Goal: Task Accomplishment & Management: Manage account settings

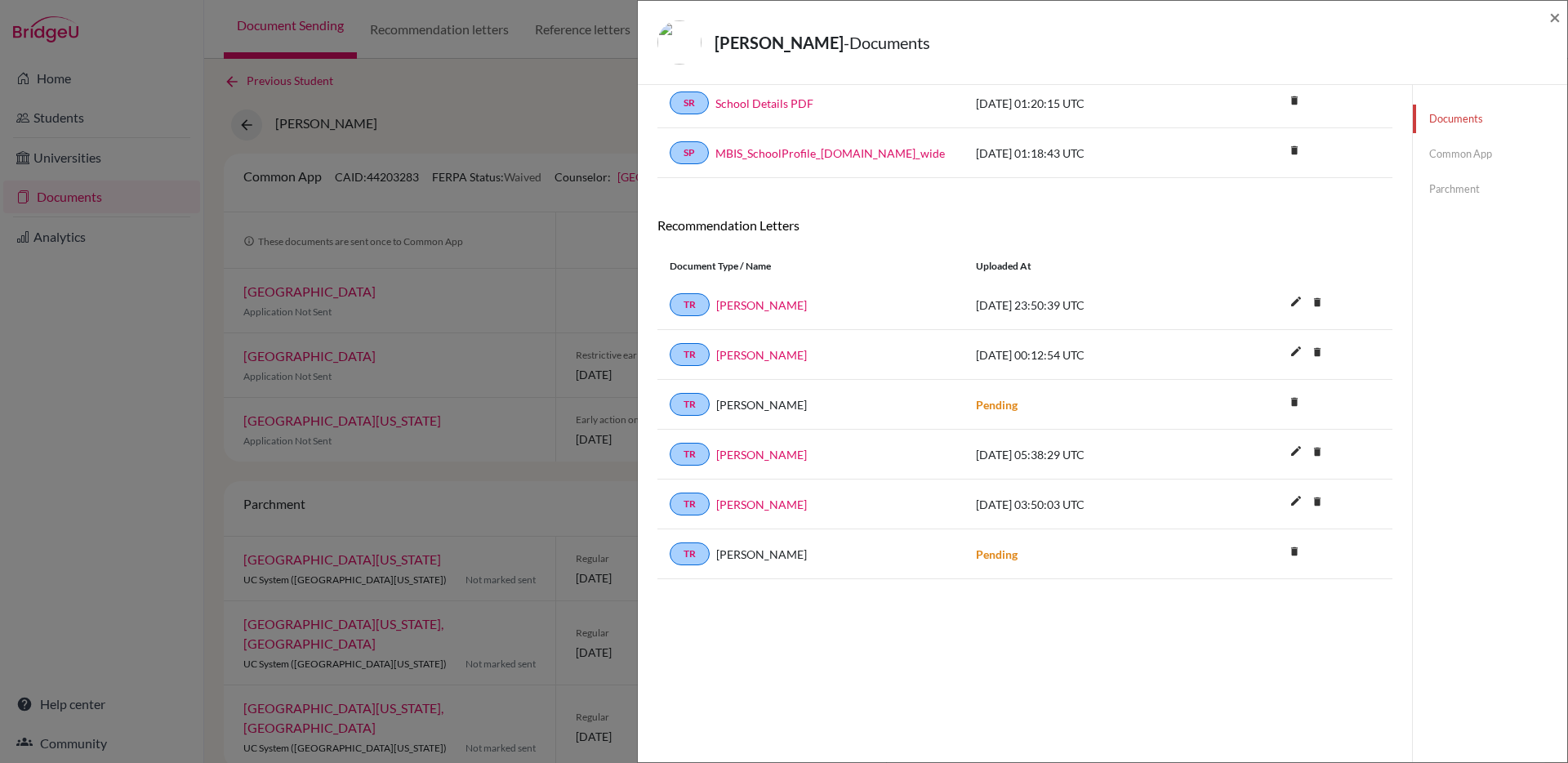
scroll to position [81, 0]
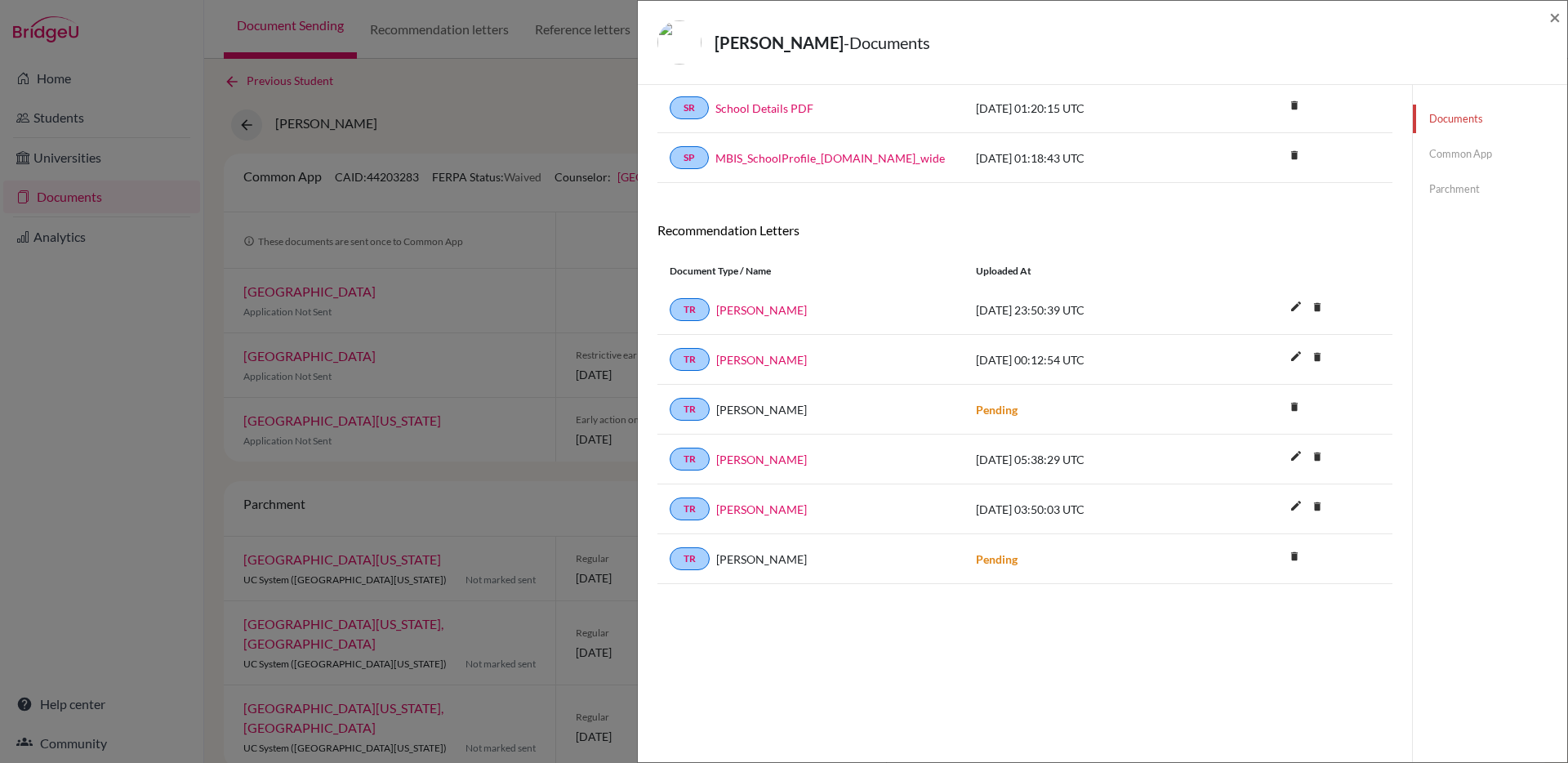
click at [1473, 164] on link "Common App" at bounding box center [1490, 154] width 155 height 28
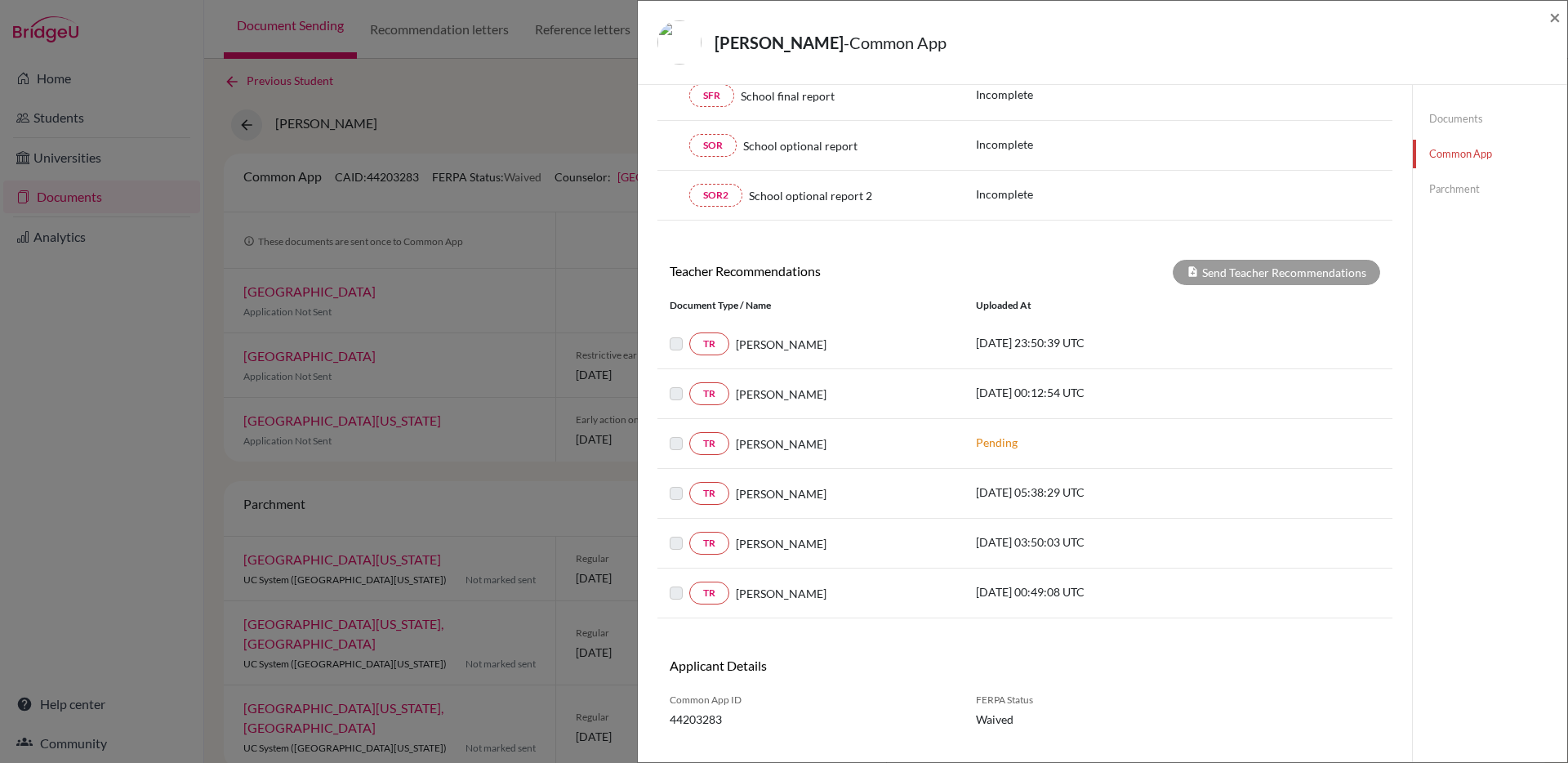
scroll to position [416, 0]
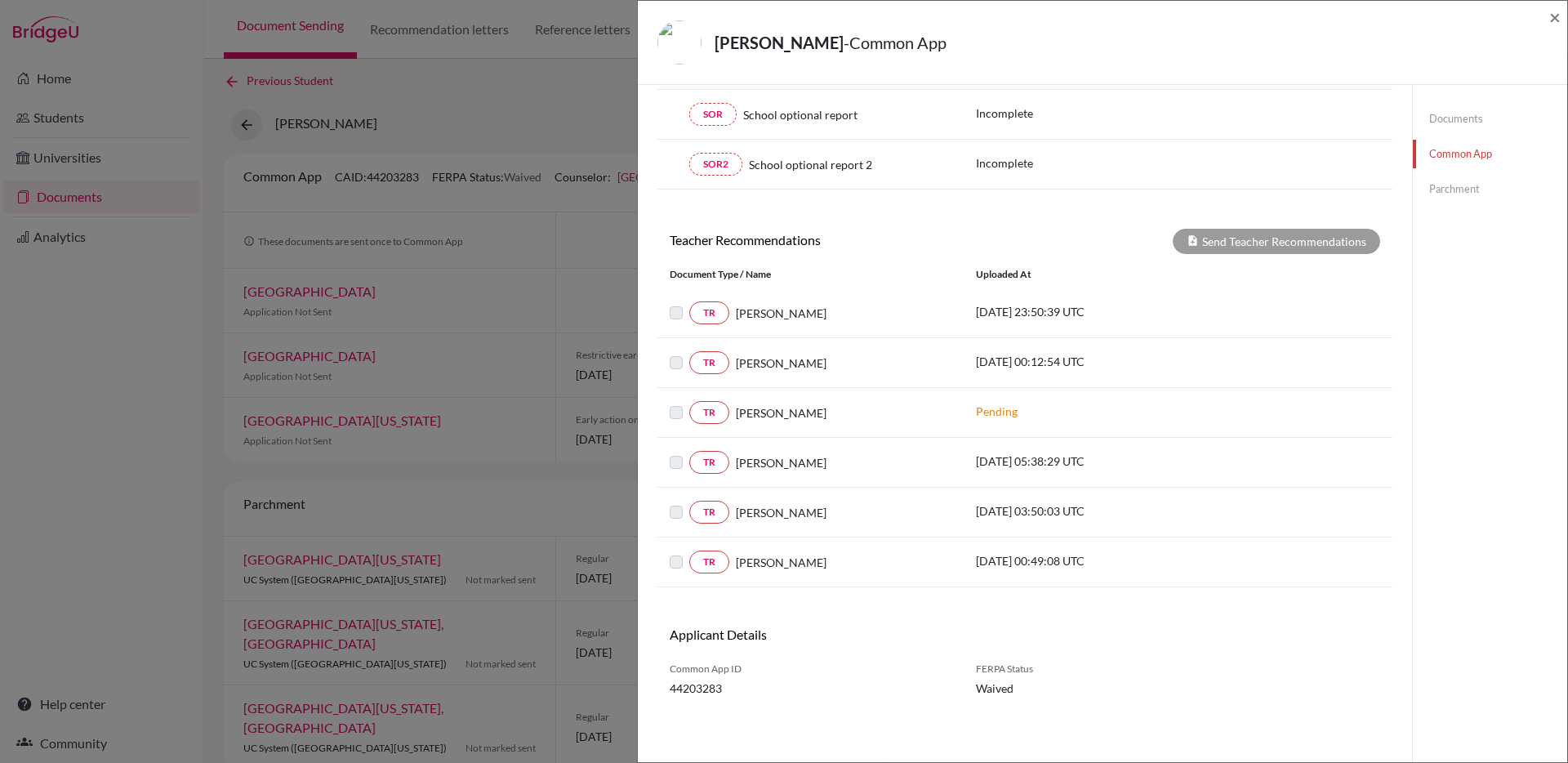
click at [689, 303] on label at bounding box center [689, 303] width 0 height 0
click at [677, 346] on div "TR Brad Jones 2025-09-27 00:12:54 UTC" at bounding box center [1024, 362] width 735 height 50
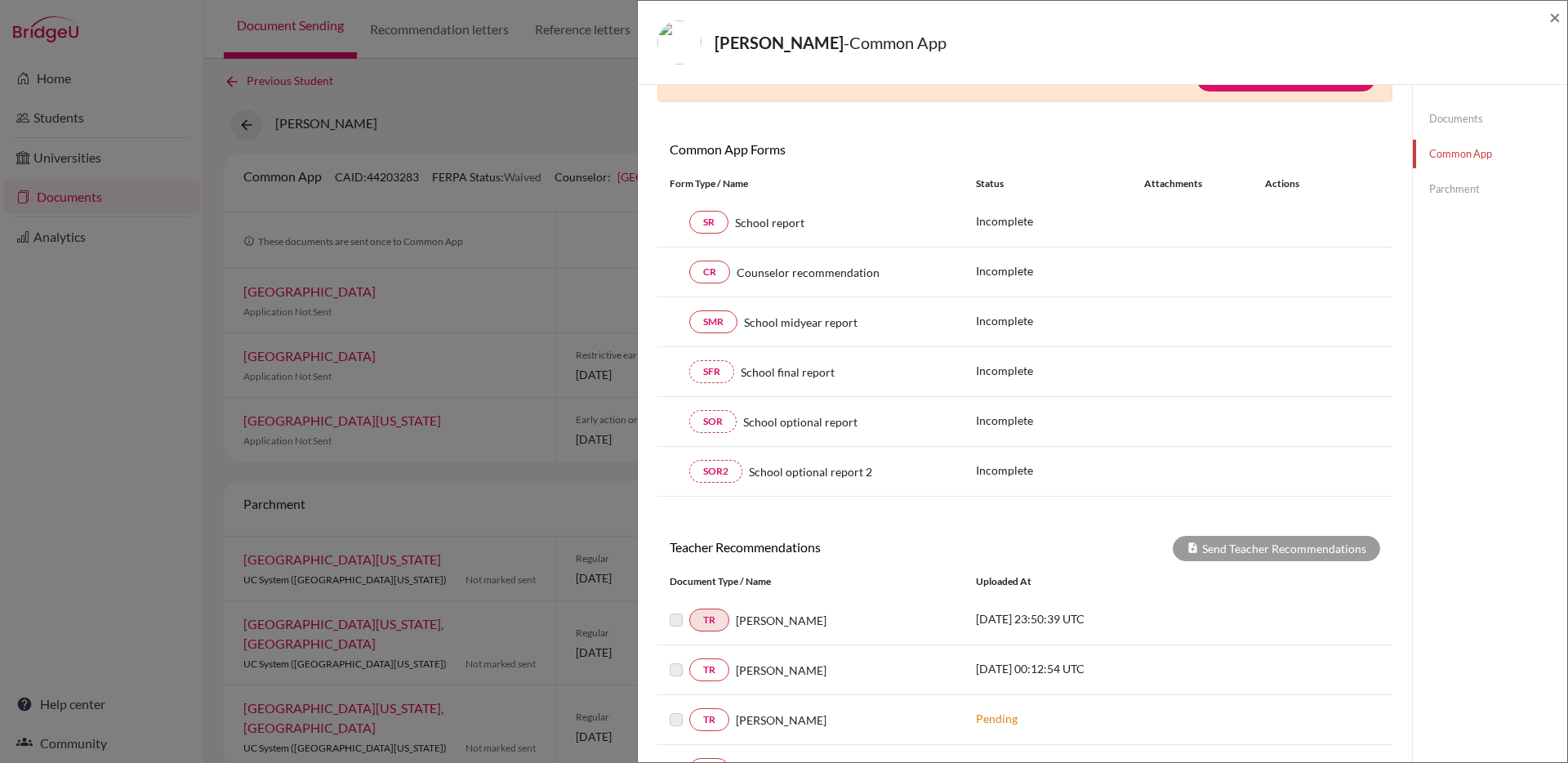
scroll to position [17, 0]
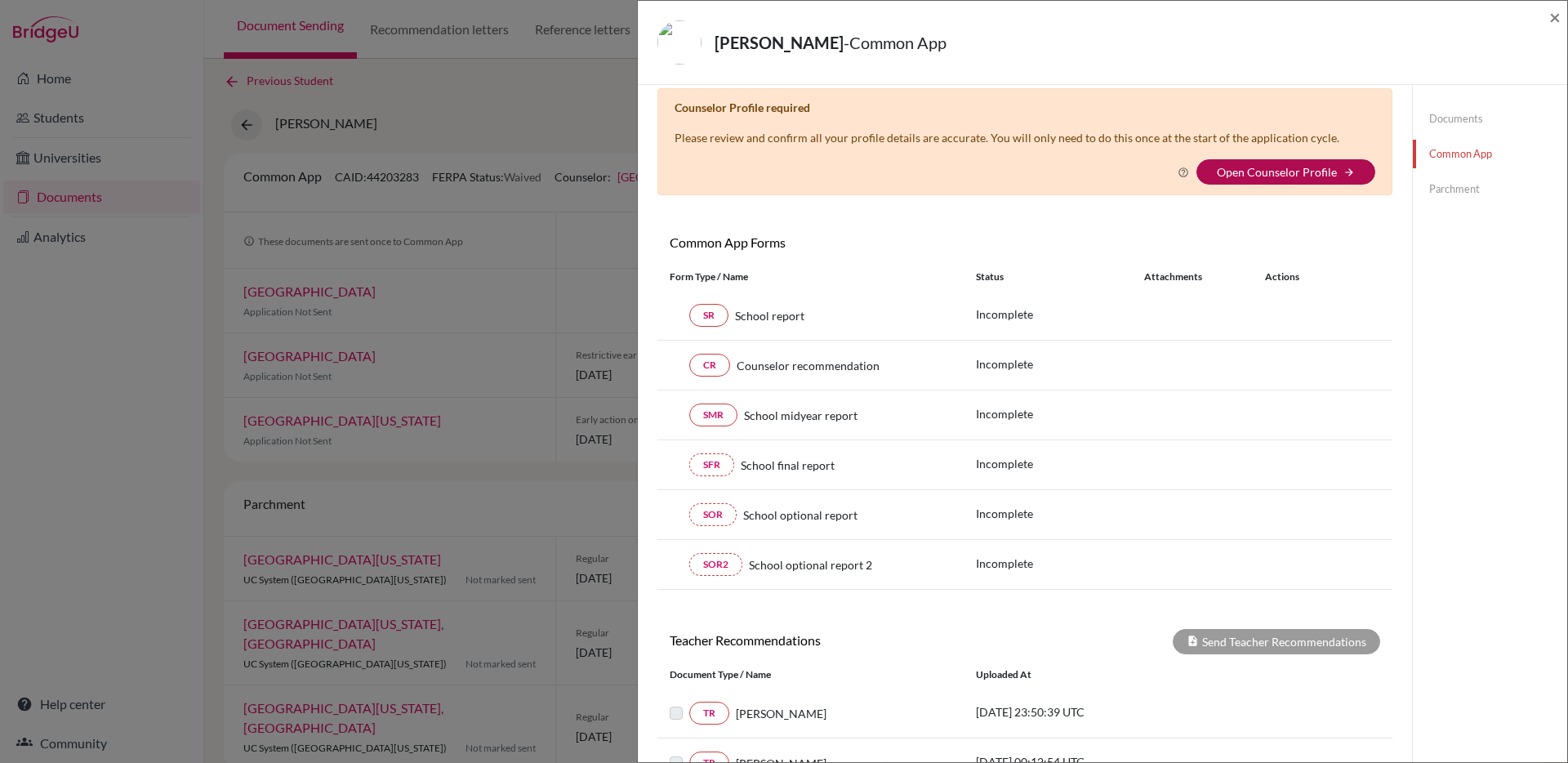
click at [1238, 167] on link "Open Counselor Profile" at bounding box center [1276, 171] width 120 height 14
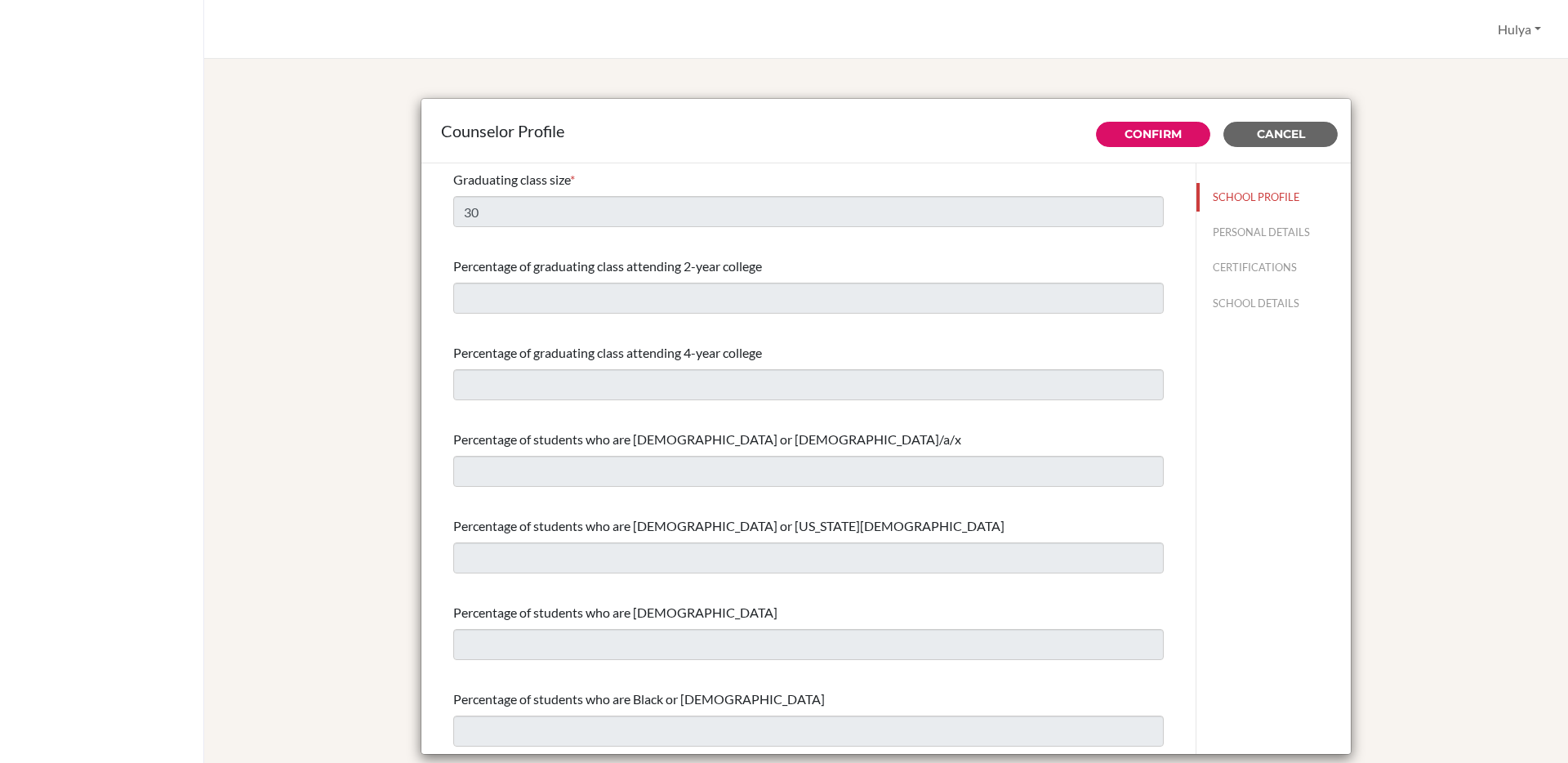
select select "0"
select select "309163"
click at [1222, 305] on button "SCHOOL DETAILS" at bounding box center [1273, 303] width 155 height 28
type input "680180"
type input "https://marist.ac.jp/"
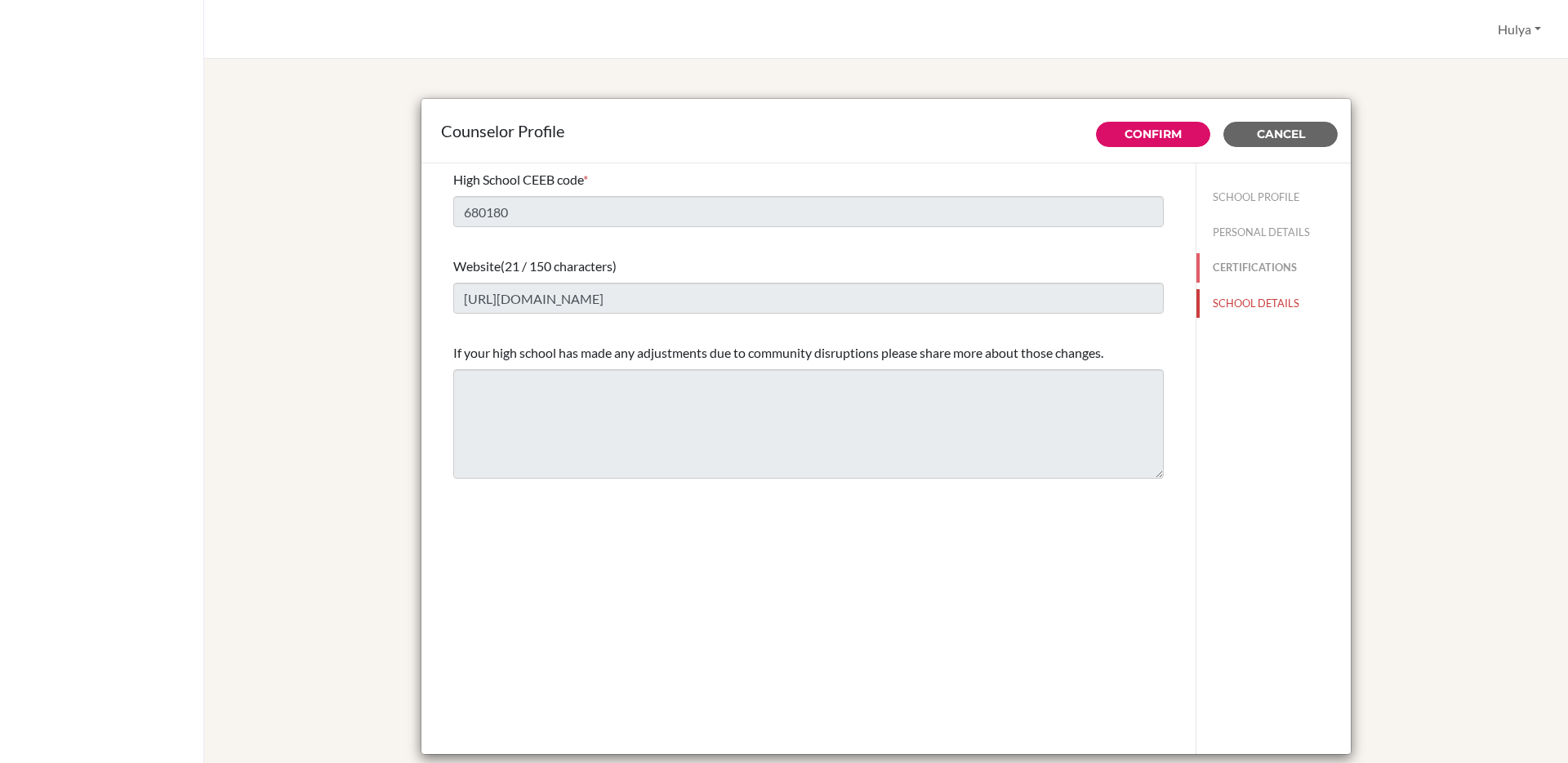
click at [1259, 272] on button "CERTIFICATIONS" at bounding box center [1273, 266] width 155 height 28
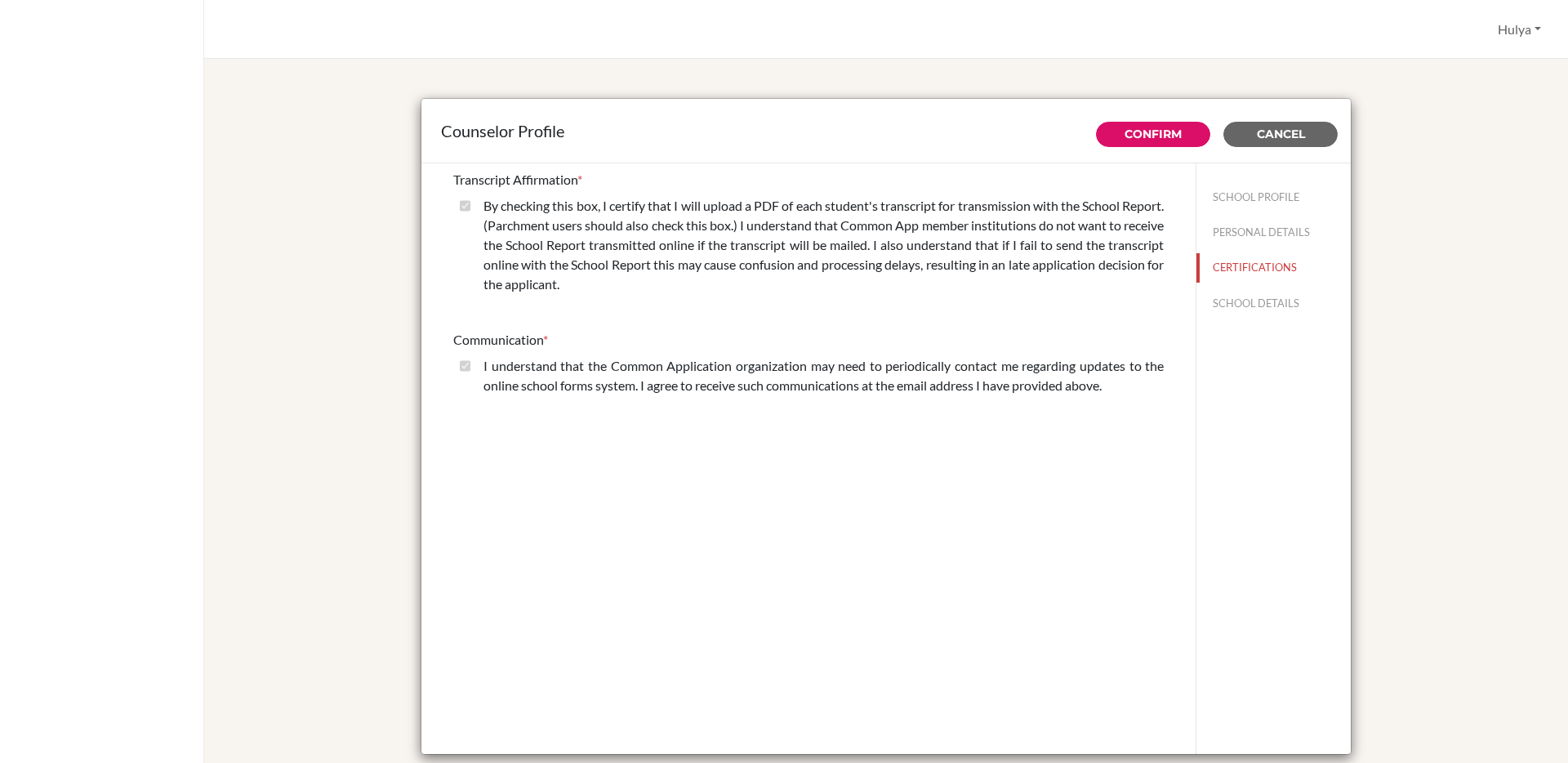
click at [645, 336] on div "Communication *" at bounding box center [808, 340] width 710 height 20
click at [1333, 119] on div "Counselor Profile" at bounding box center [885, 131] width 929 height 65
click at [1307, 134] on button "Cancel" at bounding box center [1280, 134] width 115 height 25
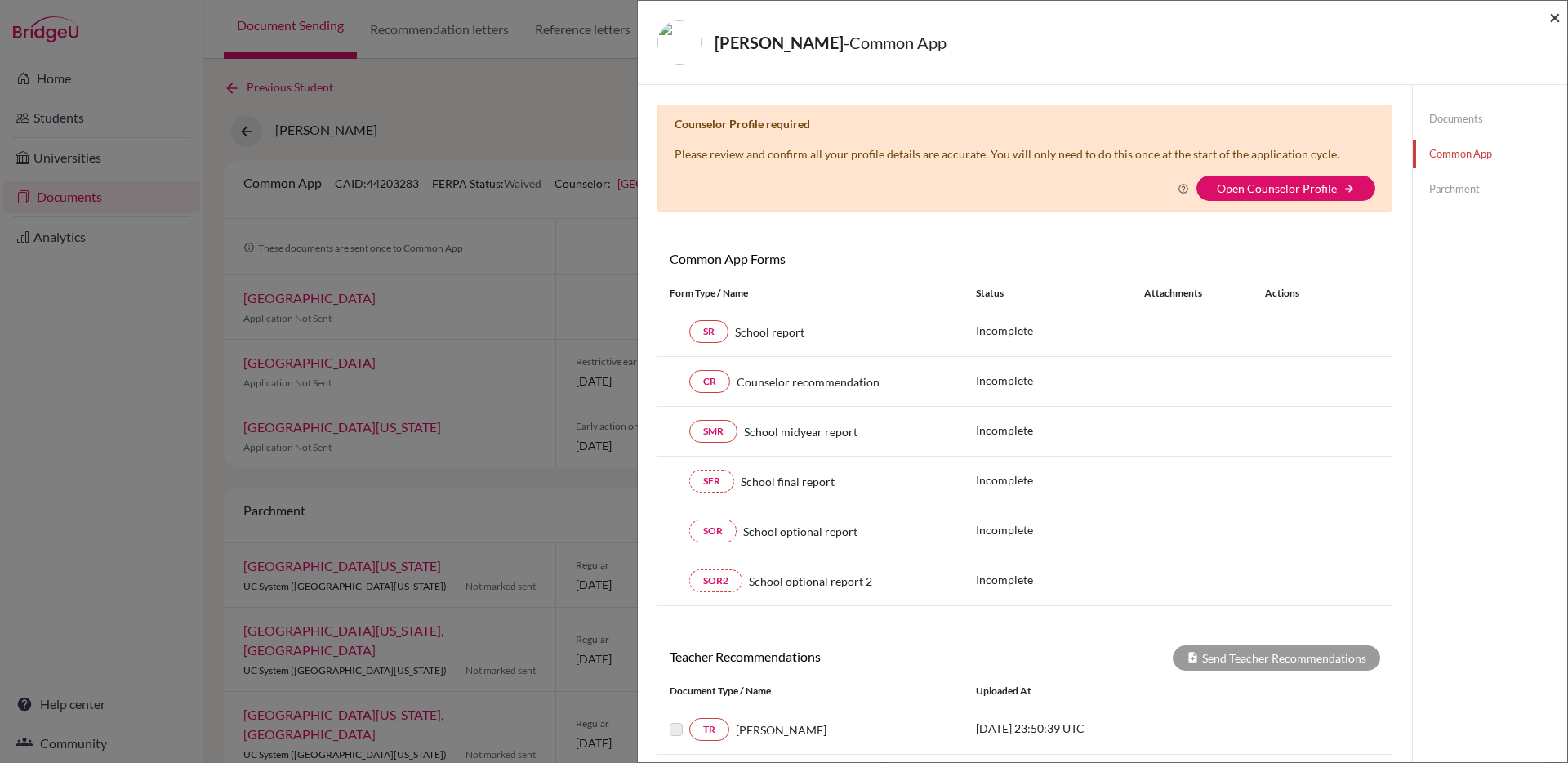
click at [1548, 18] on div "Eom, Yoonseo - Common App ×" at bounding box center [1102, 43] width 916 height 71
click at [1552, 14] on span "×" at bounding box center [1554, 17] width 12 height 24
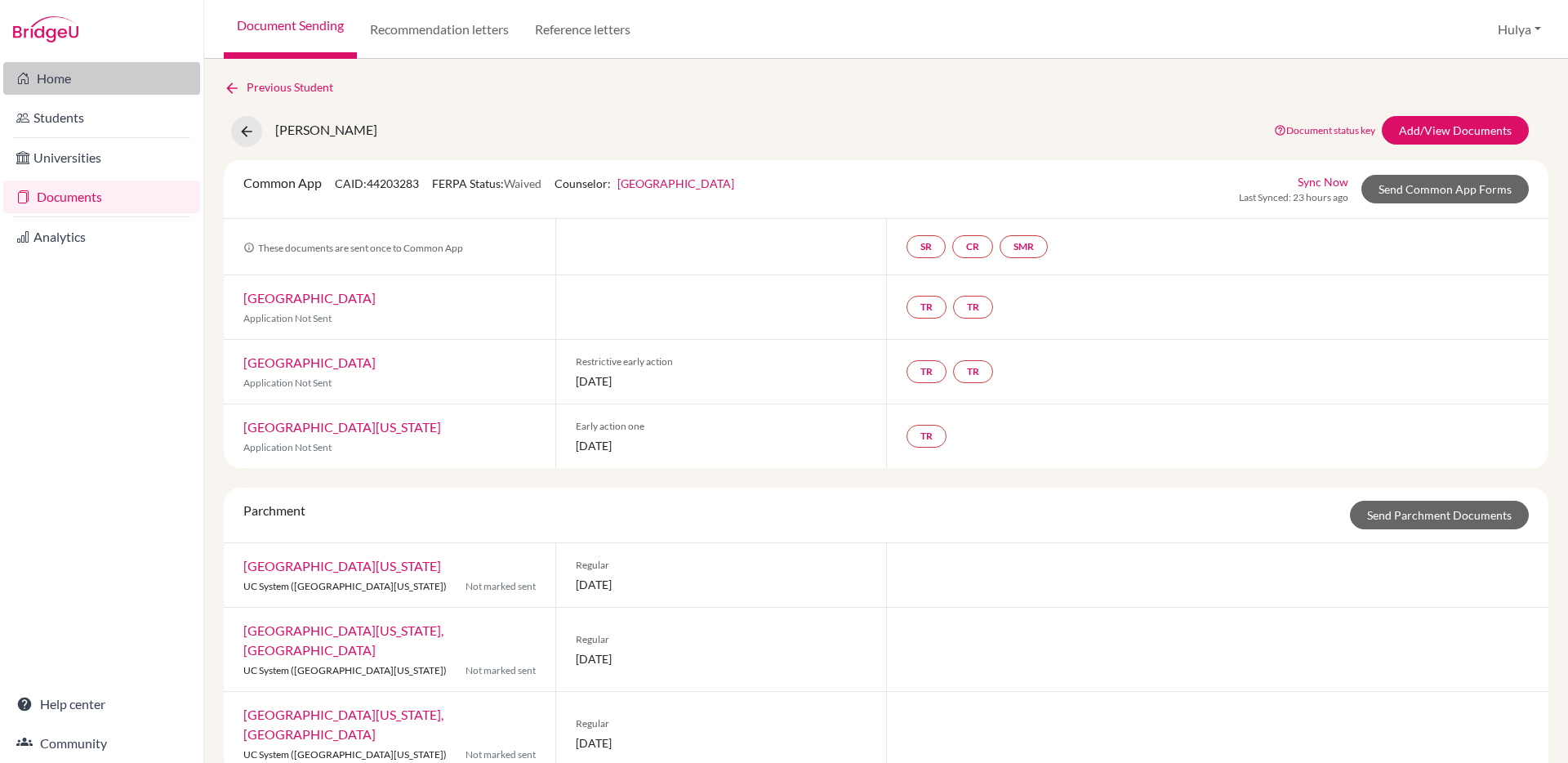
click at [55, 90] on link "Home" at bounding box center [101, 77] width 197 height 32
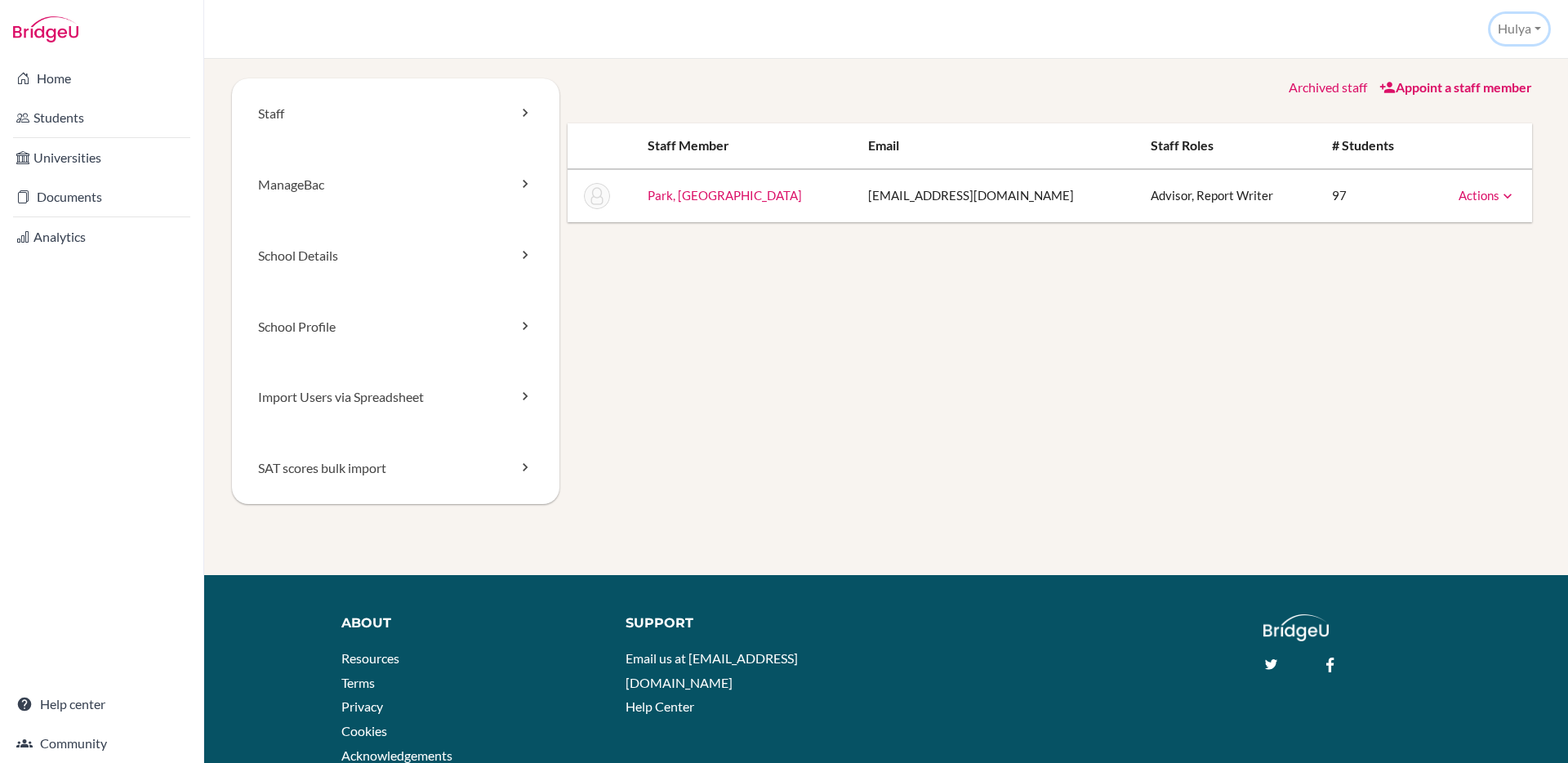
click at [1520, 27] on button "Hulya" at bounding box center [1518, 28] width 58 height 30
click at [1489, 53] on link "Profile" at bounding box center [1483, 66] width 129 height 26
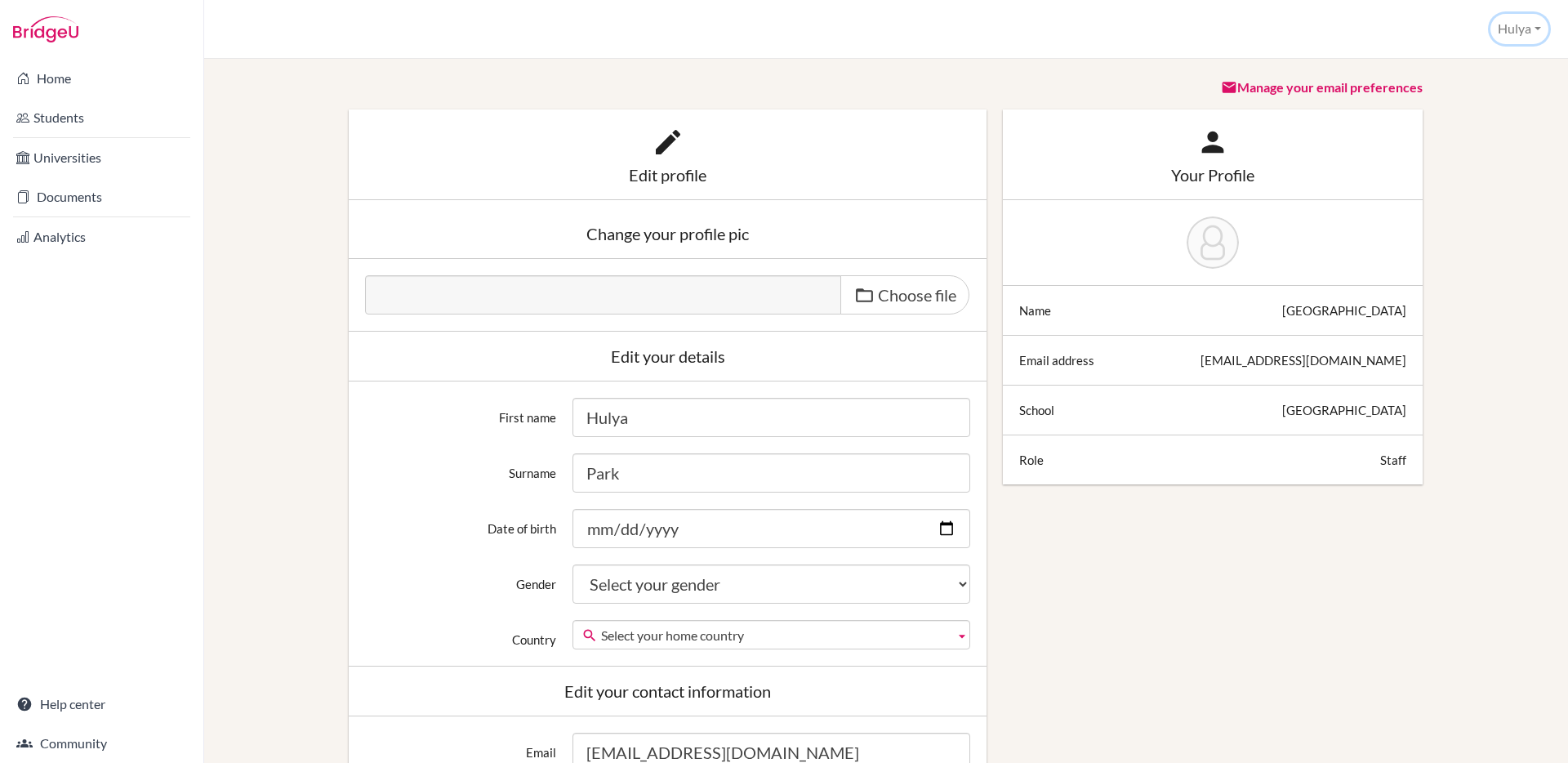
click at [1499, 31] on button "Hulya" at bounding box center [1518, 28] width 58 height 30
click at [1470, 76] on link "Profile" at bounding box center [1483, 66] width 129 height 26
click at [1513, 31] on button "Hulya" at bounding box center [1518, 28] width 58 height 30
click at [1495, 89] on link "School Settings" at bounding box center [1483, 92] width 129 height 26
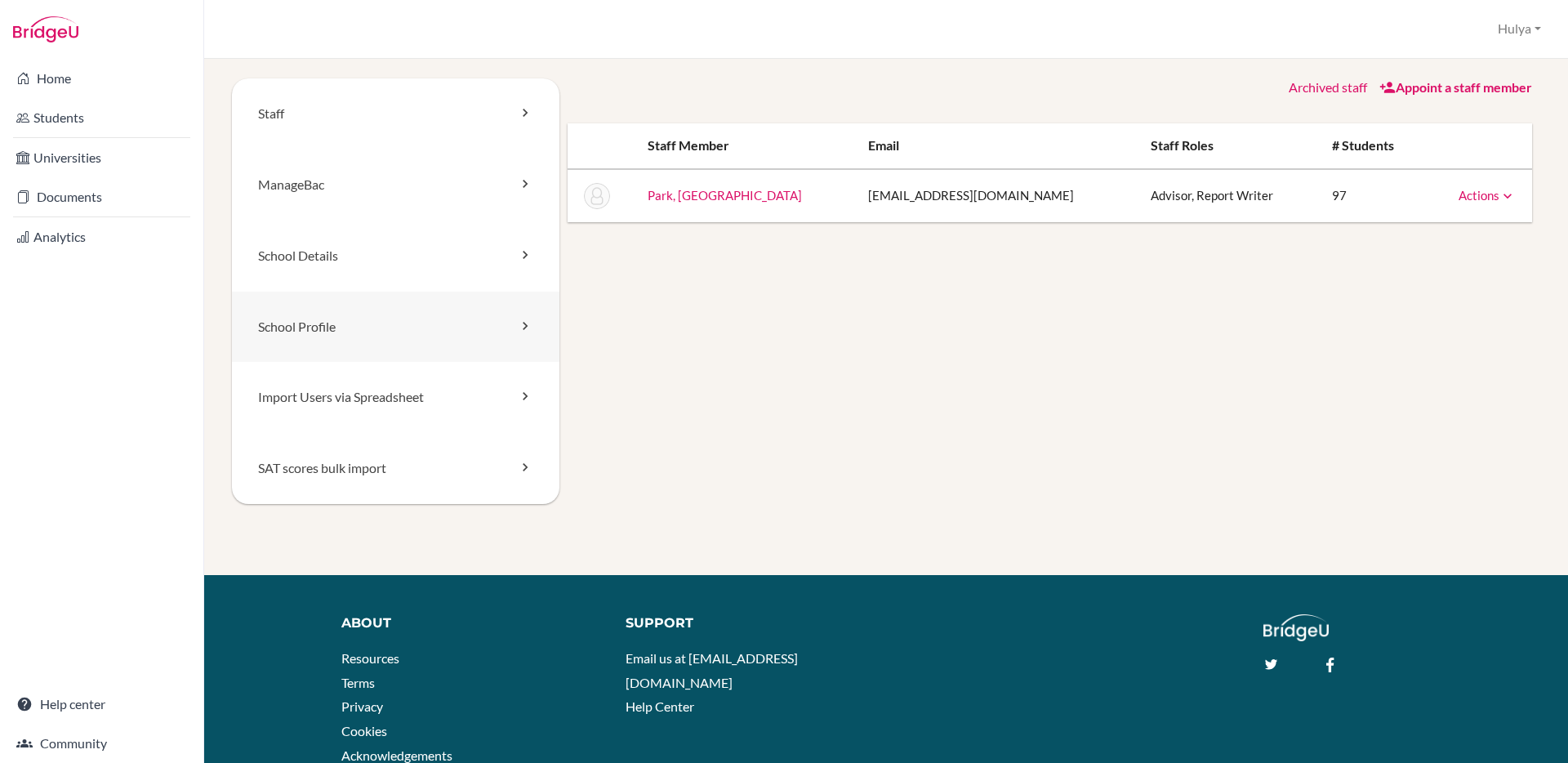
click at [385, 335] on link "School Profile" at bounding box center [396, 327] width 327 height 72
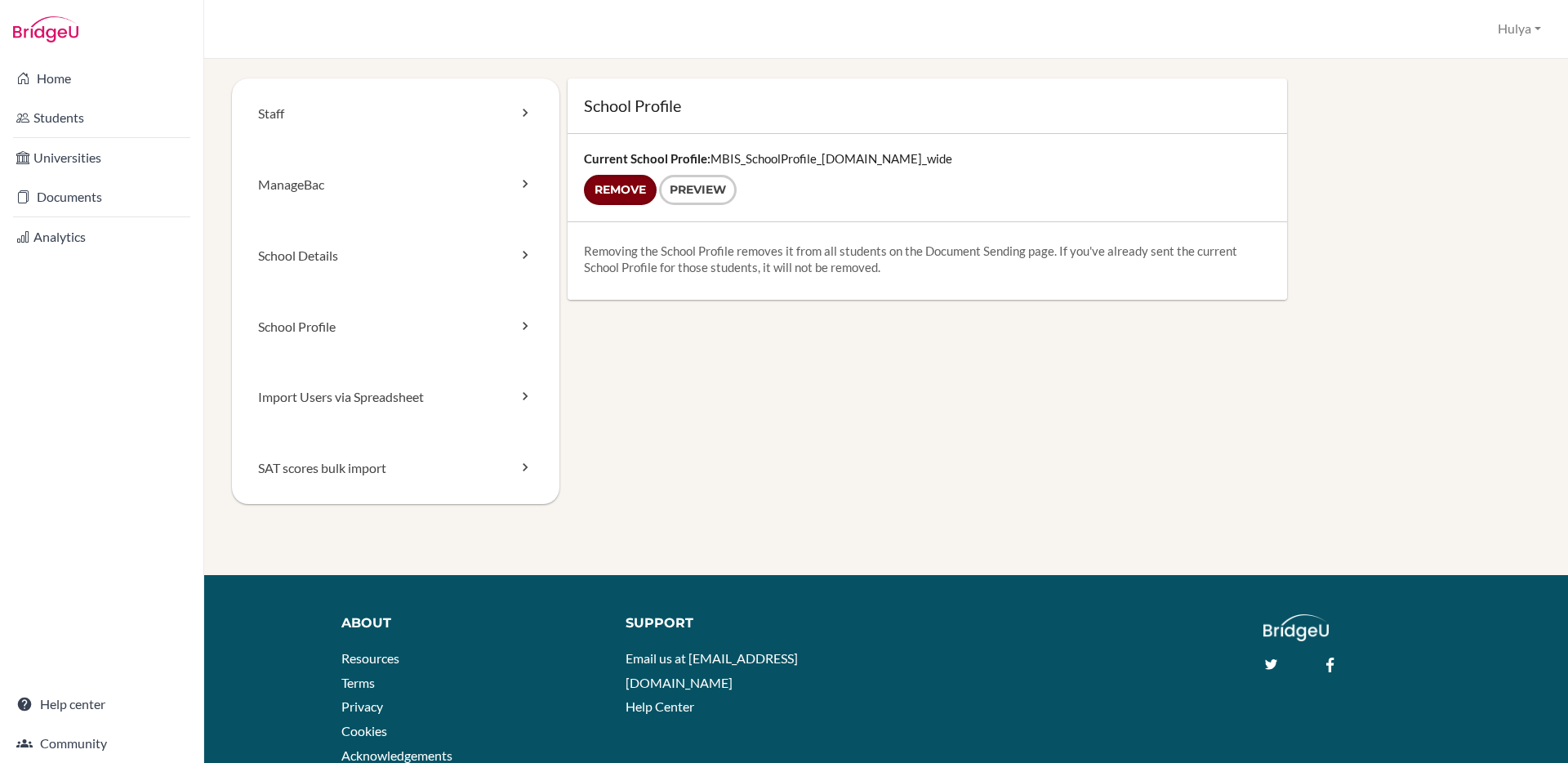
click at [634, 192] on input "Remove" at bounding box center [620, 189] width 72 height 30
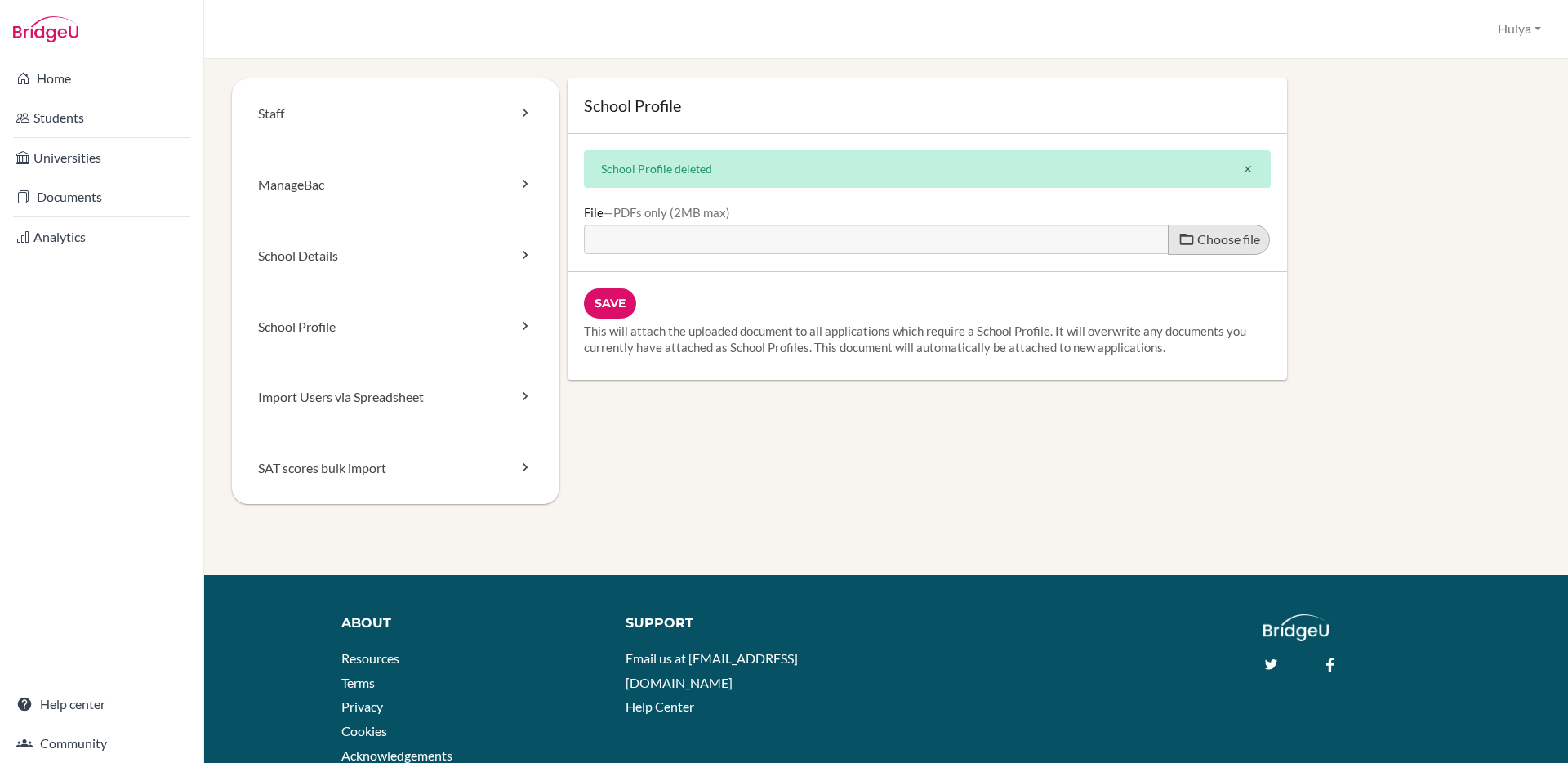
click at [1183, 252] on label "Choose file" at bounding box center [1218, 239] width 102 height 30
click at [833, 243] on input "Choose file" at bounding box center [708, 233] width 250 height 19
type input "C:\fakepath\MBIS_SchoolProfile_25-26.pdf"
type input "MBIS_SchoolProfile_25-26.pdf"
click at [620, 303] on input "Save" at bounding box center [609, 303] width 52 height 30
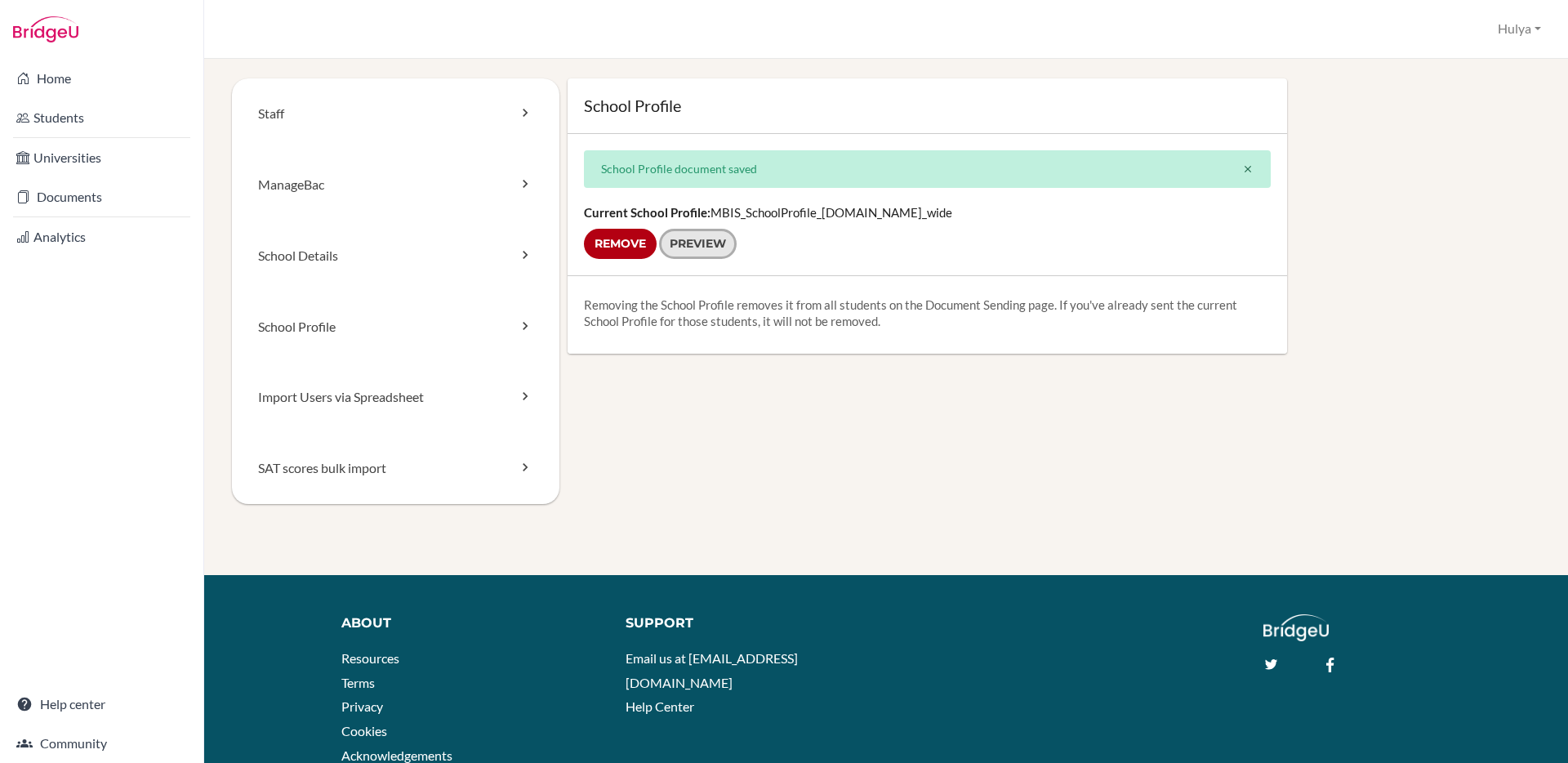
click at [694, 258] on link "Preview" at bounding box center [697, 243] width 77 height 30
click at [364, 266] on link "School Details" at bounding box center [396, 256] width 327 height 72
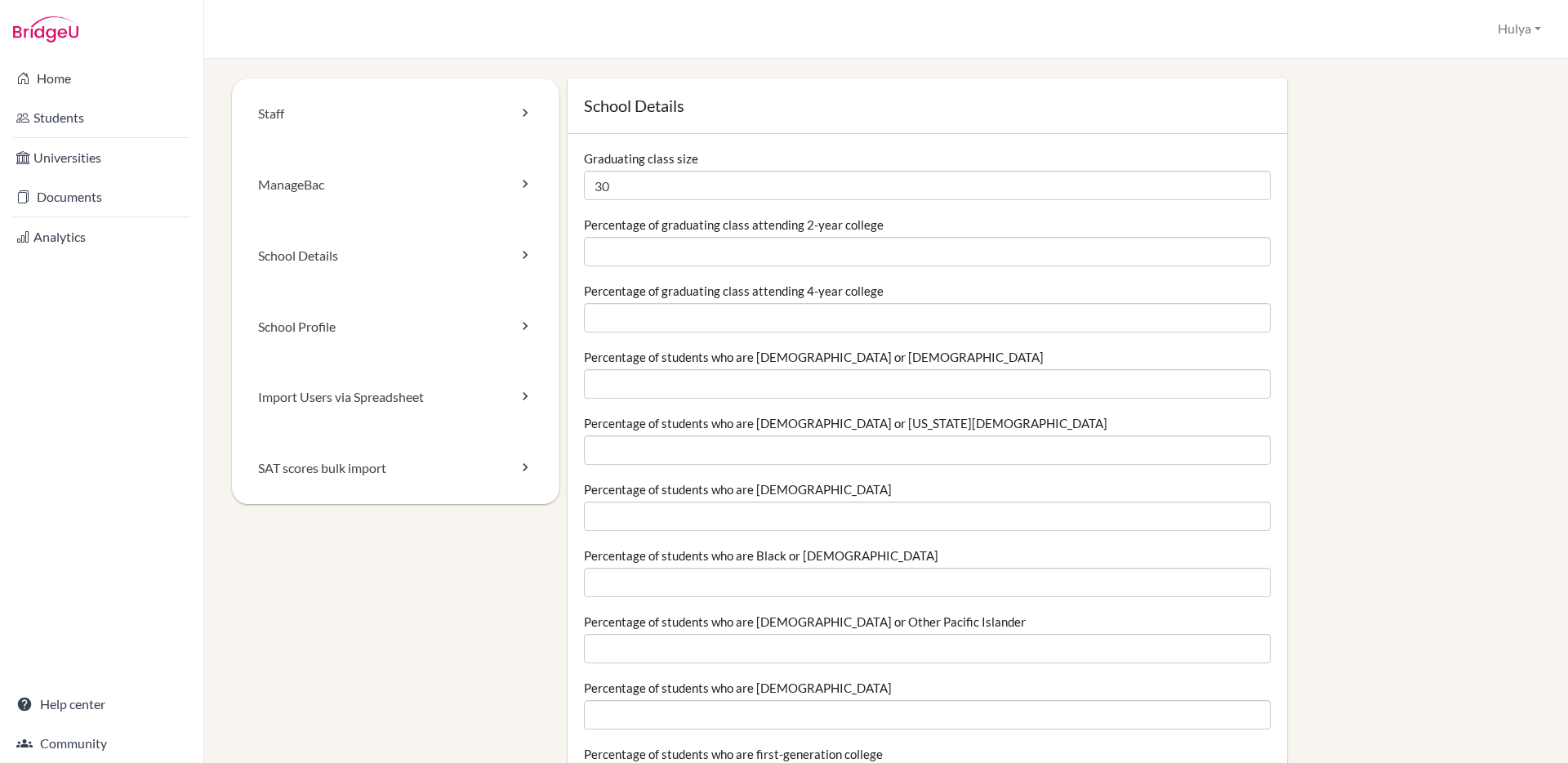
click at [699, 192] on input "30" at bounding box center [927, 185] width 687 height 29
drag, startPoint x: 667, startPoint y: 189, endPoint x: 523, endPoint y: 189, distance: 144.0
type input "28"
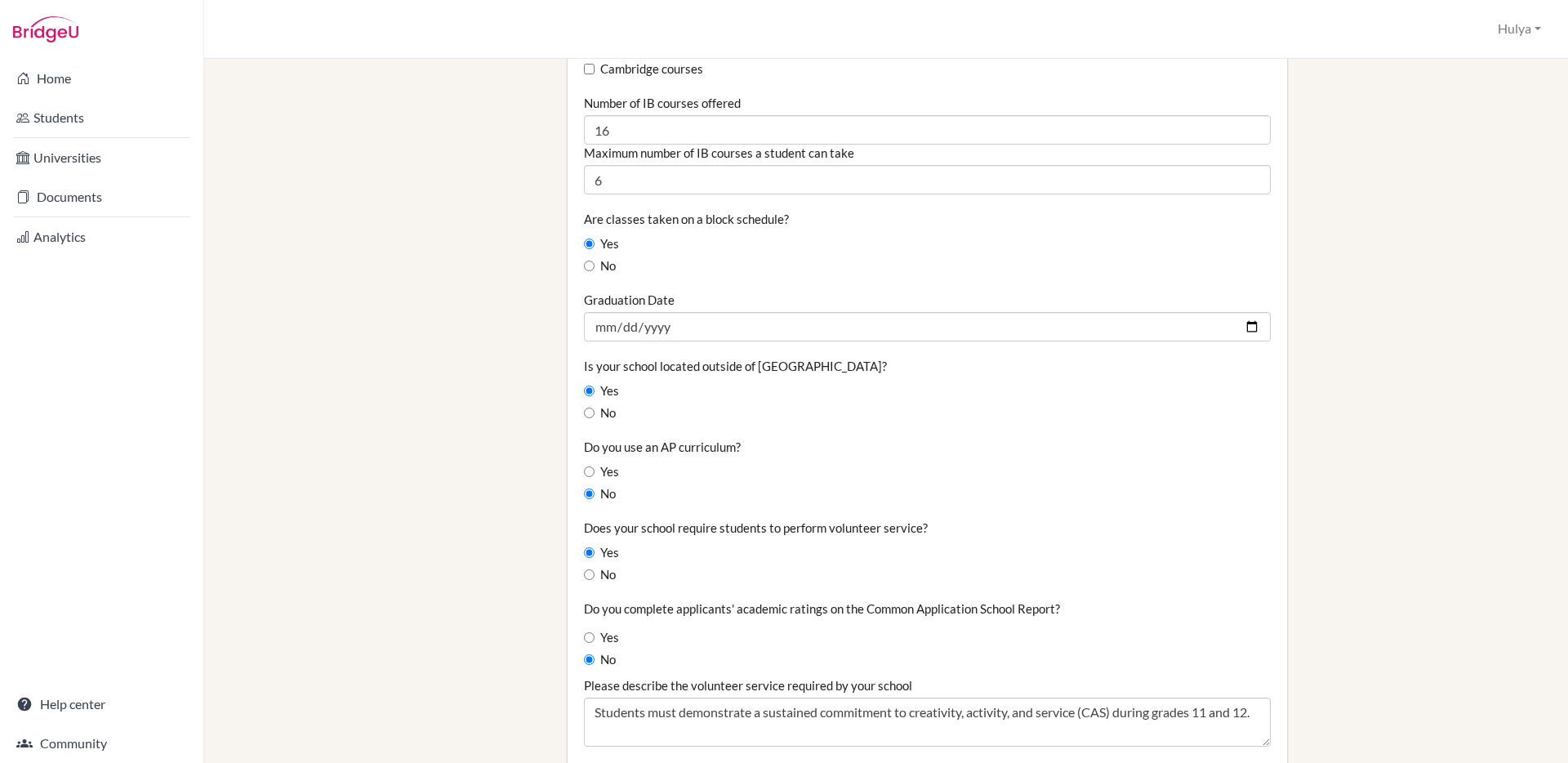
scroll to position [1154, 0]
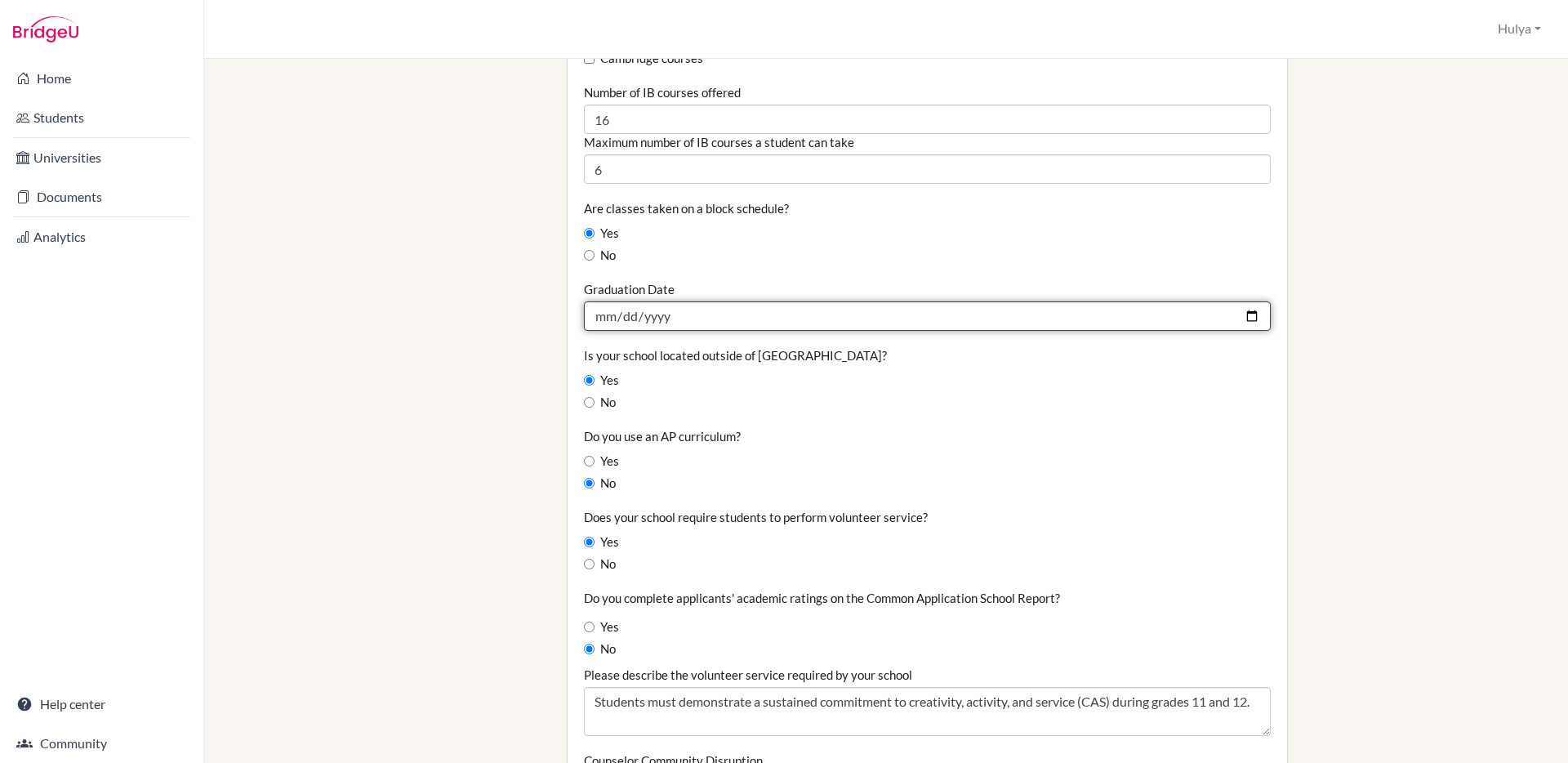
click at [628, 319] on input "2025-06-01" at bounding box center [927, 316] width 687 height 29
type input "2026-06-01"
click at [639, 316] on input "2026-06-01" at bounding box center [927, 316] width 687 height 29
type input "2026-05-23"
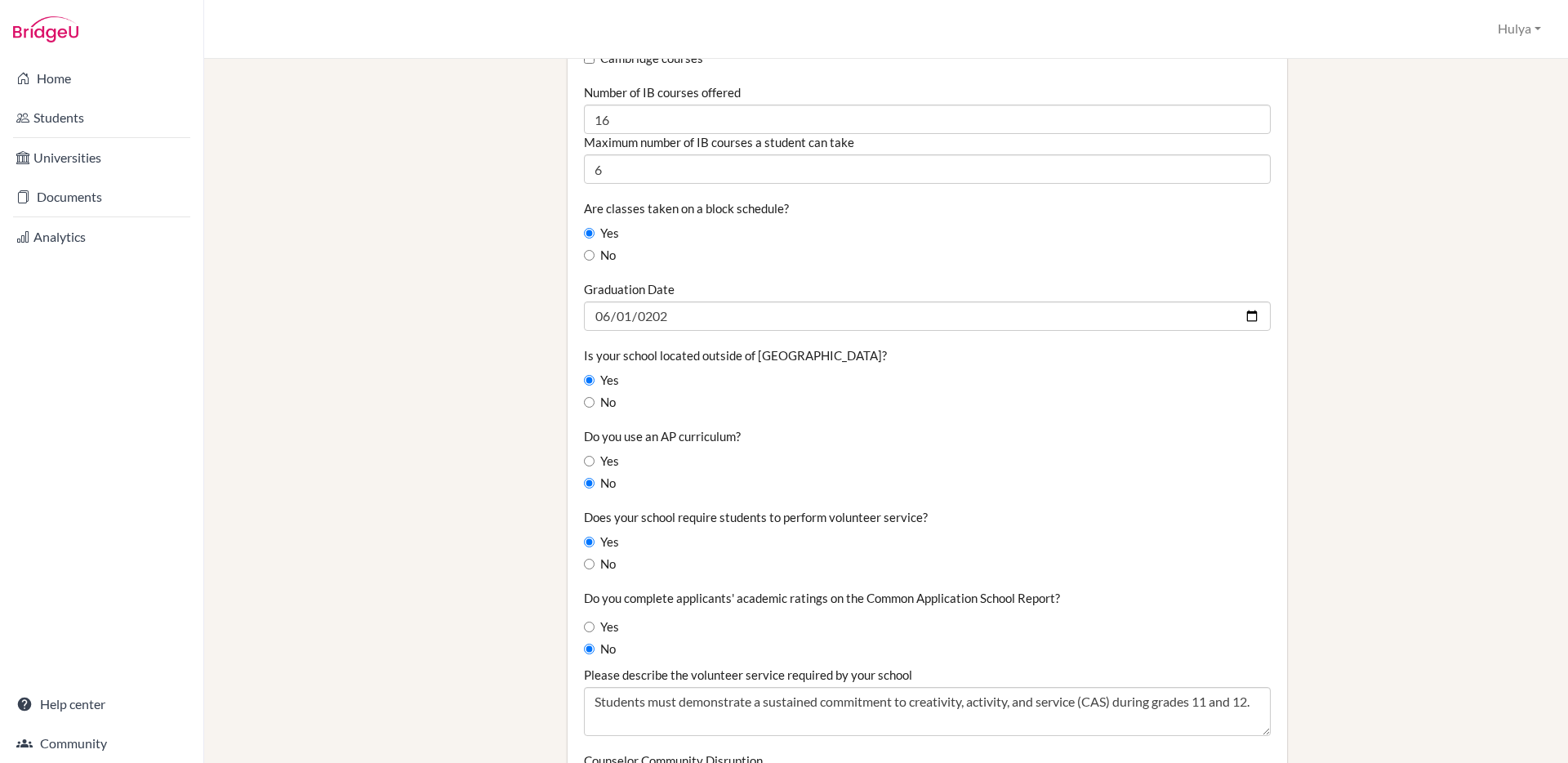
click at [709, 357] on label "Is your school located outside of [GEOGRAPHIC_DATA]?" at bounding box center [735, 355] width 303 height 17
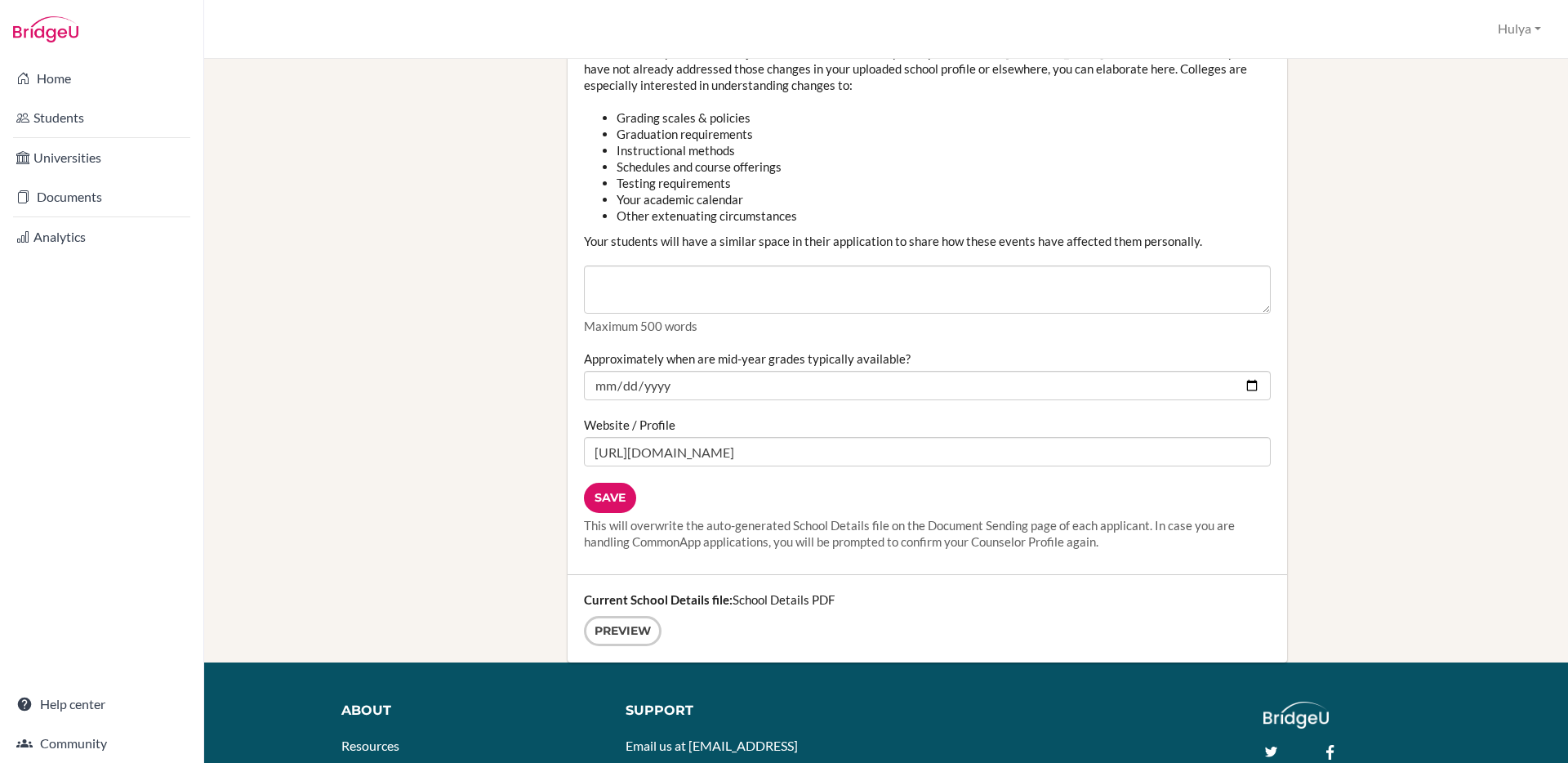
scroll to position [1934, 0]
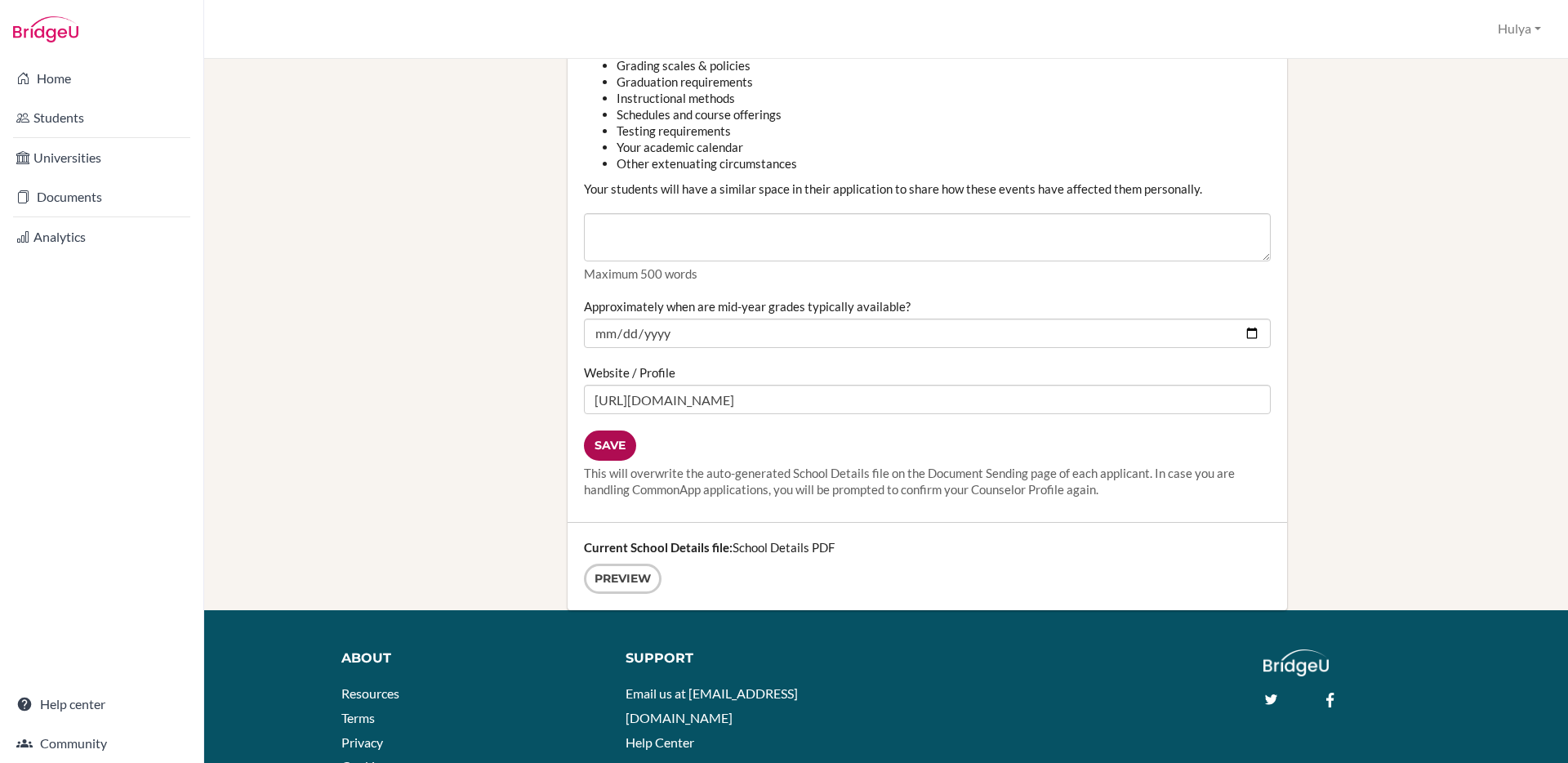
click at [614, 444] on input "Save" at bounding box center [609, 445] width 52 height 30
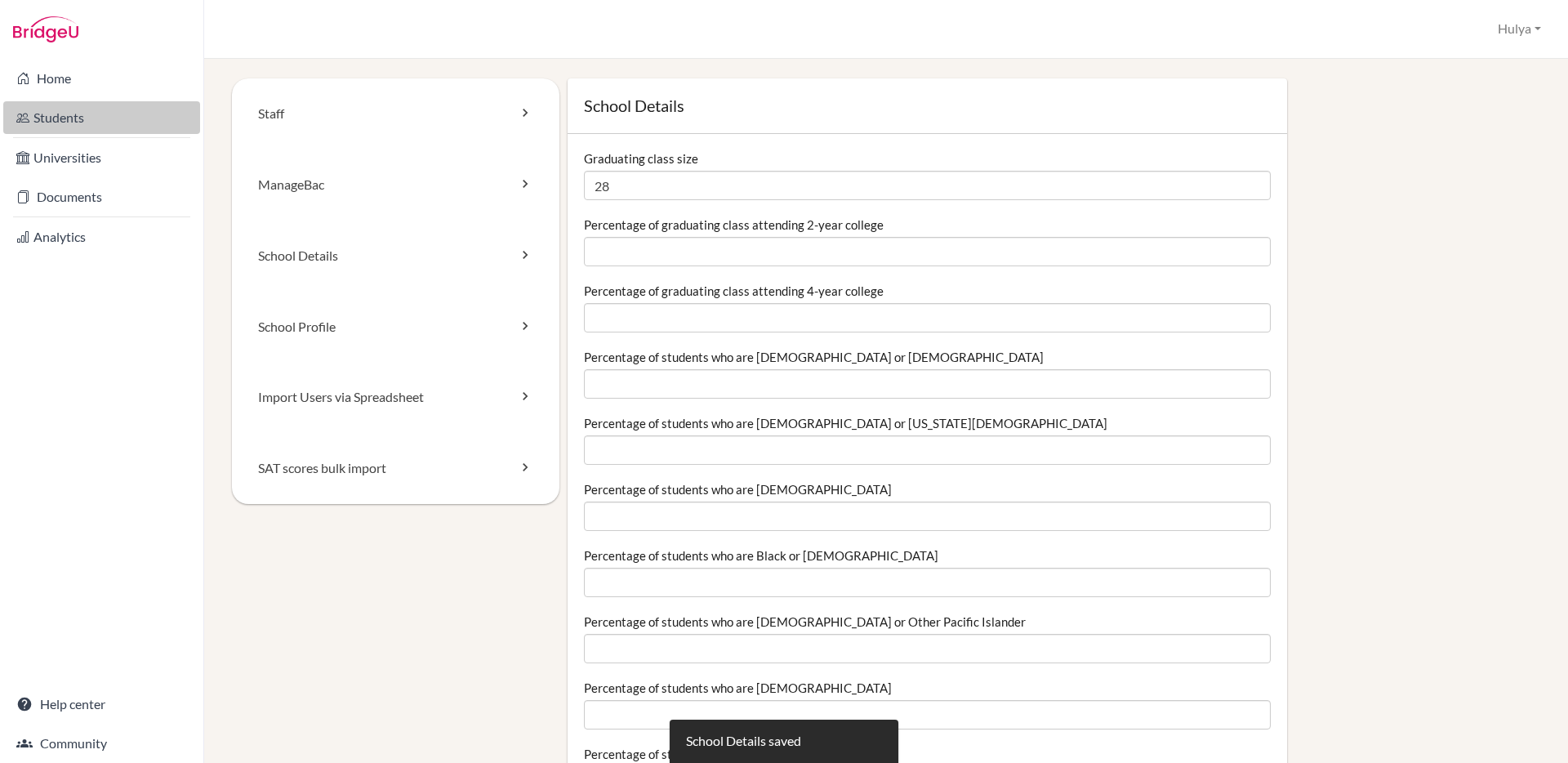
click at [81, 117] on link "Students" at bounding box center [101, 117] width 197 height 32
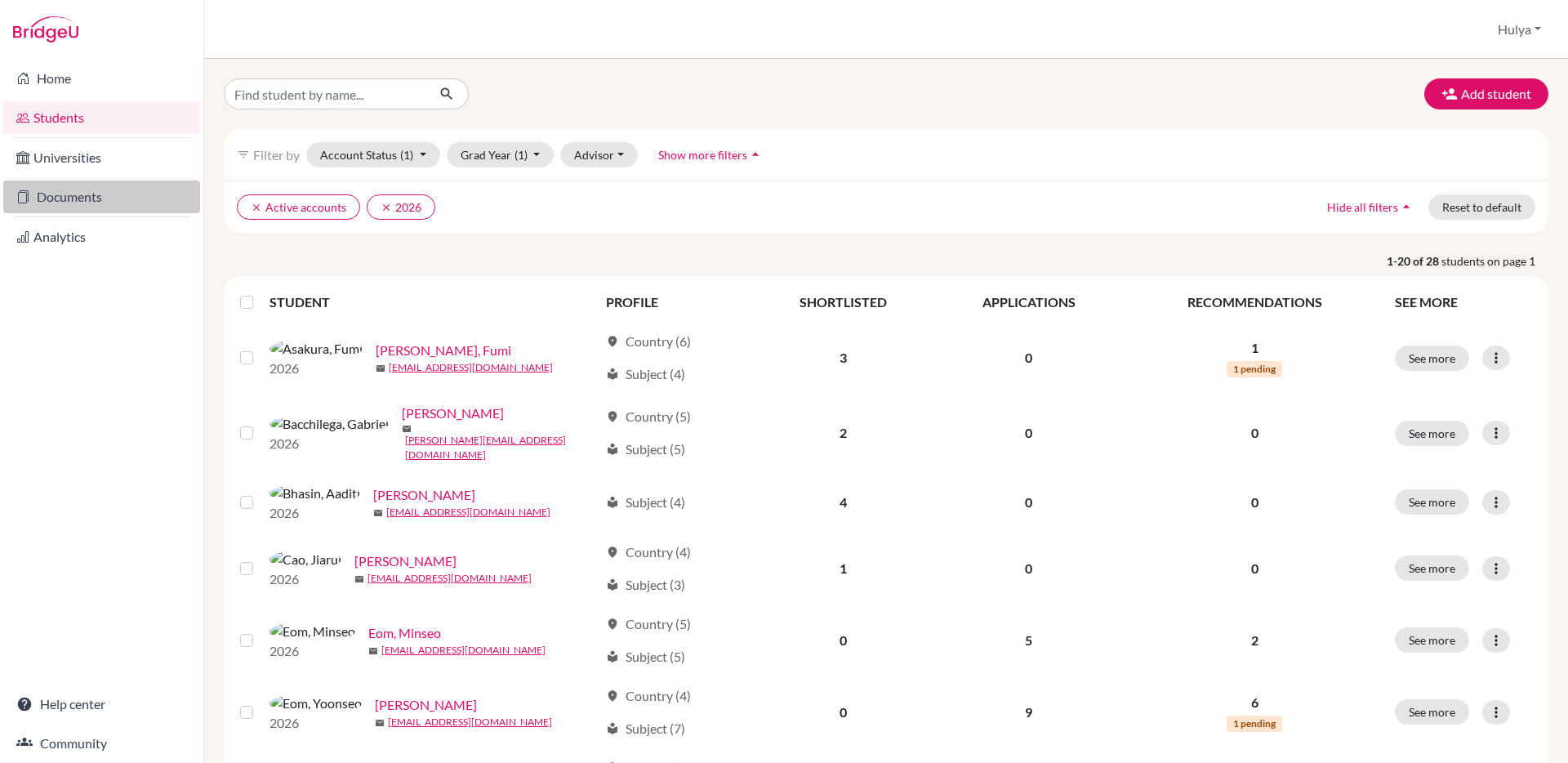
click at [119, 198] on link "Documents" at bounding box center [101, 196] width 197 height 32
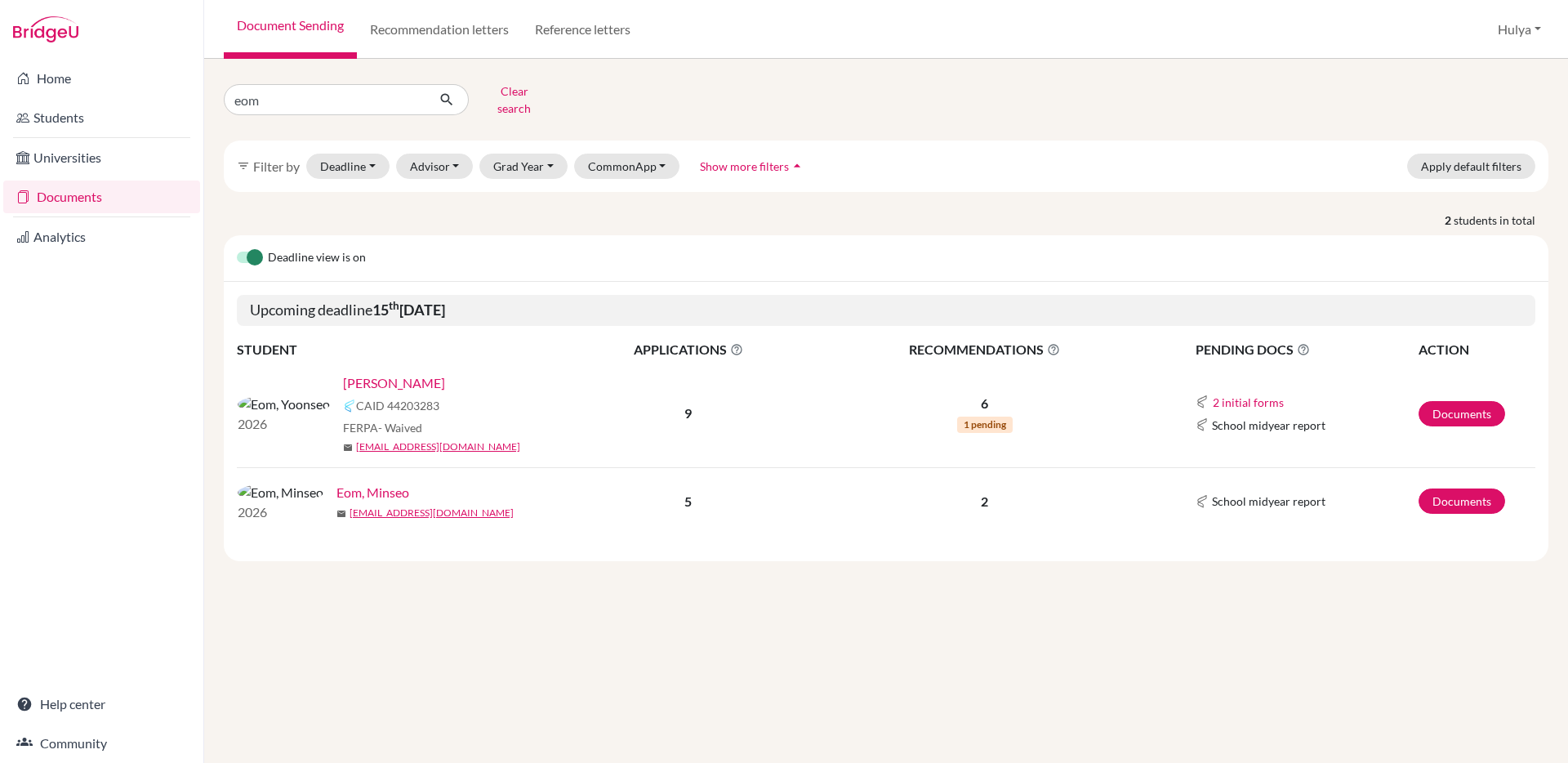
click at [355, 375] on link "[PERSON_NAME]" at bounding box center [394, 383] width 102 height 20
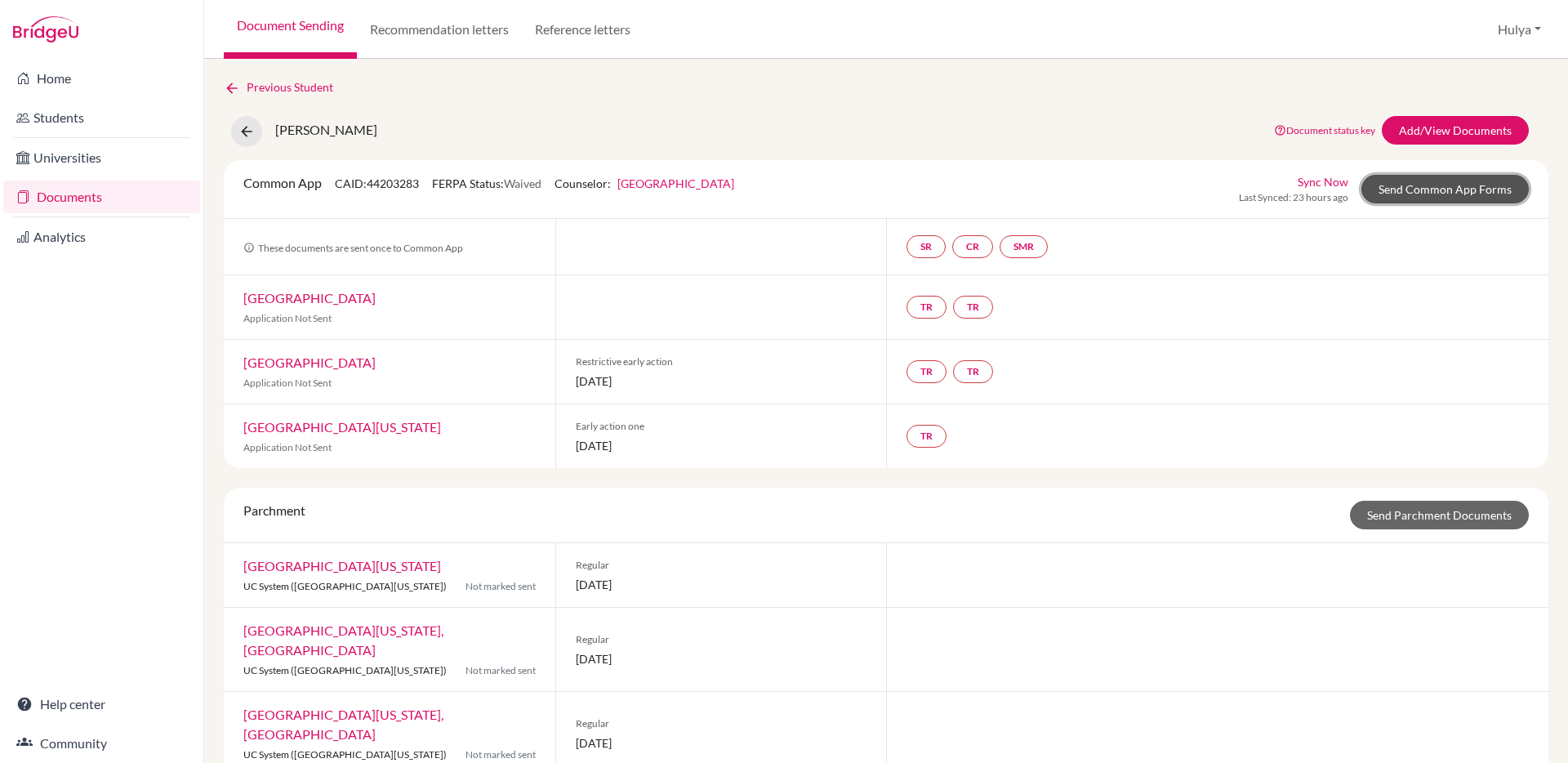
click at [1441, 179] on link "Send Common App Forms" at bounding box center [1445, 188] width 167 height 28
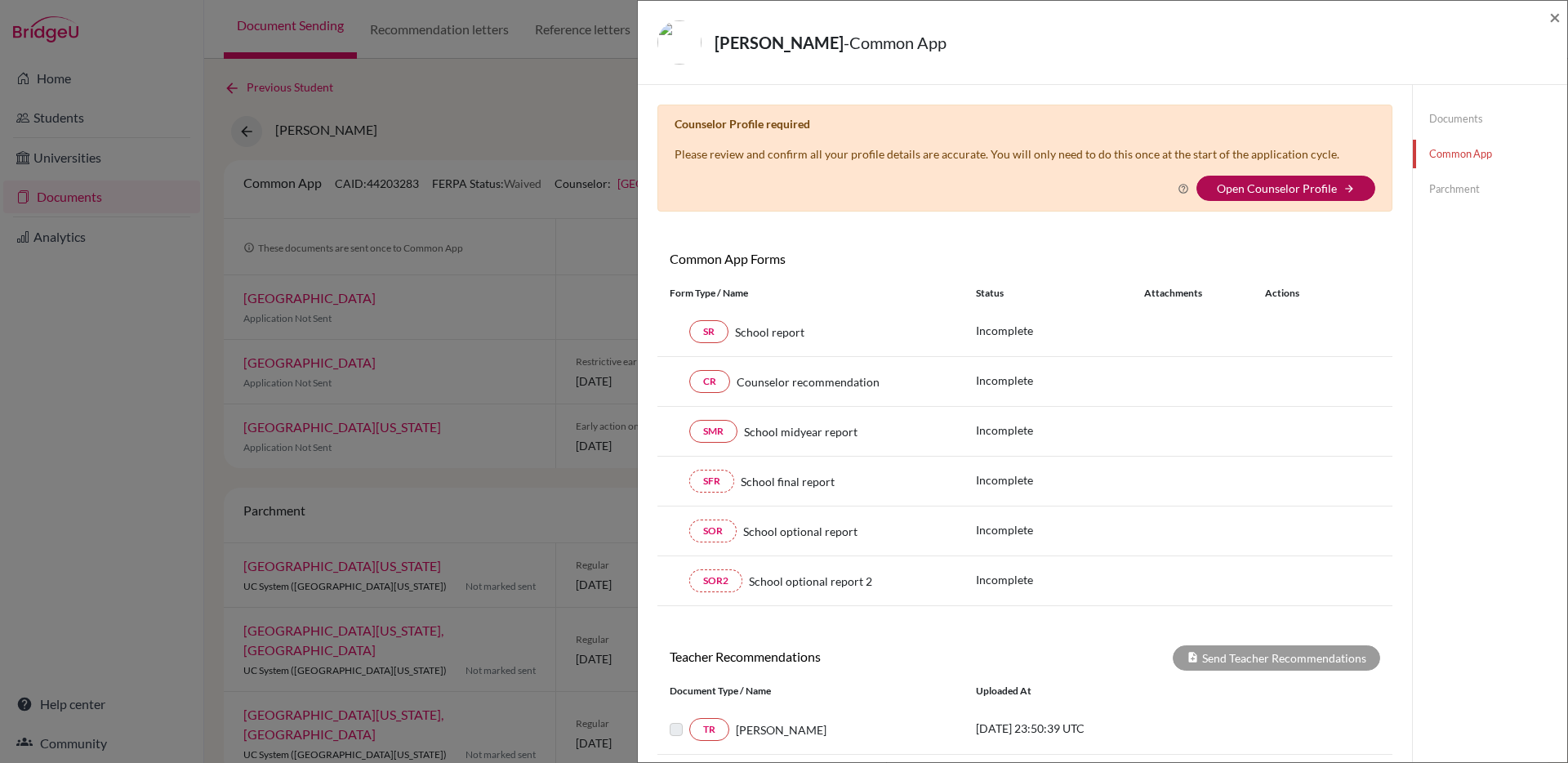
click at [1306, 186] on link "Open Counselor Profile" at bounding box center [1276, 188] width 120 height 14
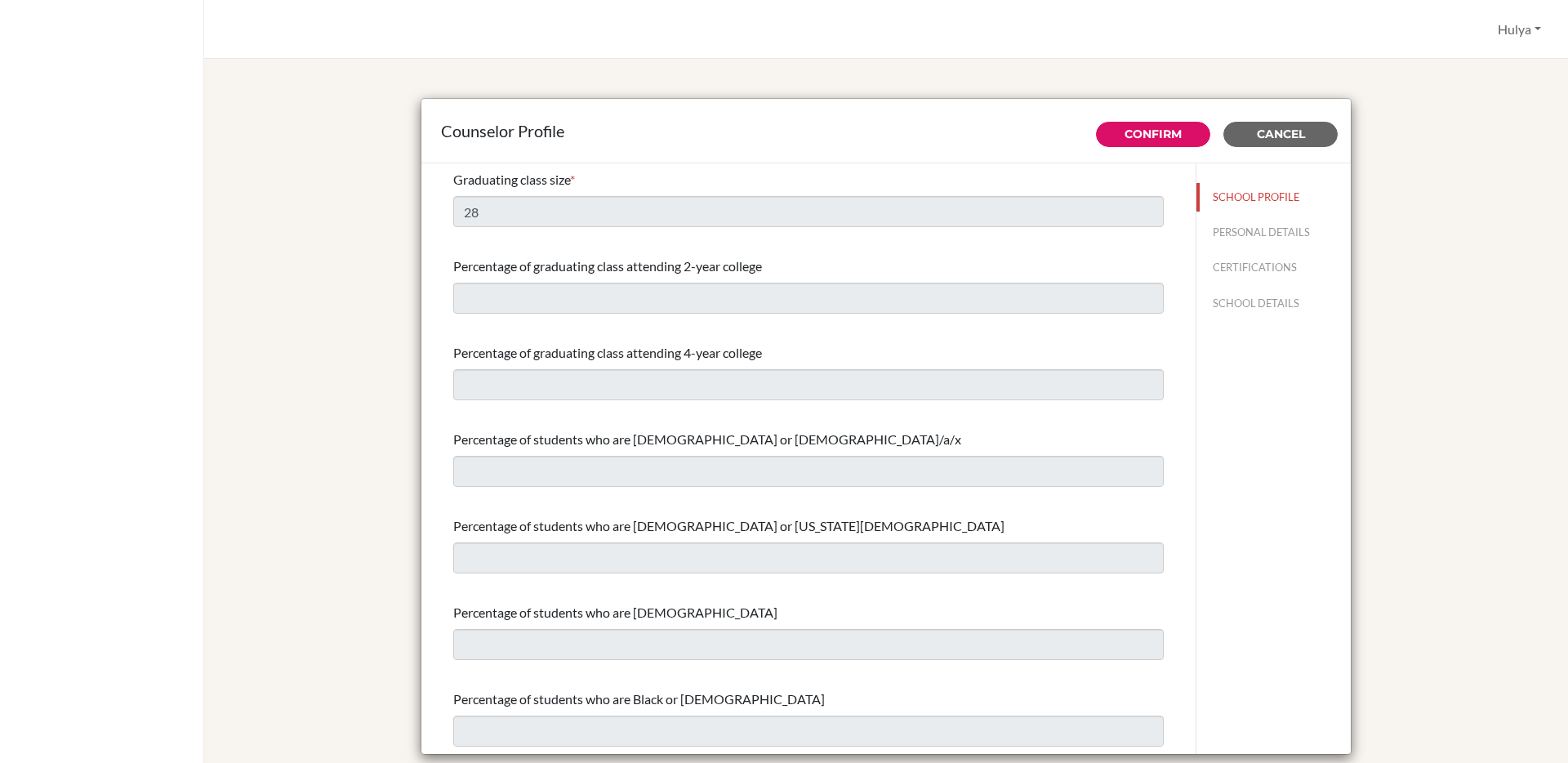
select select "0"
select select "353585"
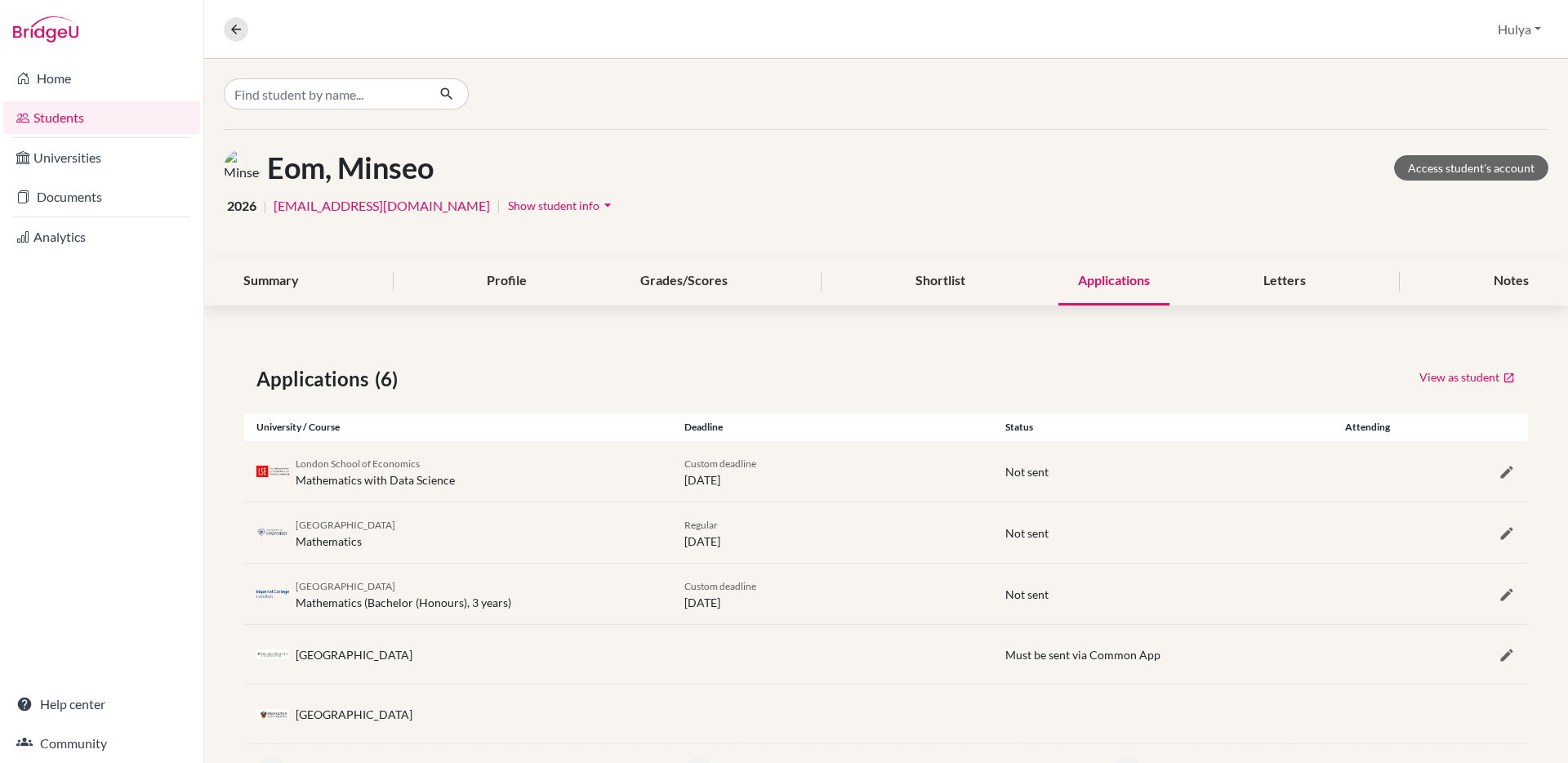
scroll to position [208, 0]
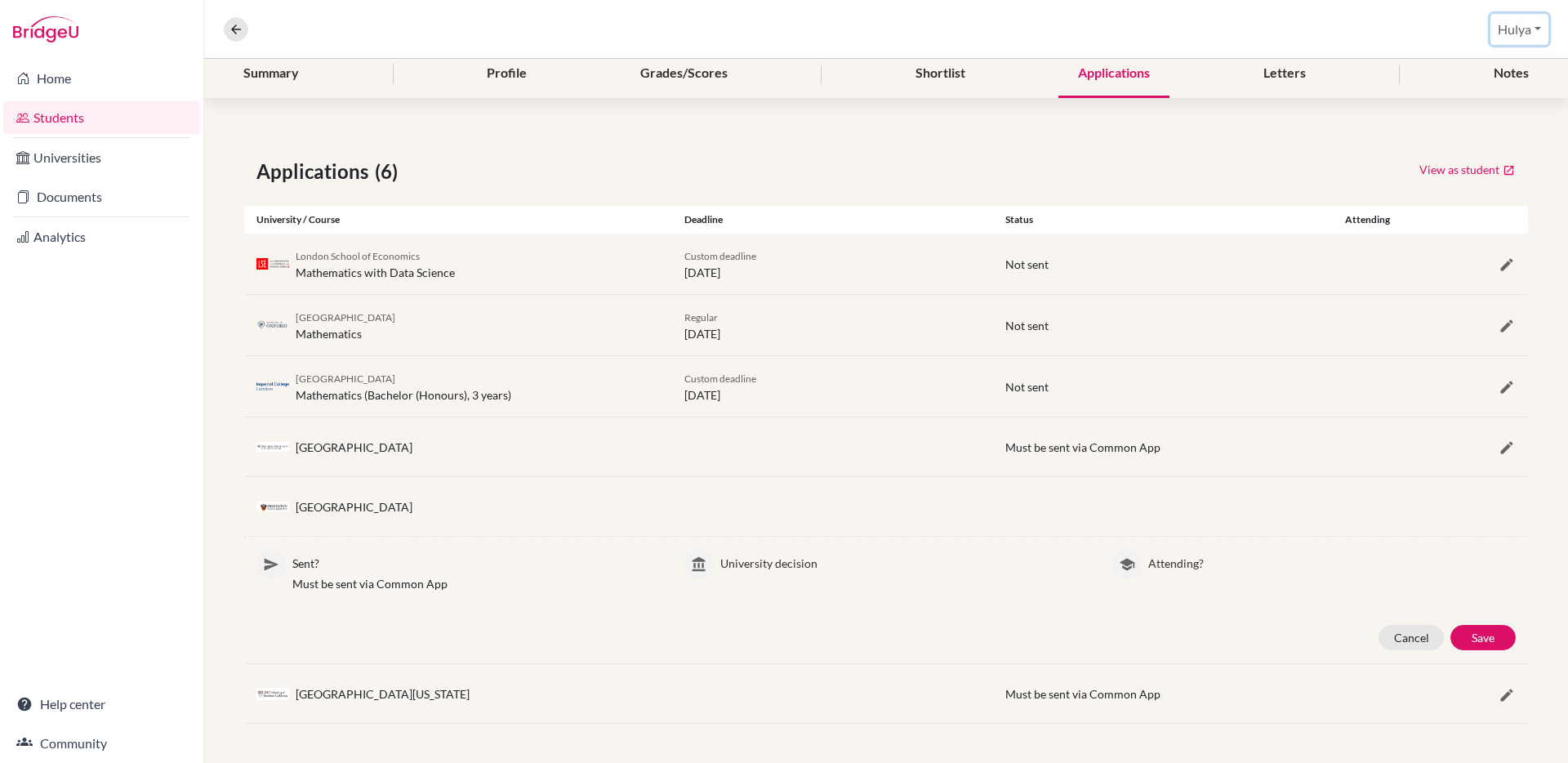
click at [1526, 36] on button "Hulya" at bounding box center [1518, 29] width 58 height 31
click at [1497, 96] on link "School Settings" at bounding box center [1486, 93] width 129 height 26
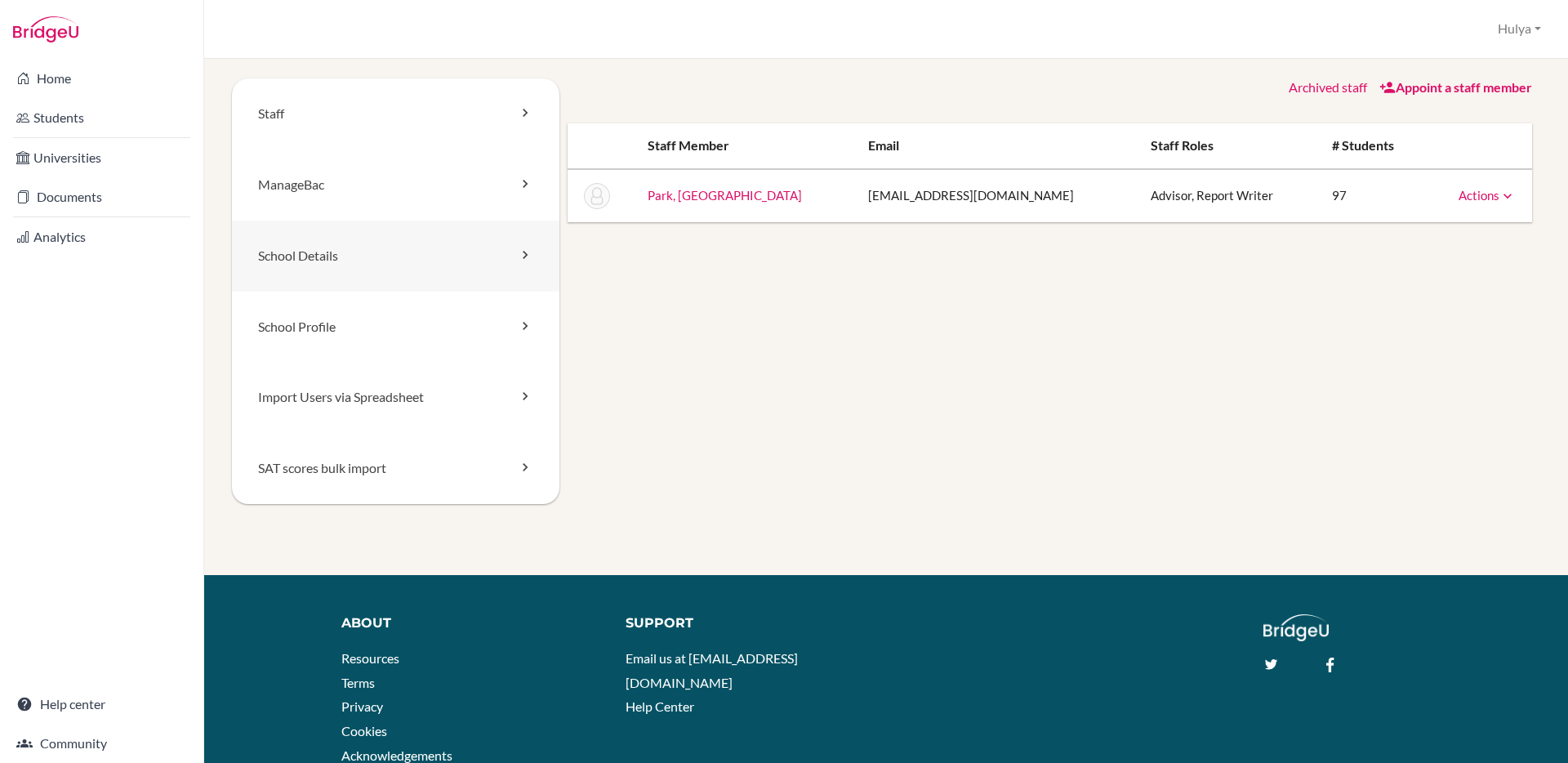
click at [389, 247] on link "School Details" at bounding box center [396, 256] width 327 height 72
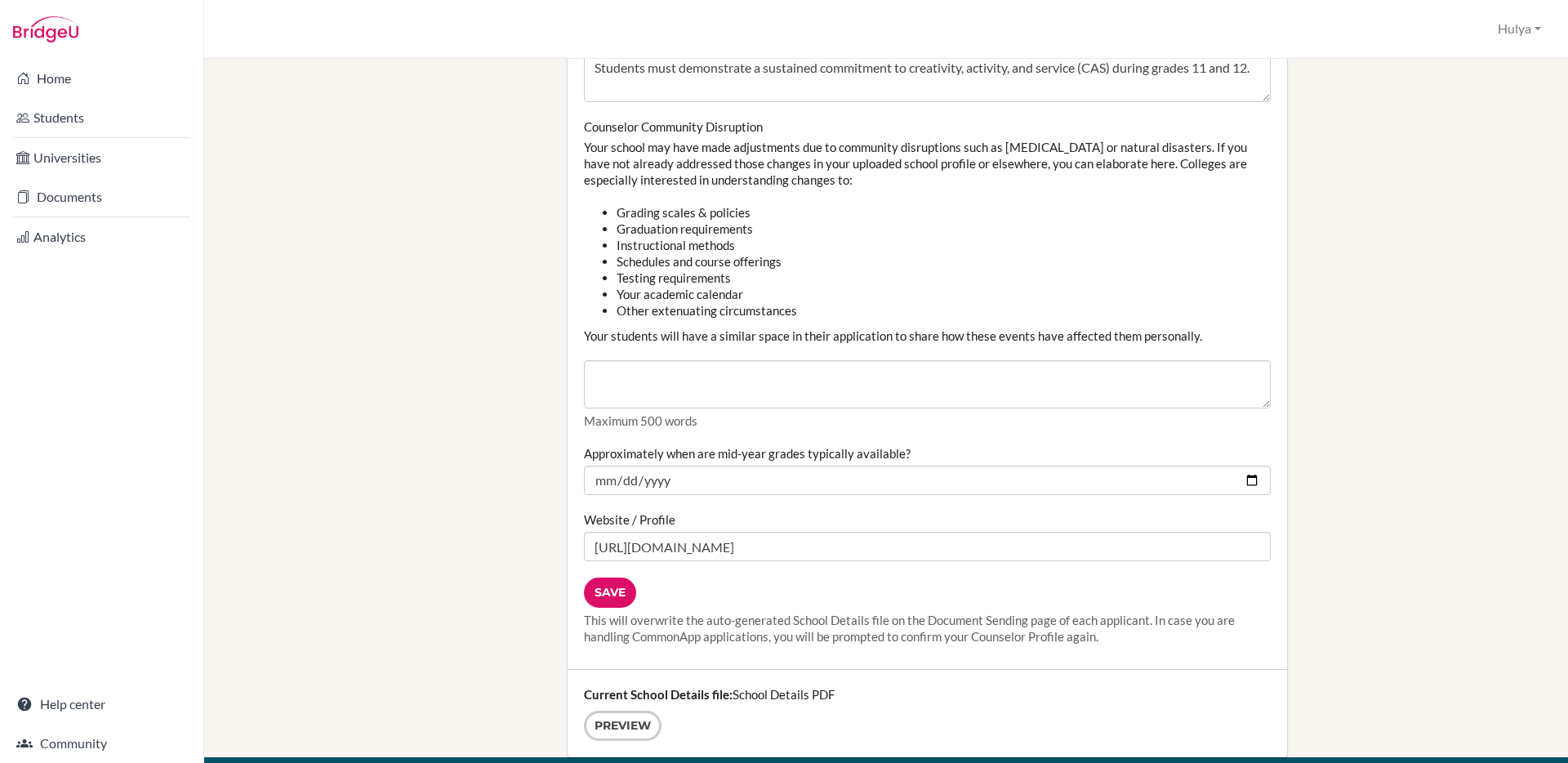
scroll to position [2049, 0]
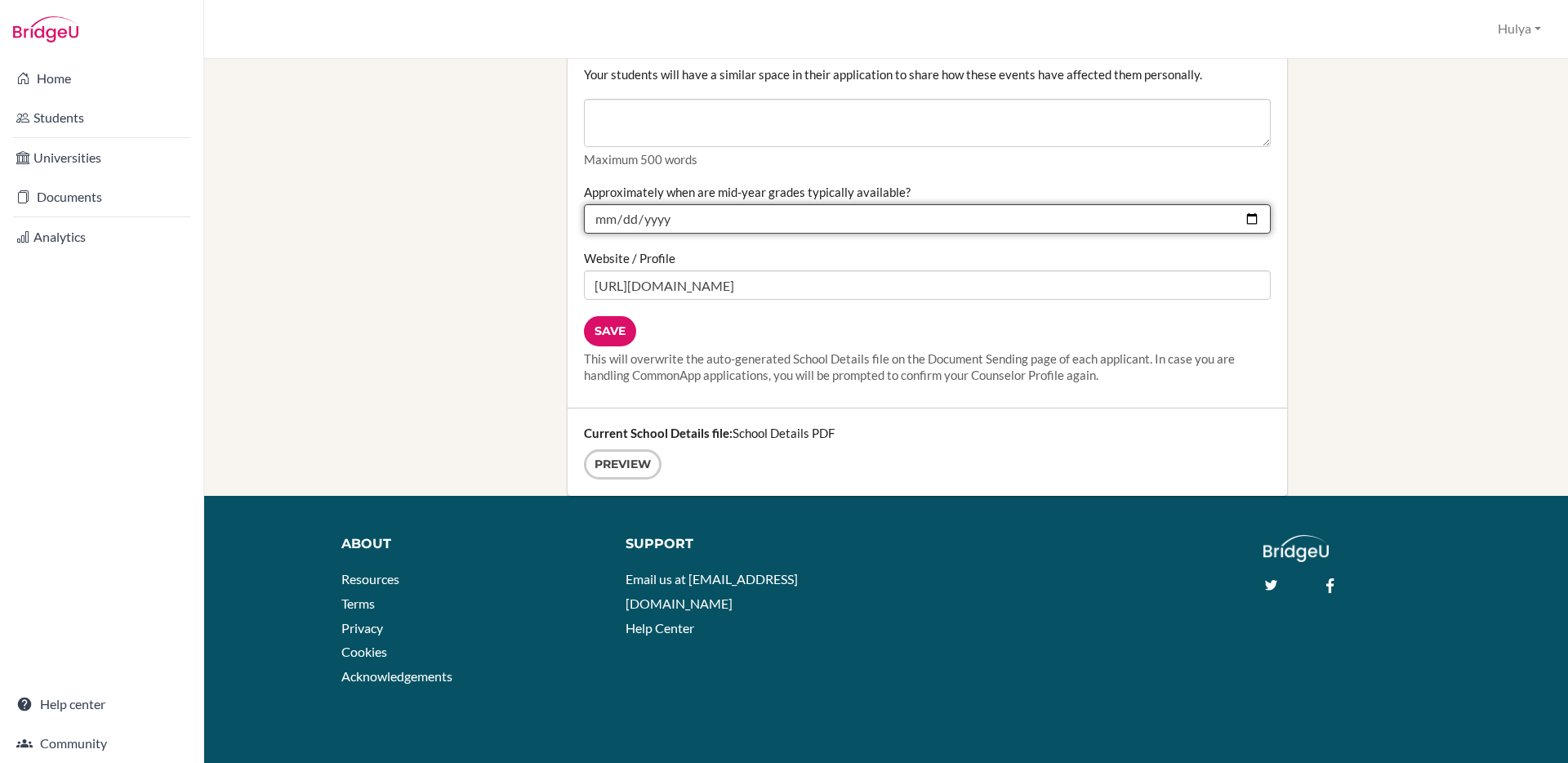
click at [621, 216] on input "[DATE]" at bounding box center [927, 218] width 687 height 29
click at [625, 221] on input "2024-01-30" at bounding box center [927, 218] width 687 height 29
type input "2026-01-30"
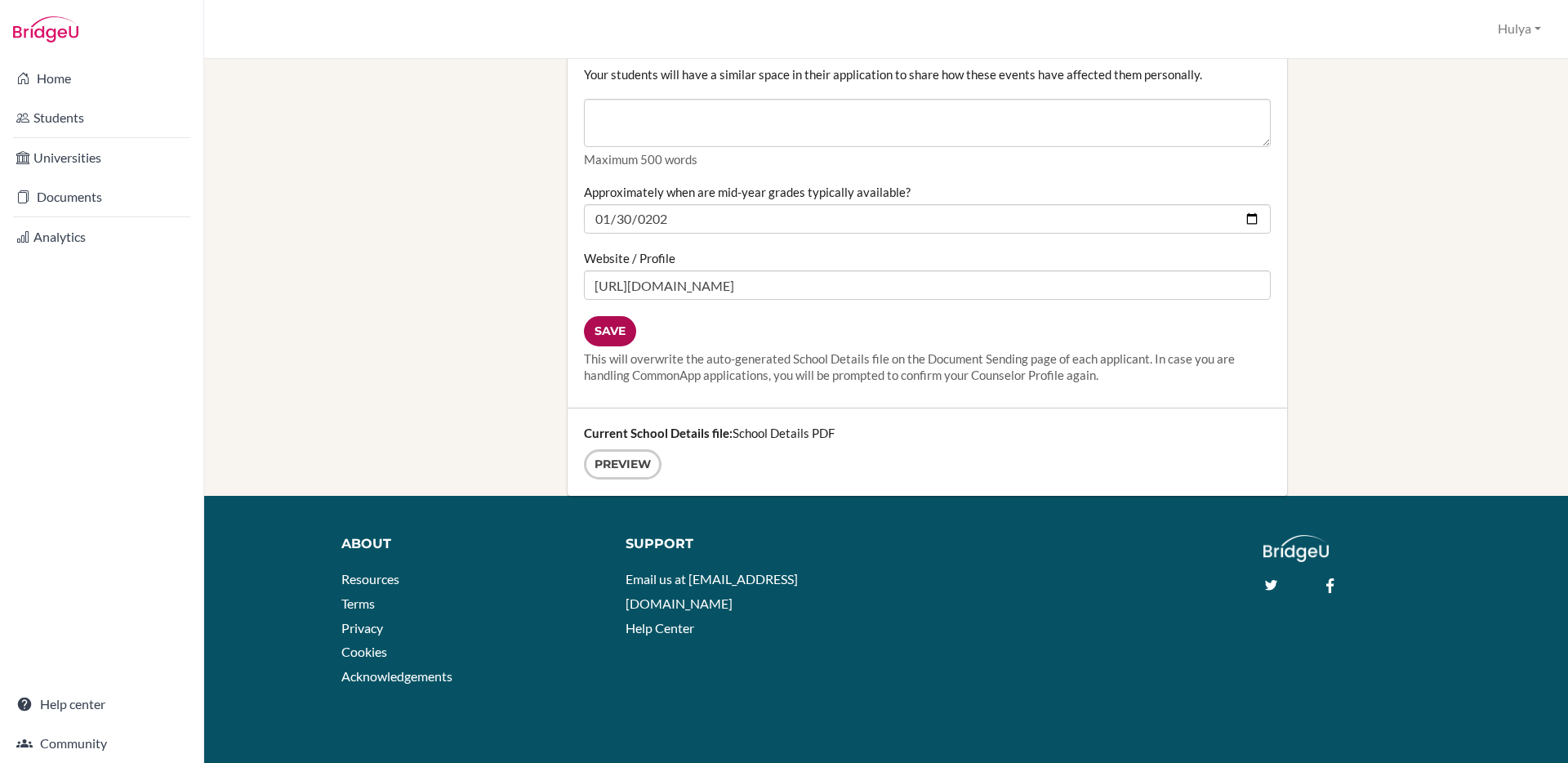
click at [612, 330] on input "Save" at bounding box center [609, 331] width 52 height 30
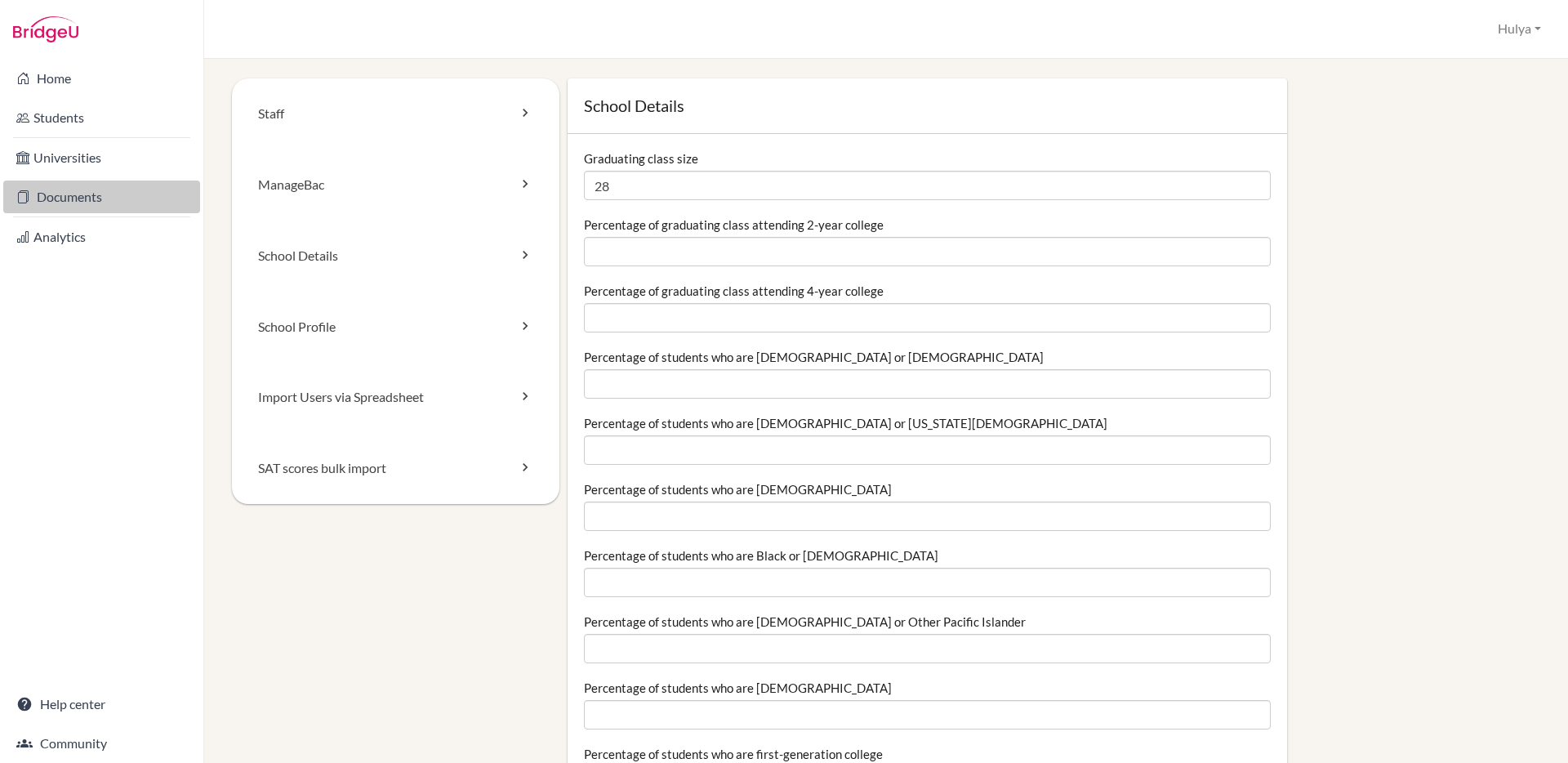
click at [73, 180] on link "Documents" at bounding box center [101, 196] width 197 height 32
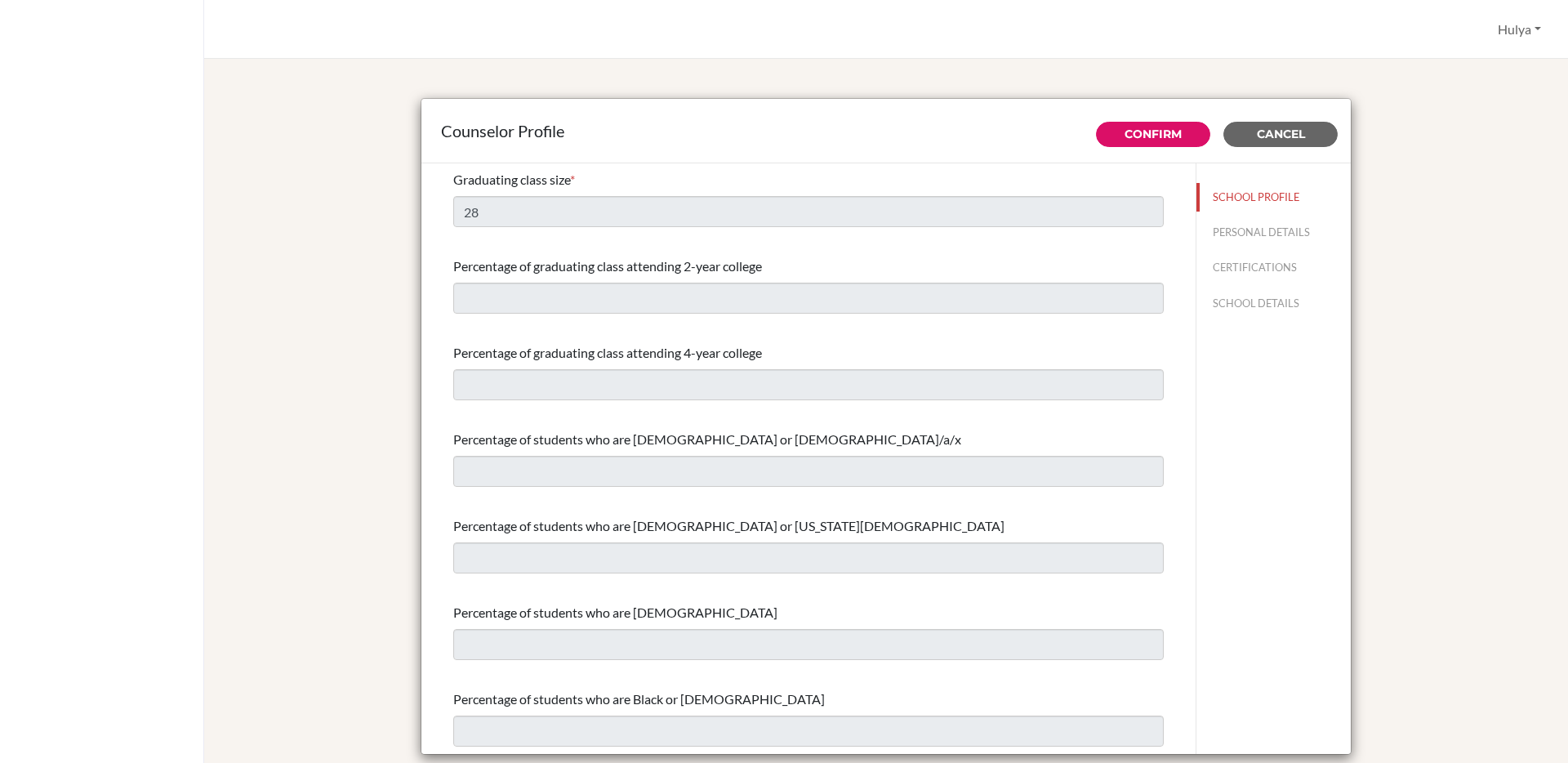
select select "0"
select select "353585"
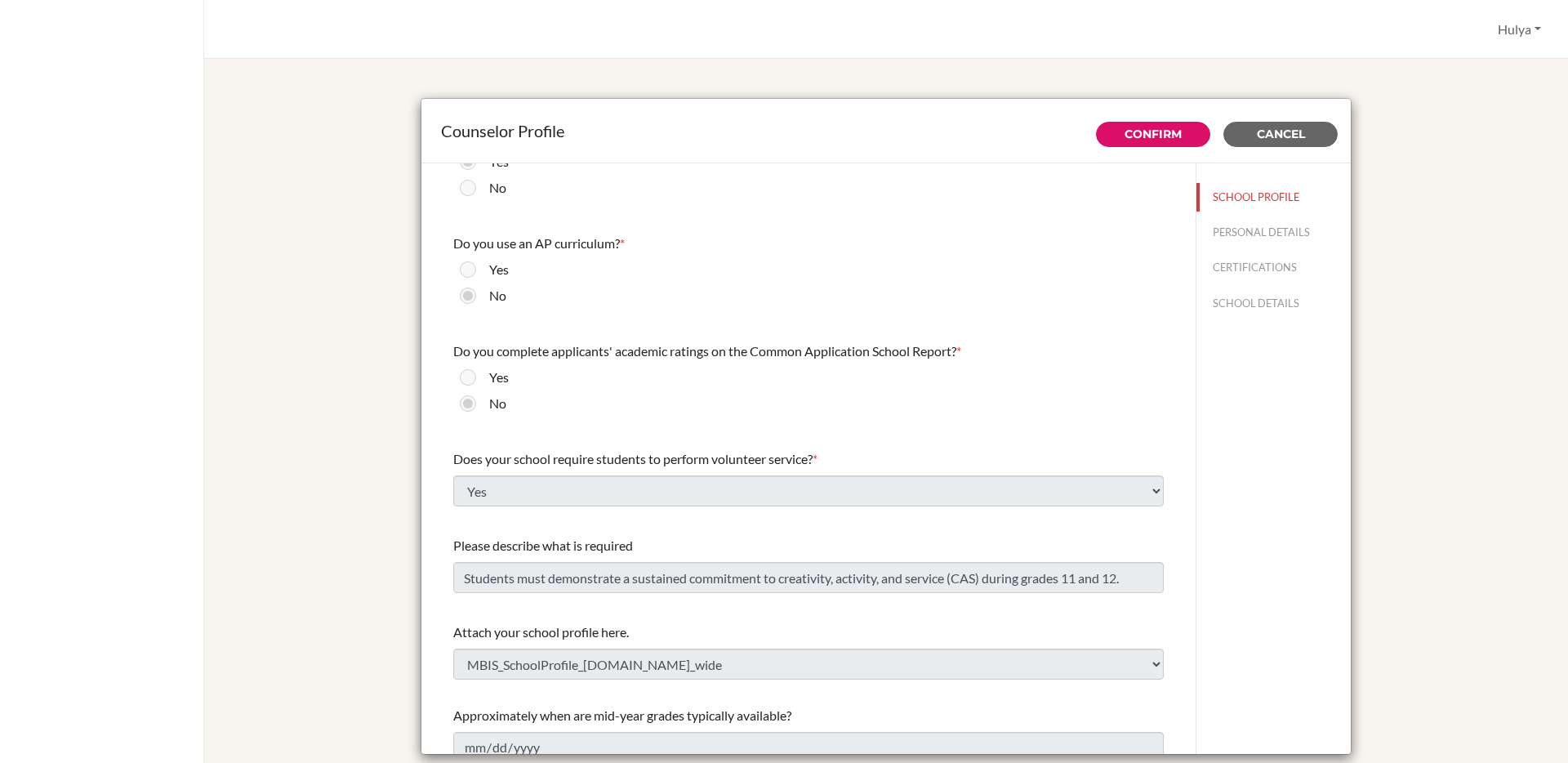
scroll to position [1711, 0]
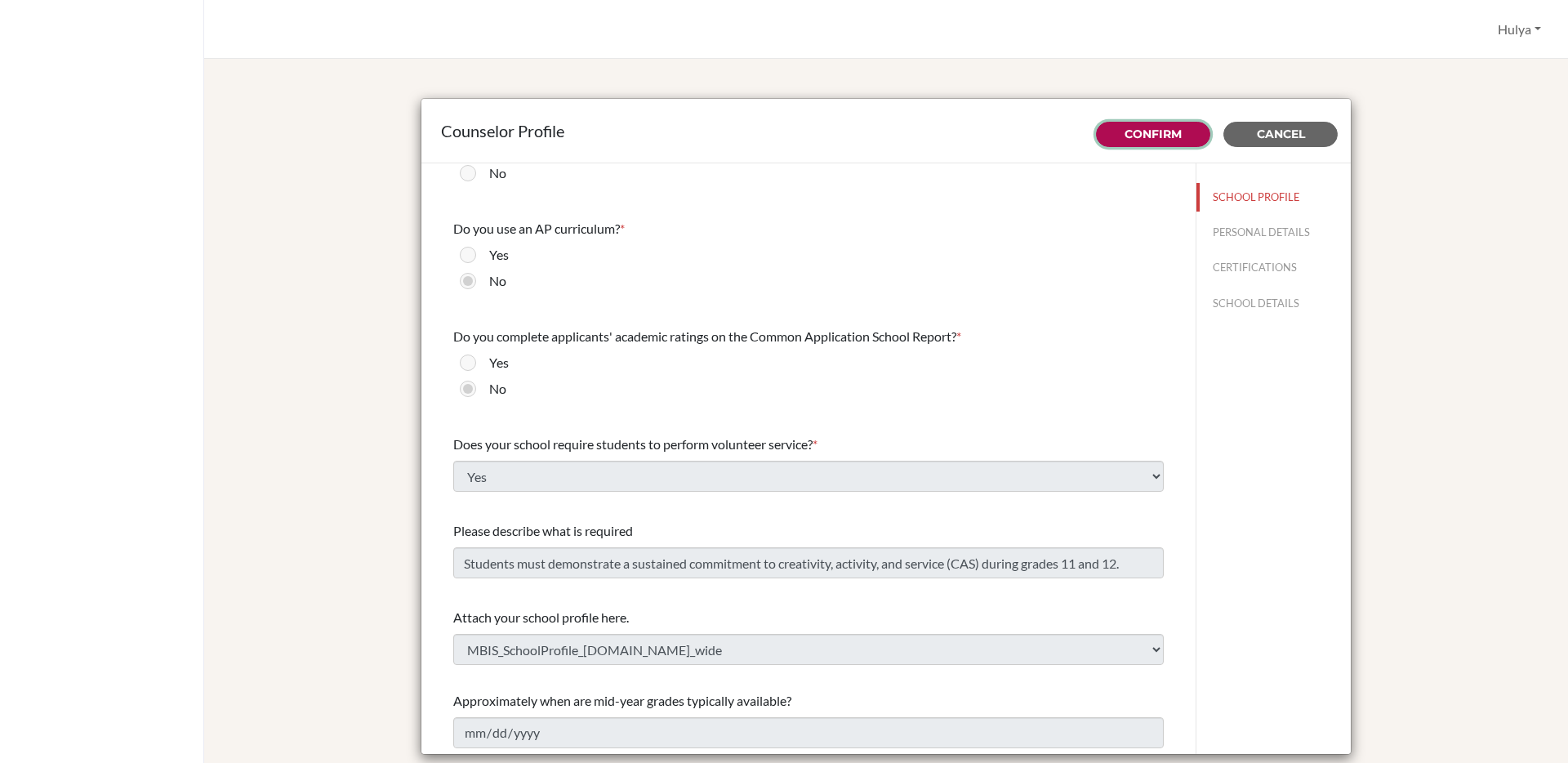
click at [1174, 121] on button "Confirm" at bounding box center [1153, 134] width 115 height 25
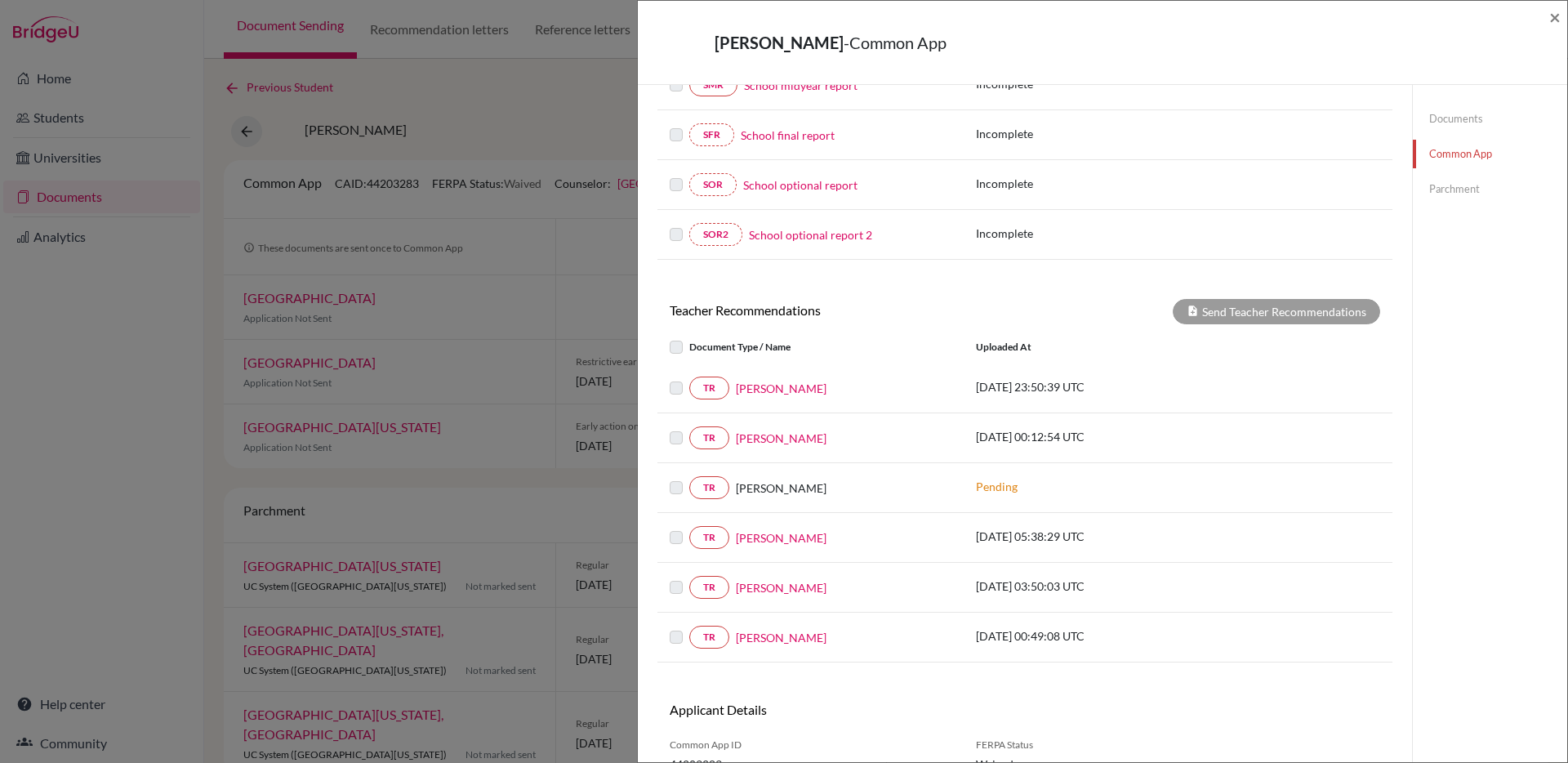
scroll to position [416, 0]
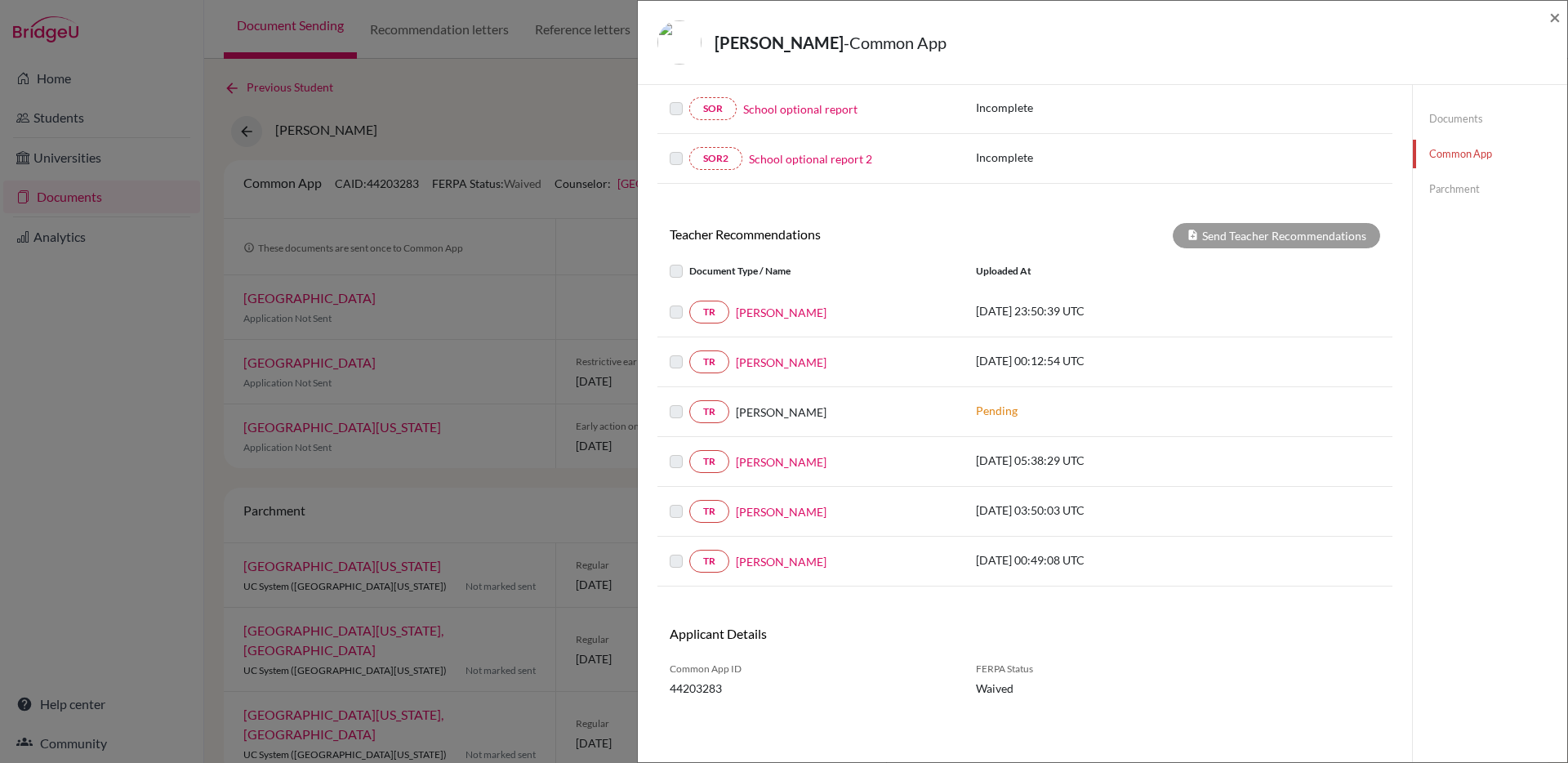
click at [689, 262] on label at bounding box center [689, 262] width 0 height 0
click at [689, 302] on label at bounding box center [689, 302] width 0 height 0
click at [670, 319] on div at bounding box center [680, 311] width 20 height 20
click at [712, 311] on link "TR" at bounding box center [709, 311] width 40 height 23
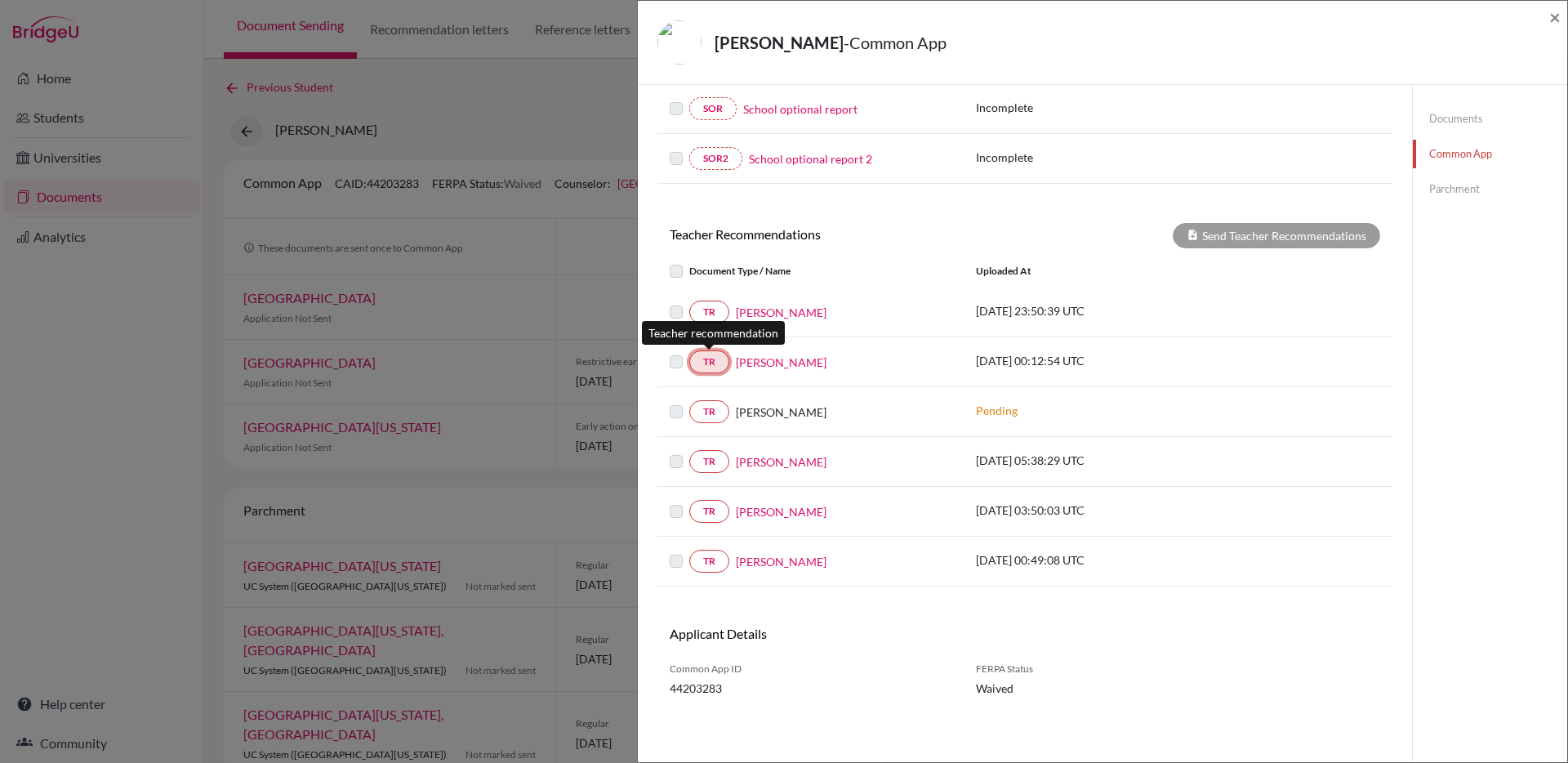
click at [717, 360] on link "TR" at bounding box center [709, 361] width 40 height 23
click at [689, 302] on label at bounding box center [689, 302] width 0 height 0
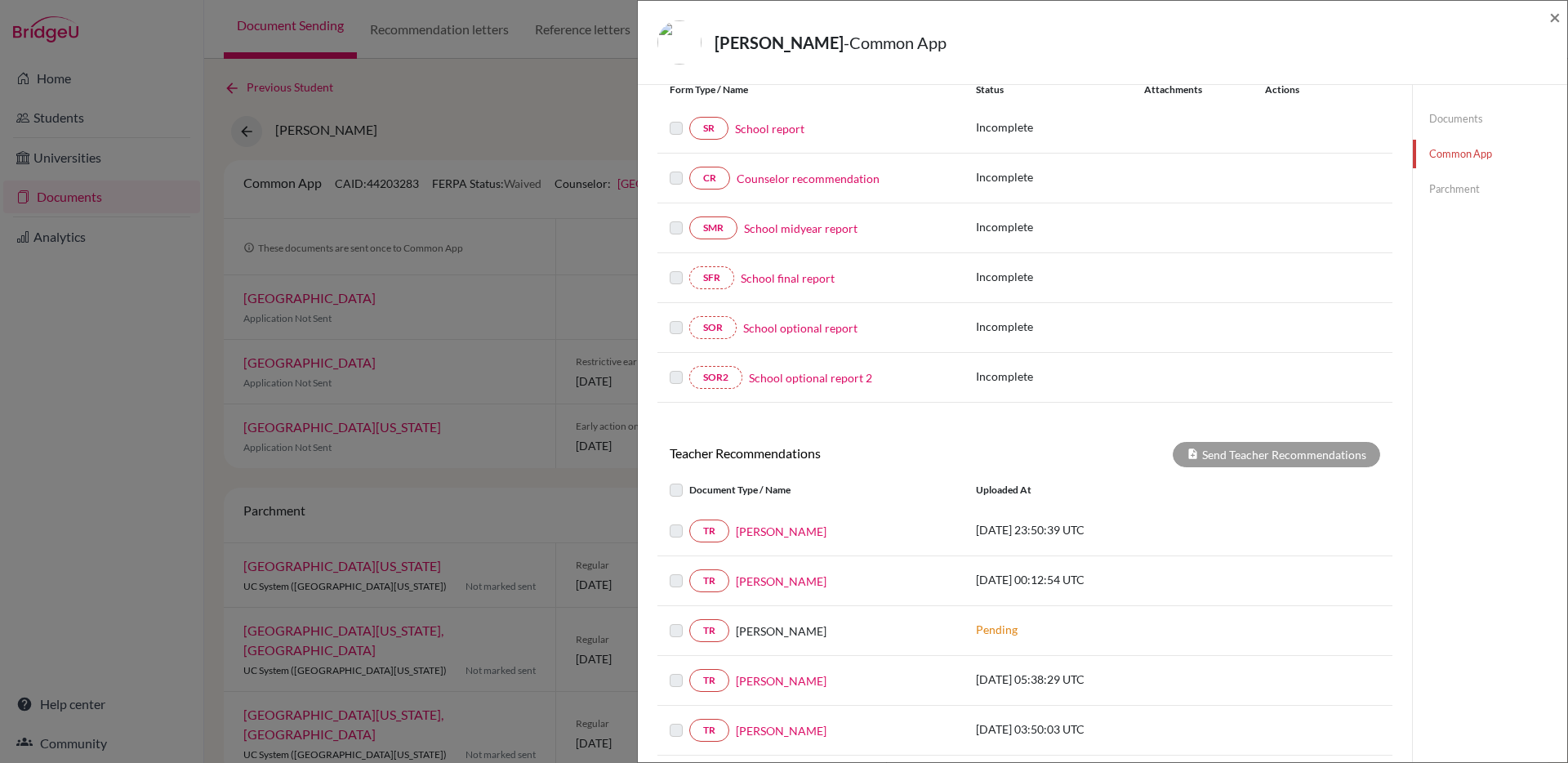
scroll to position [219, 0]
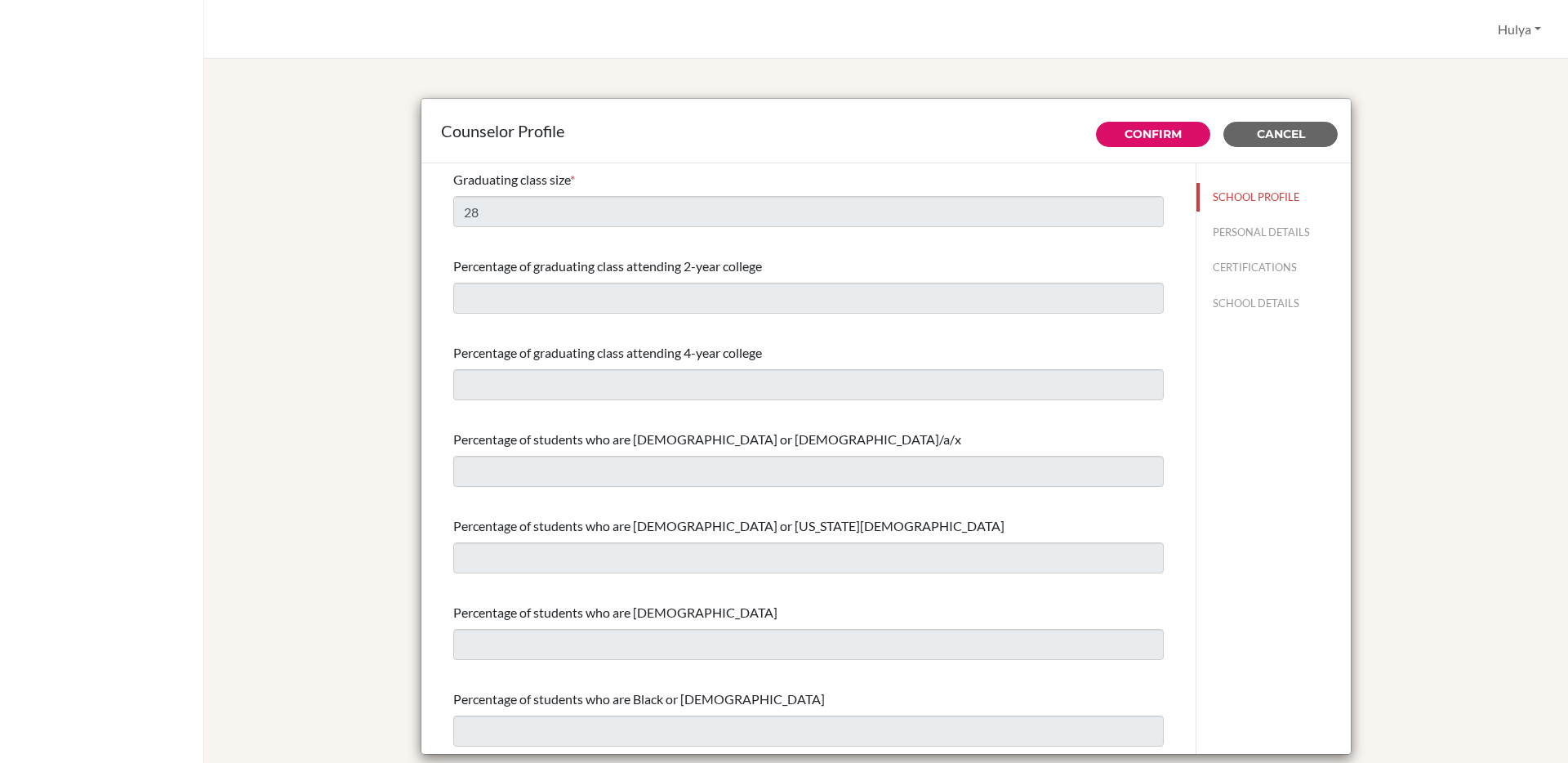
select select "0"
select select "353585"
click at [1363, 86] on div "Counselor Profile Confirm Cancel Graduating class size * 28 Percentage of gradu…" at bounding box center [885, 428] width 1324 height 699
click at [1304, 126] on span "Cancel" at bounding box center [1280, 133] width 48 height 15
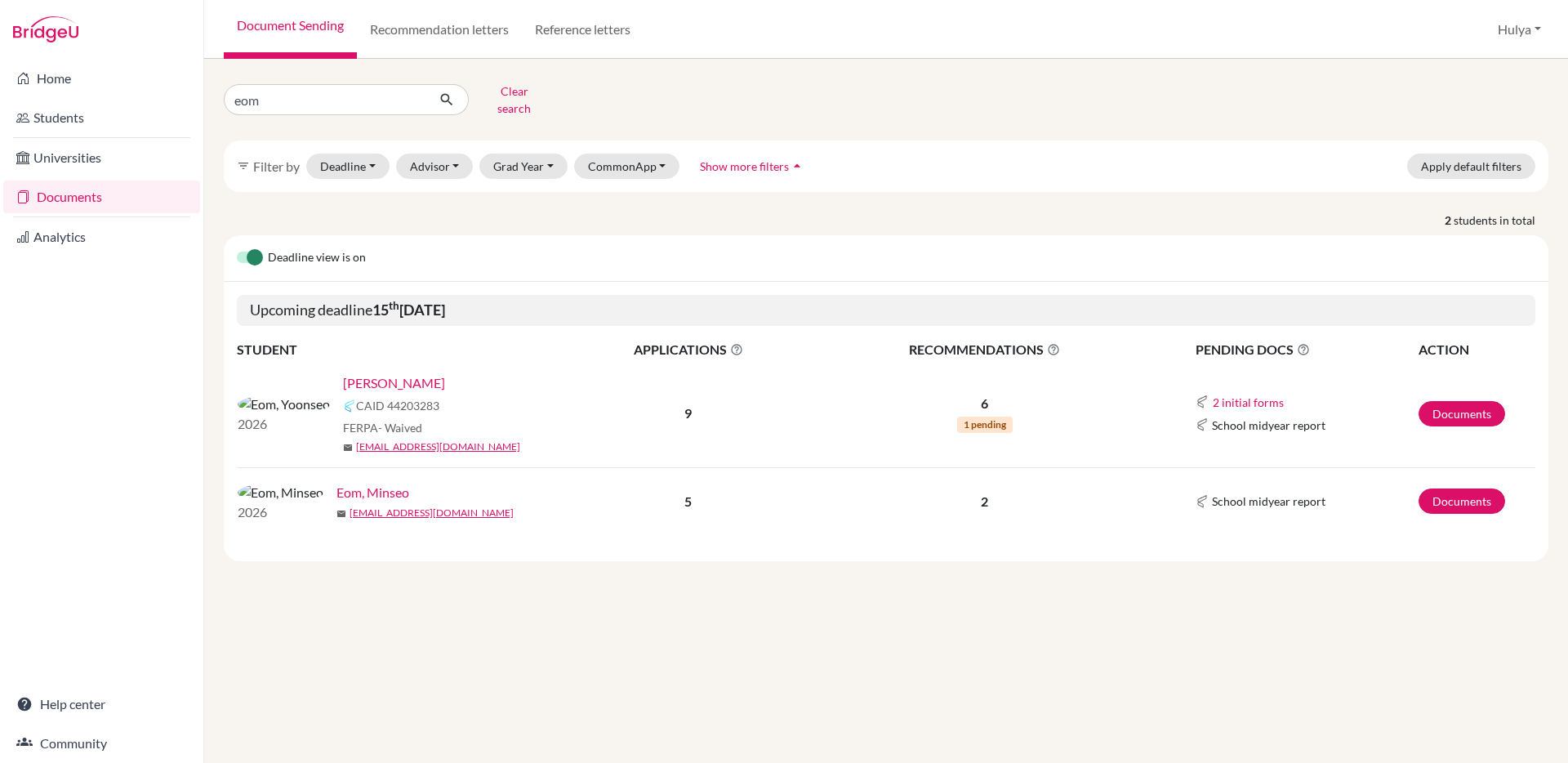
click at [353, 380] on link "[PERSON_NAME]" at bounding box center [394, 383] width 102 height 20
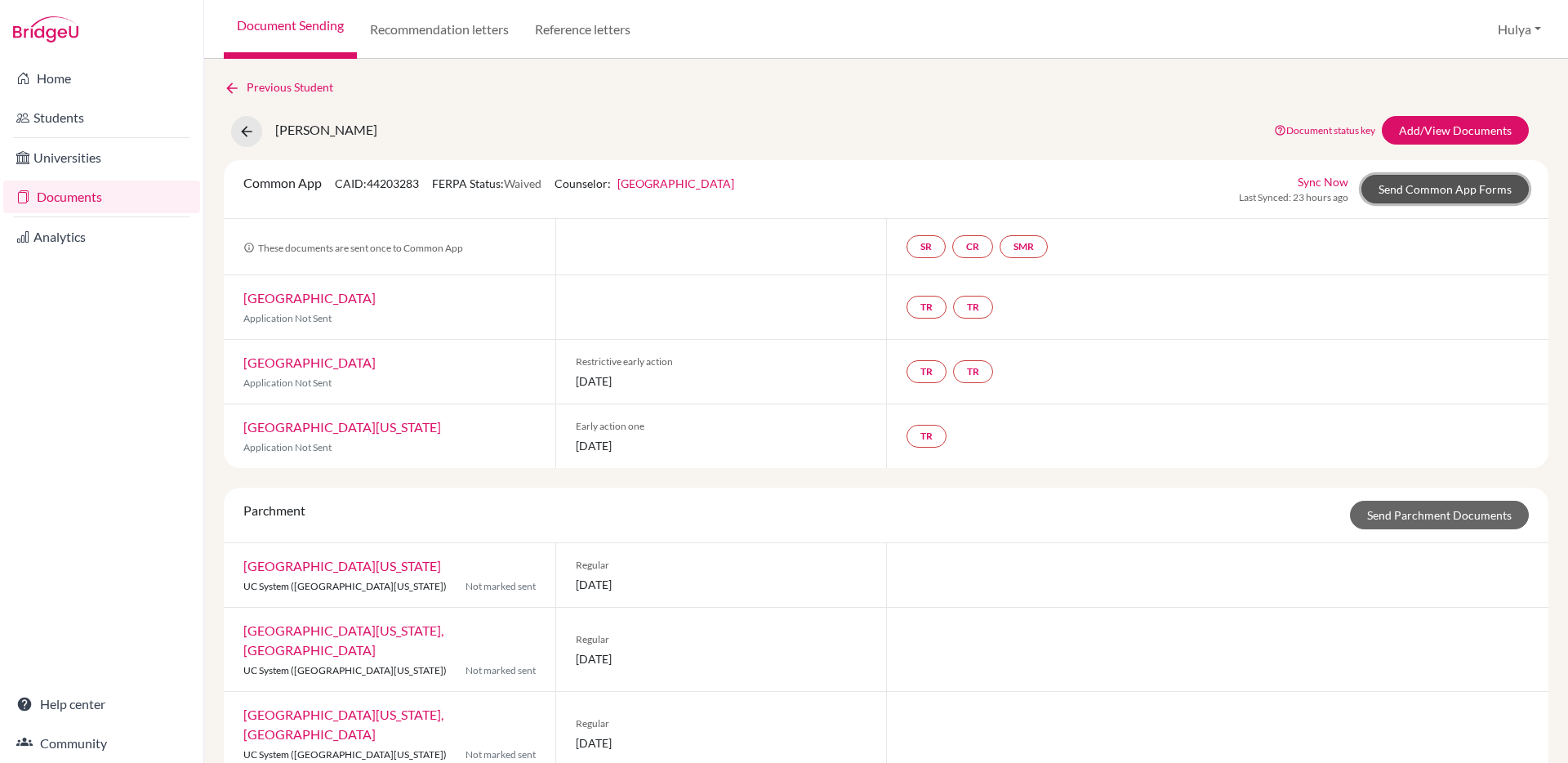
click at [1483, 189] on link "Send Common App Forms" at bounding box center [1445, 188] width 167 height 28
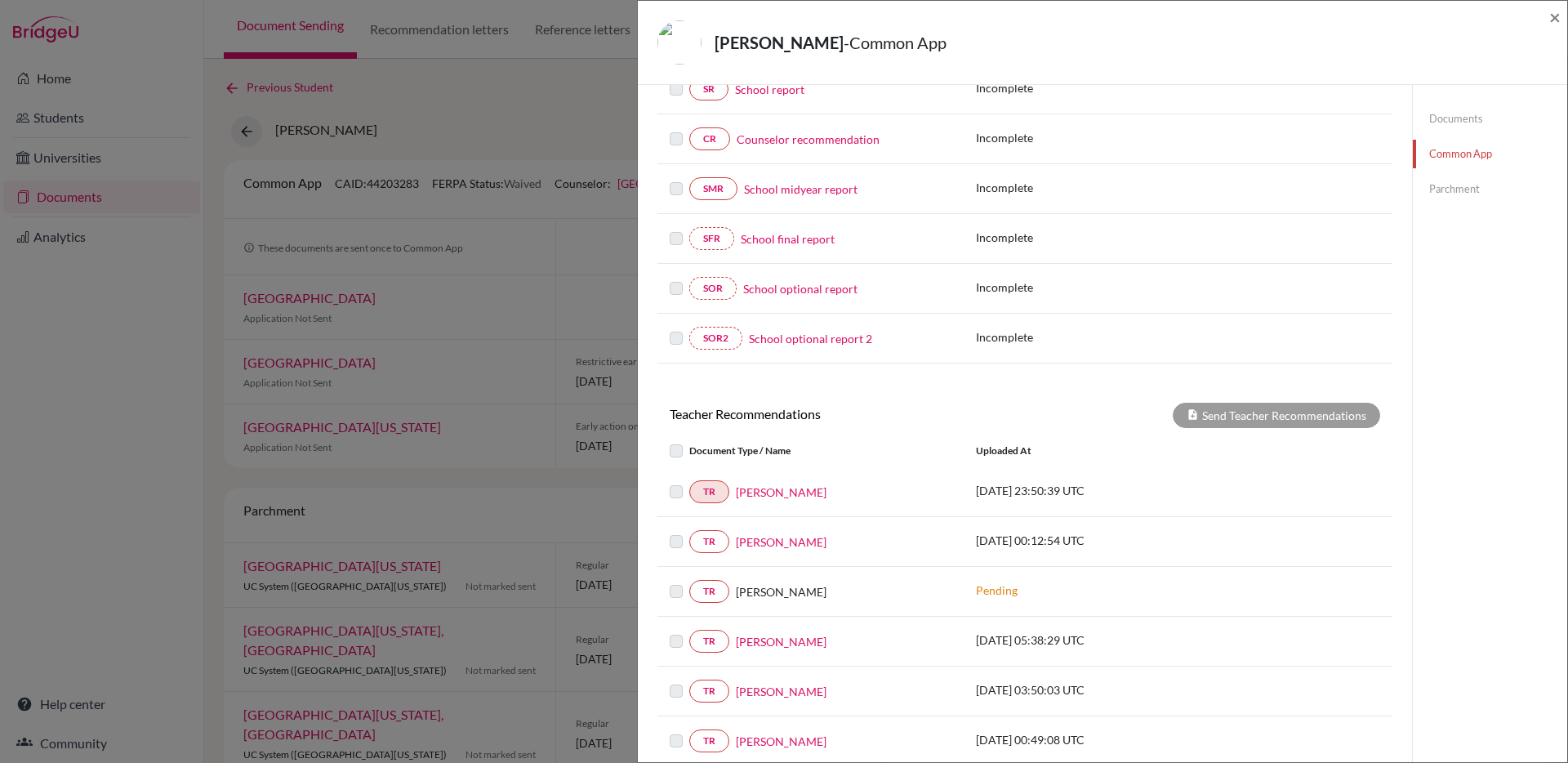
scroll to position [238, 0]
click at [689, 481] on label at bounding box center [689, 481] width 0 height 0
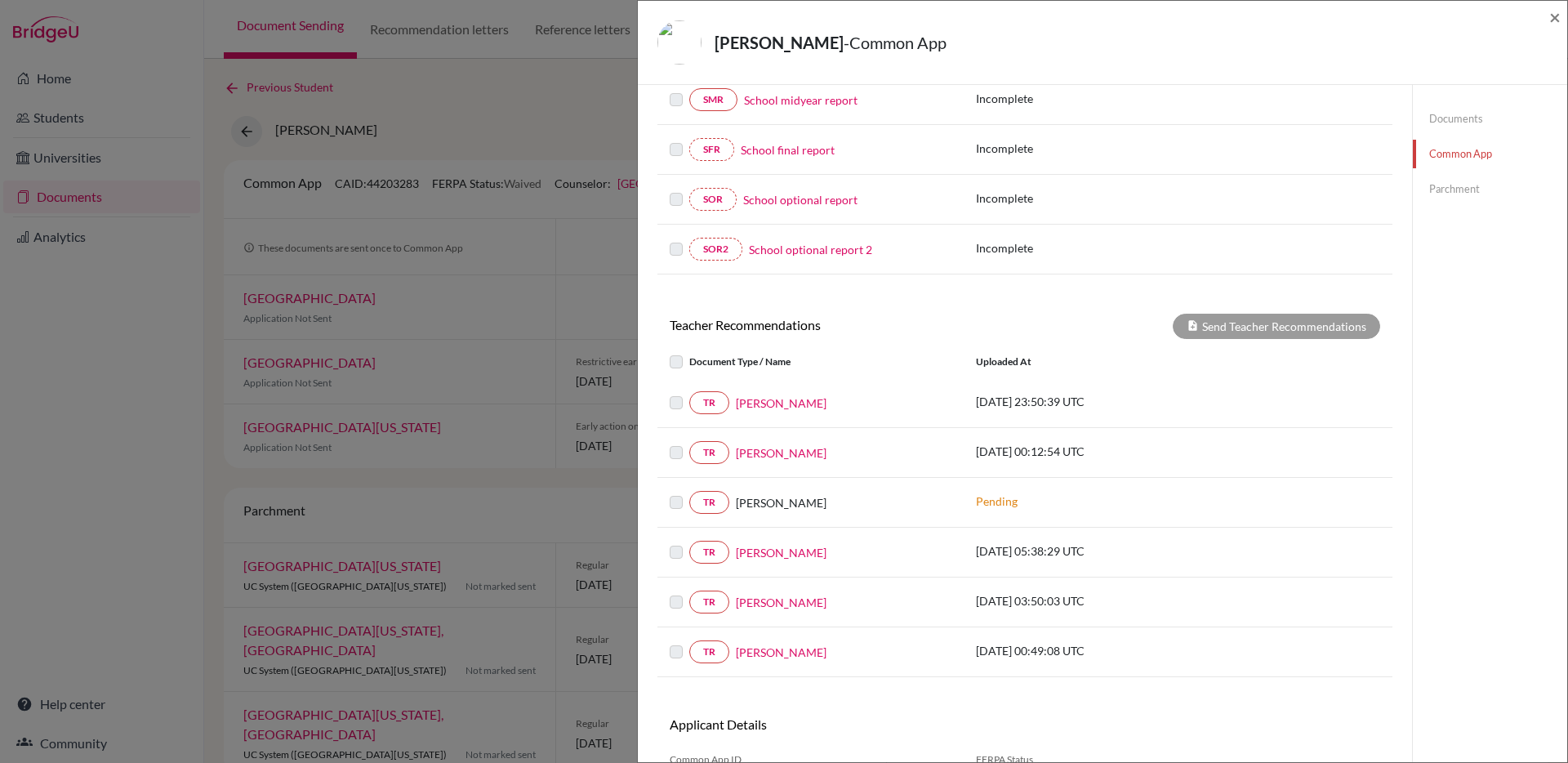
scroll to position [416, 0]
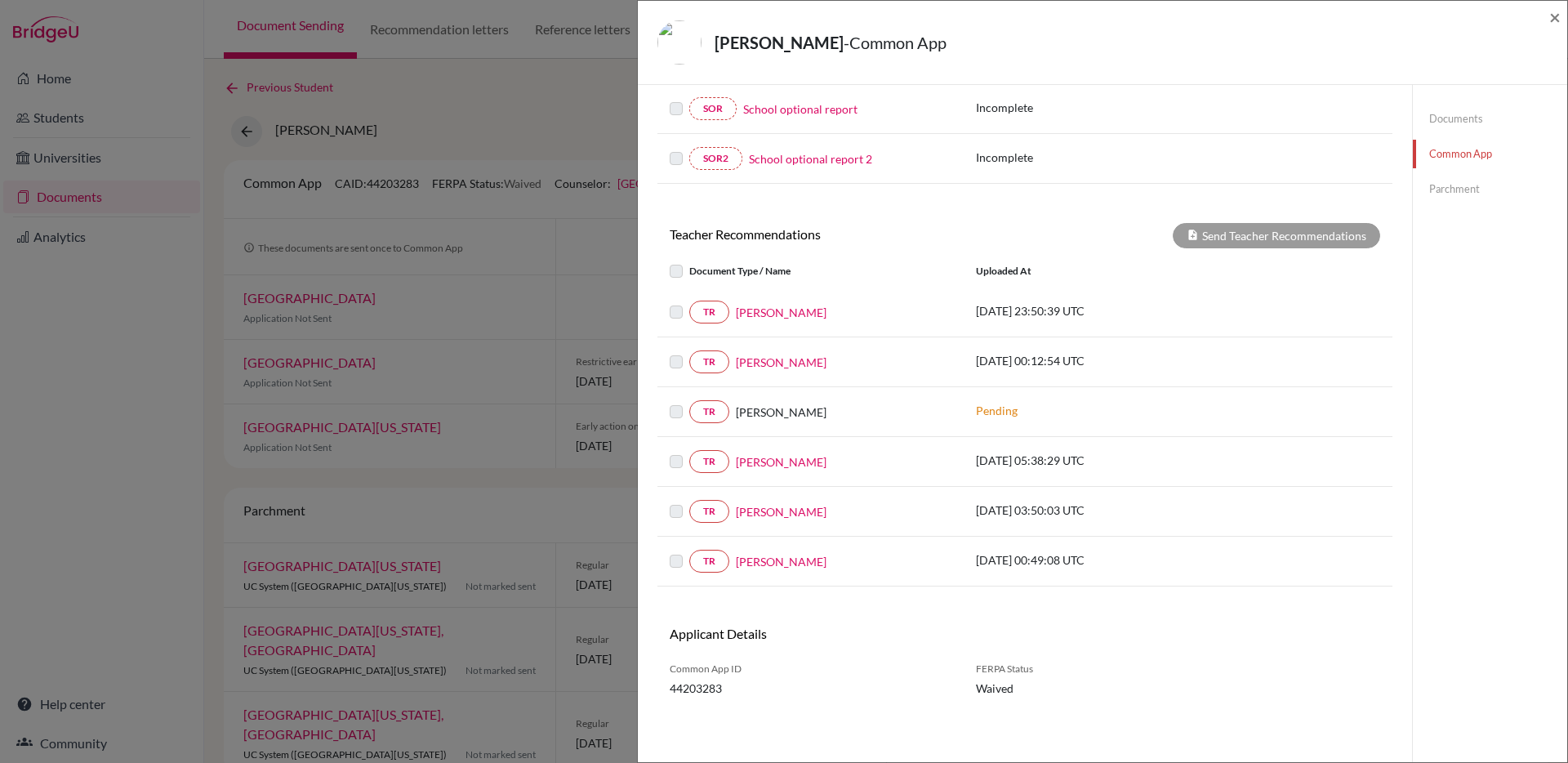
click at [689, 452] on label at bounding box center [689, 452] width 0 height 0
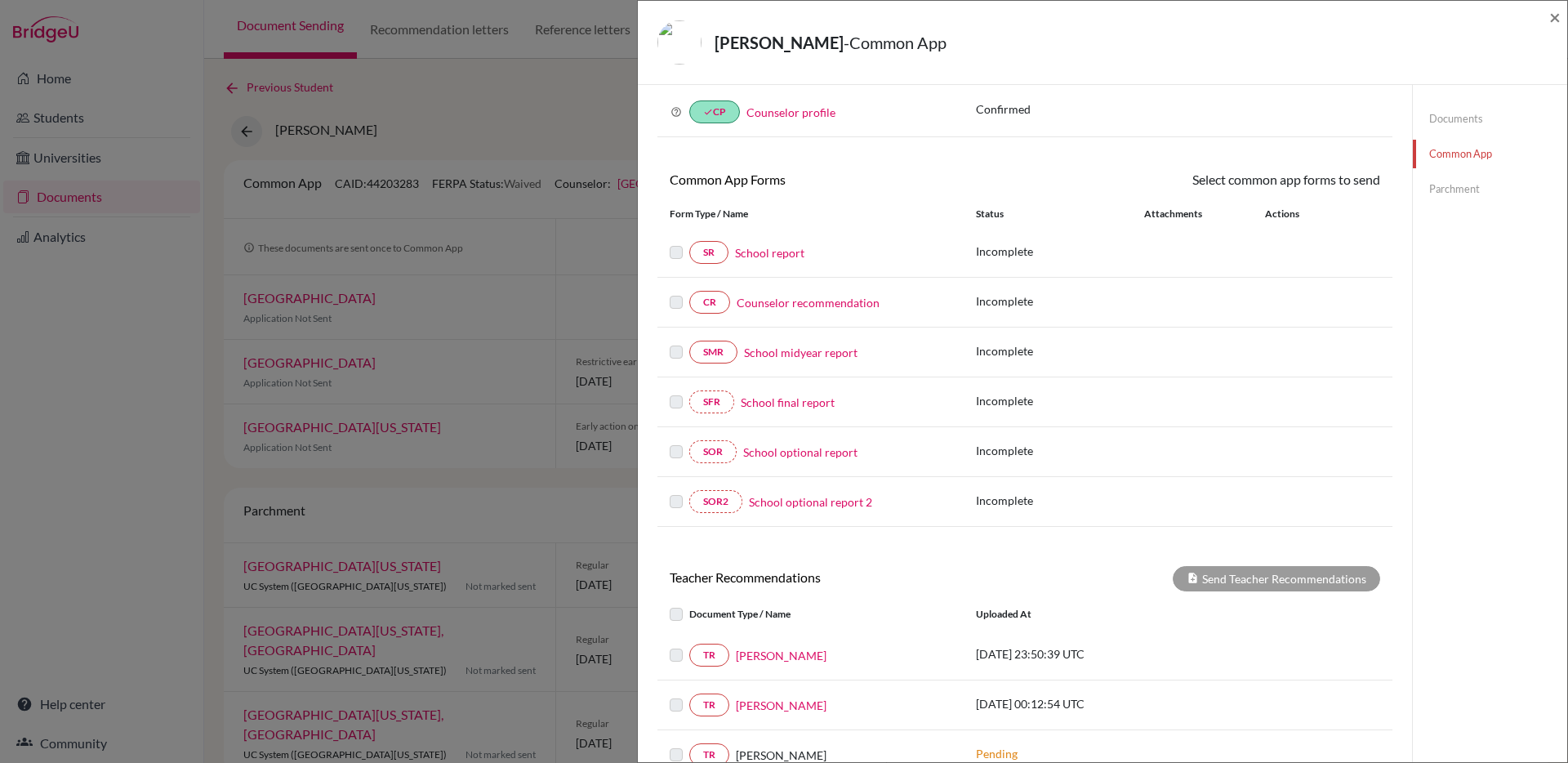
scroll to position [33, 0]
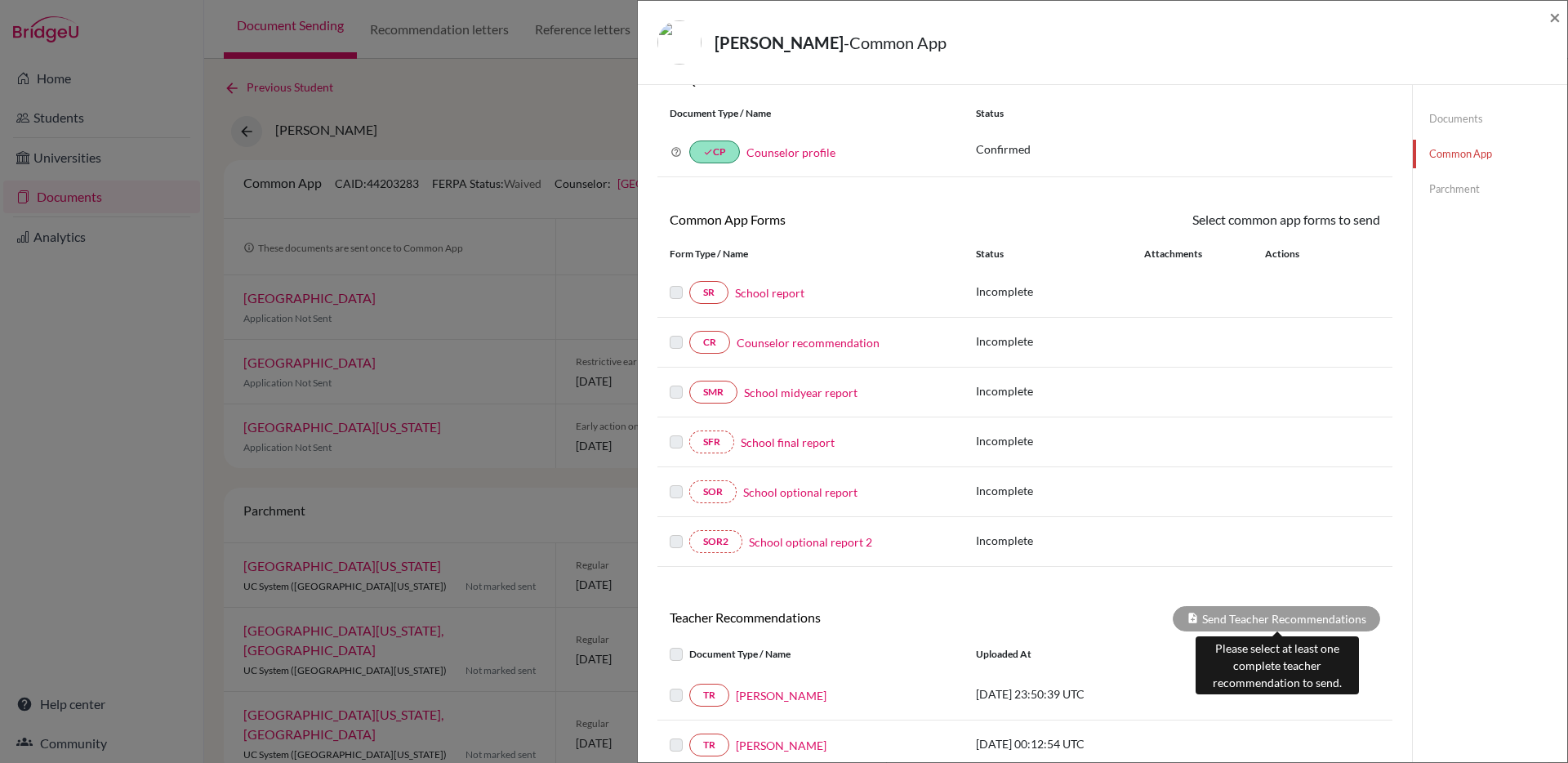
click at [1286, 613] on div "Send Teacher Recommendations" at bounding box center [1276, 619] width 208 height 25
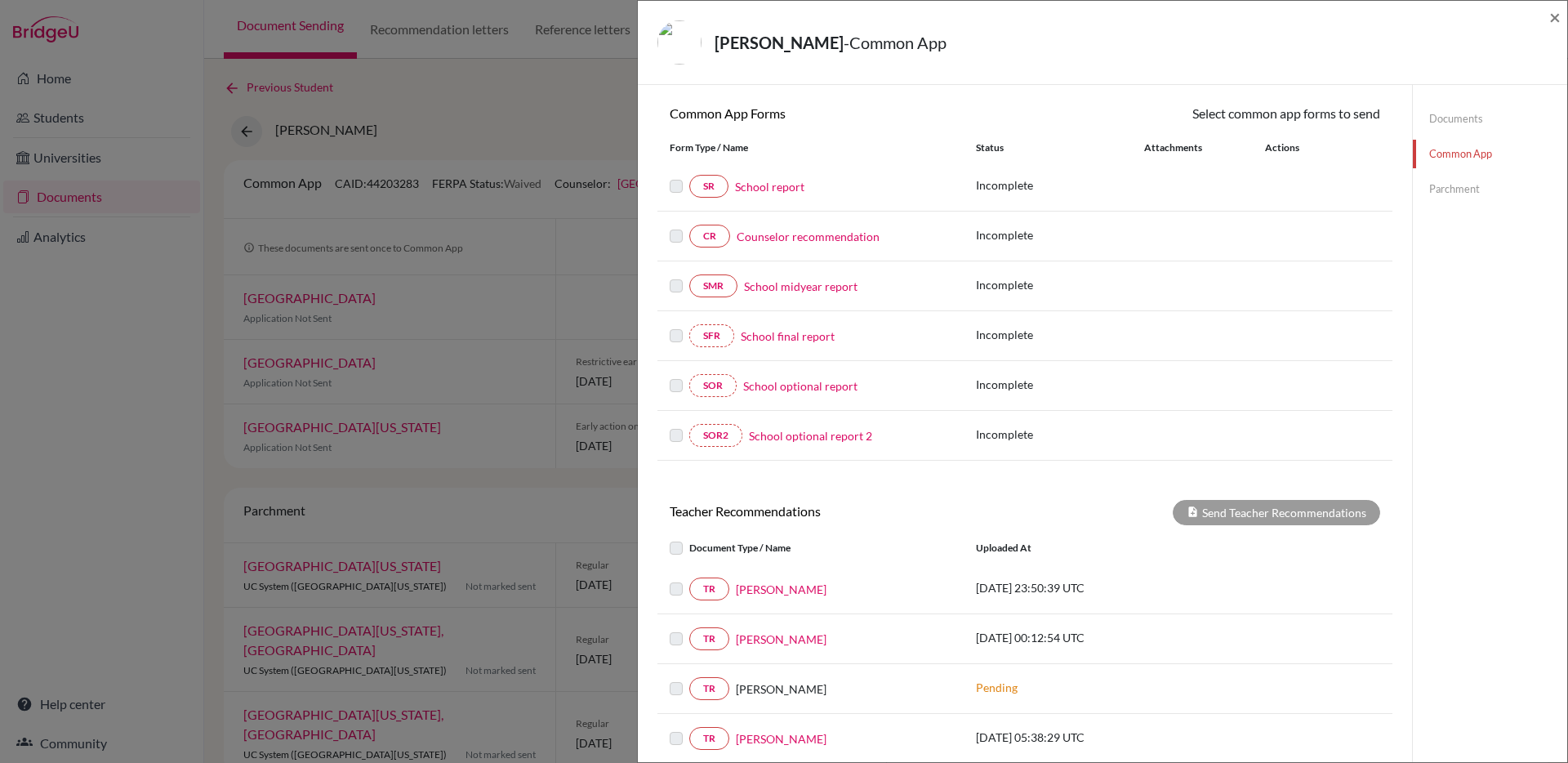
scroll to position [218, 0]
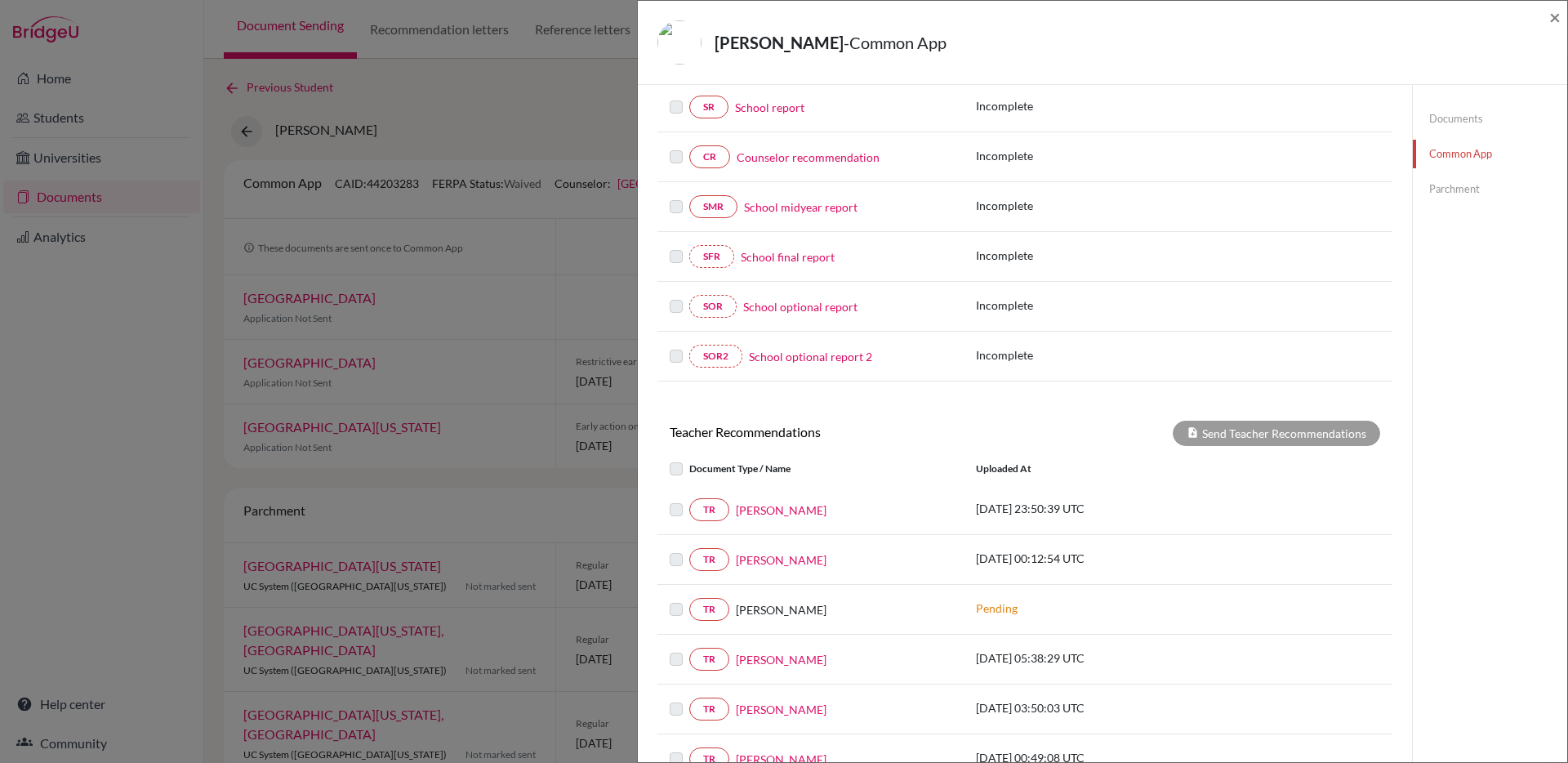
click at [689, 500] on label at bounding box center [689, 500] width 0 height 0
click at [696, 509] on link "TR" at bounding box center [709, 509] width 40 height 23
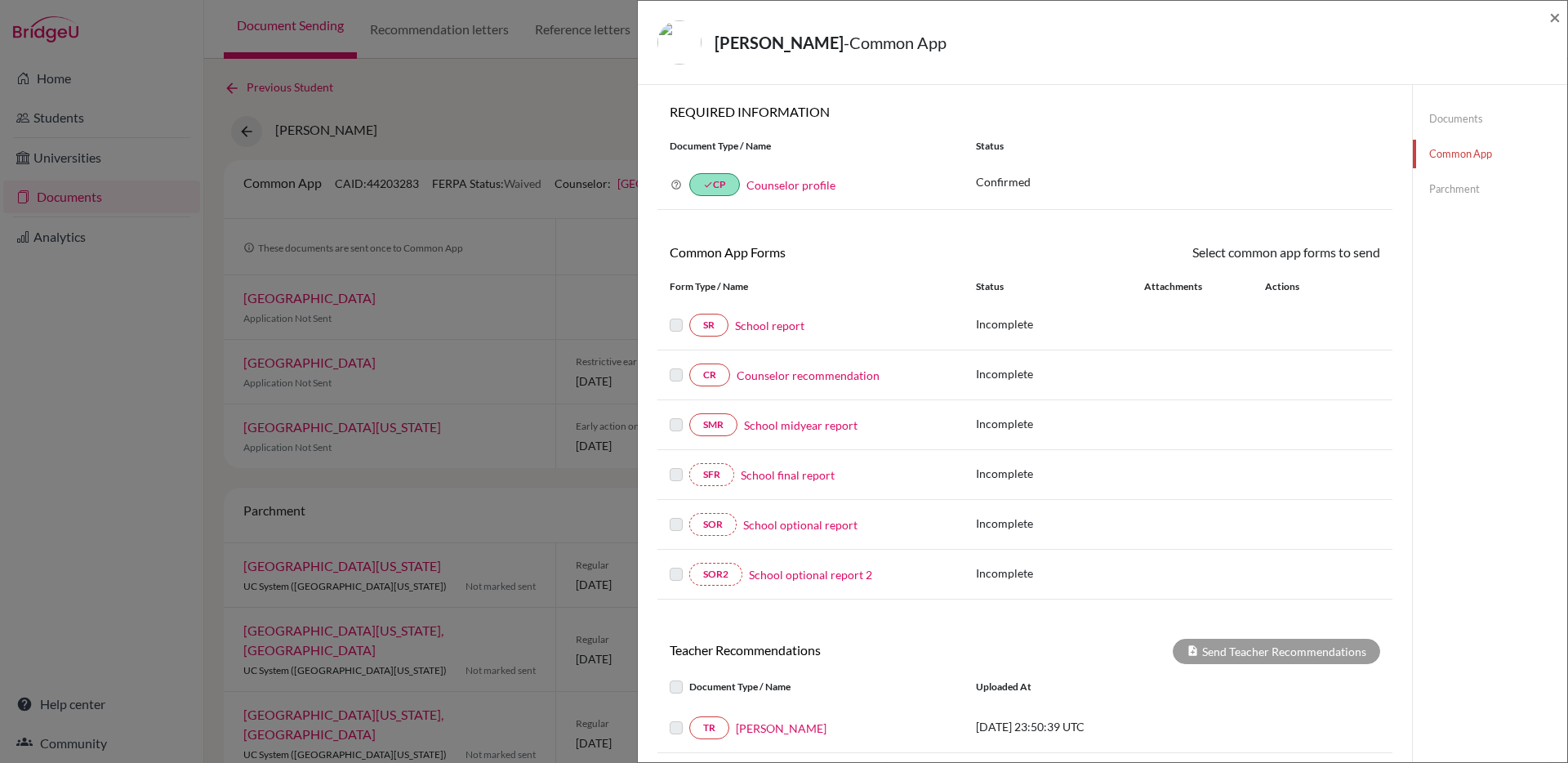
scroll to position [9, 0]
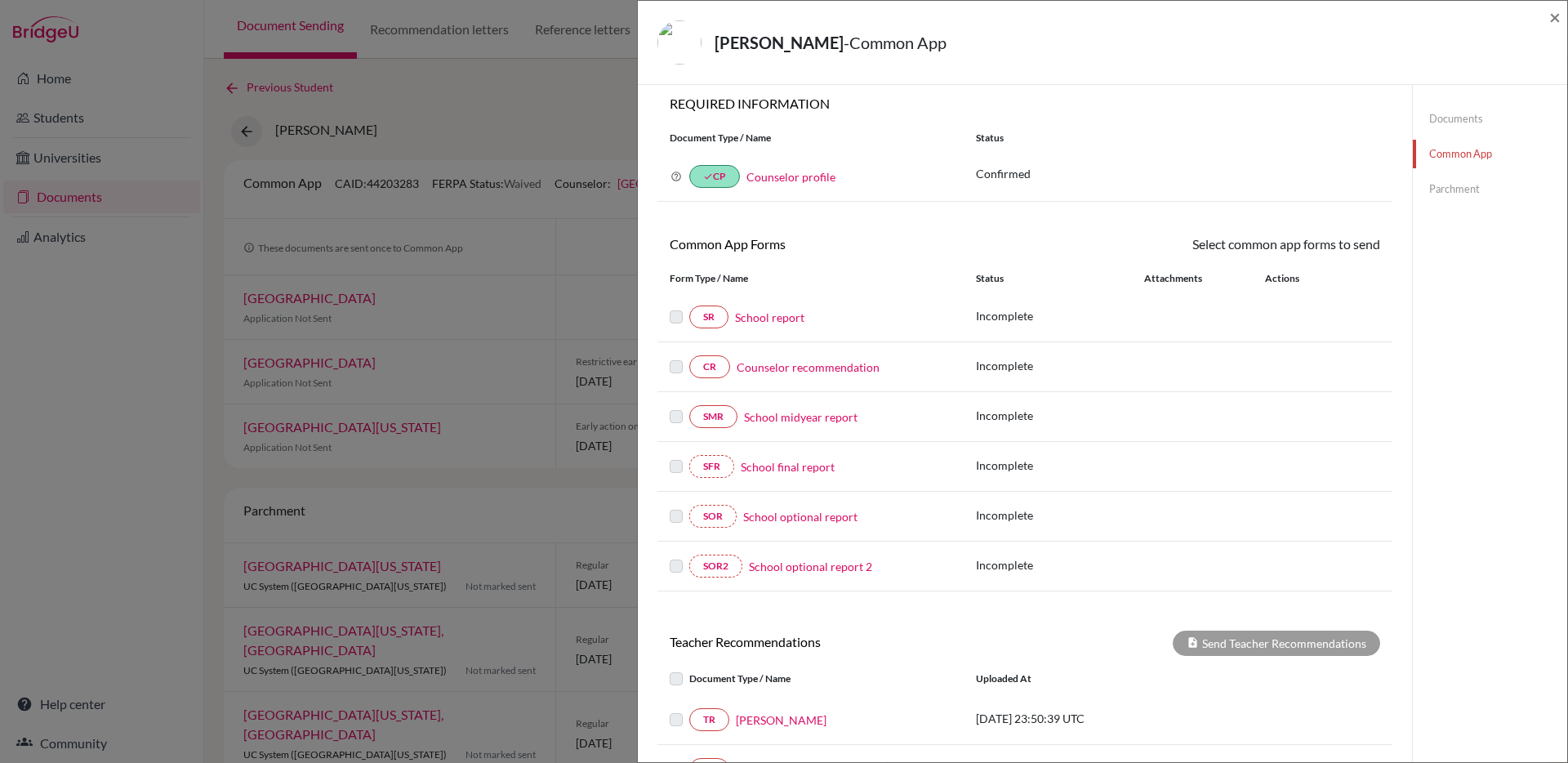
click at [1453, 174] on link "Parchment" at bounding box center [1490, 188] width 155 height 28
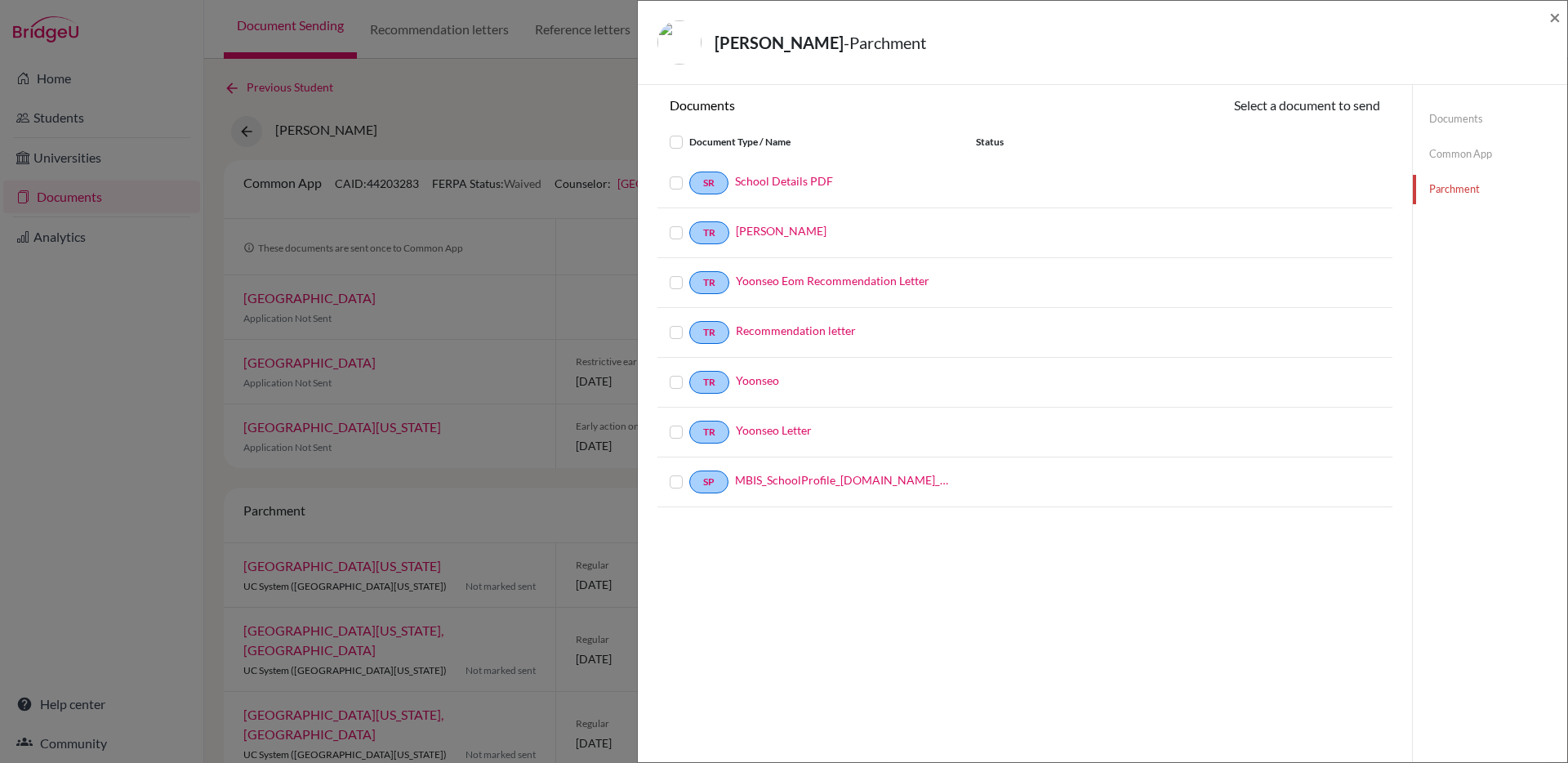
click at [689, 422] on label at bounding box center [689, 422] width 0 height 0
click at [0, 0] on input "checkbox" at bounding box center [0, 0] width 0 height 0
click at [689, 424] on label at bounding box center [689, 424] width 0 height 0
click at [0, 0] on input "checkbox" at bounding box center [0, 0] width 0 height 0
click at [1458, 146] on link "Common App" at bounding box center [1490, 154] width 155 height 28
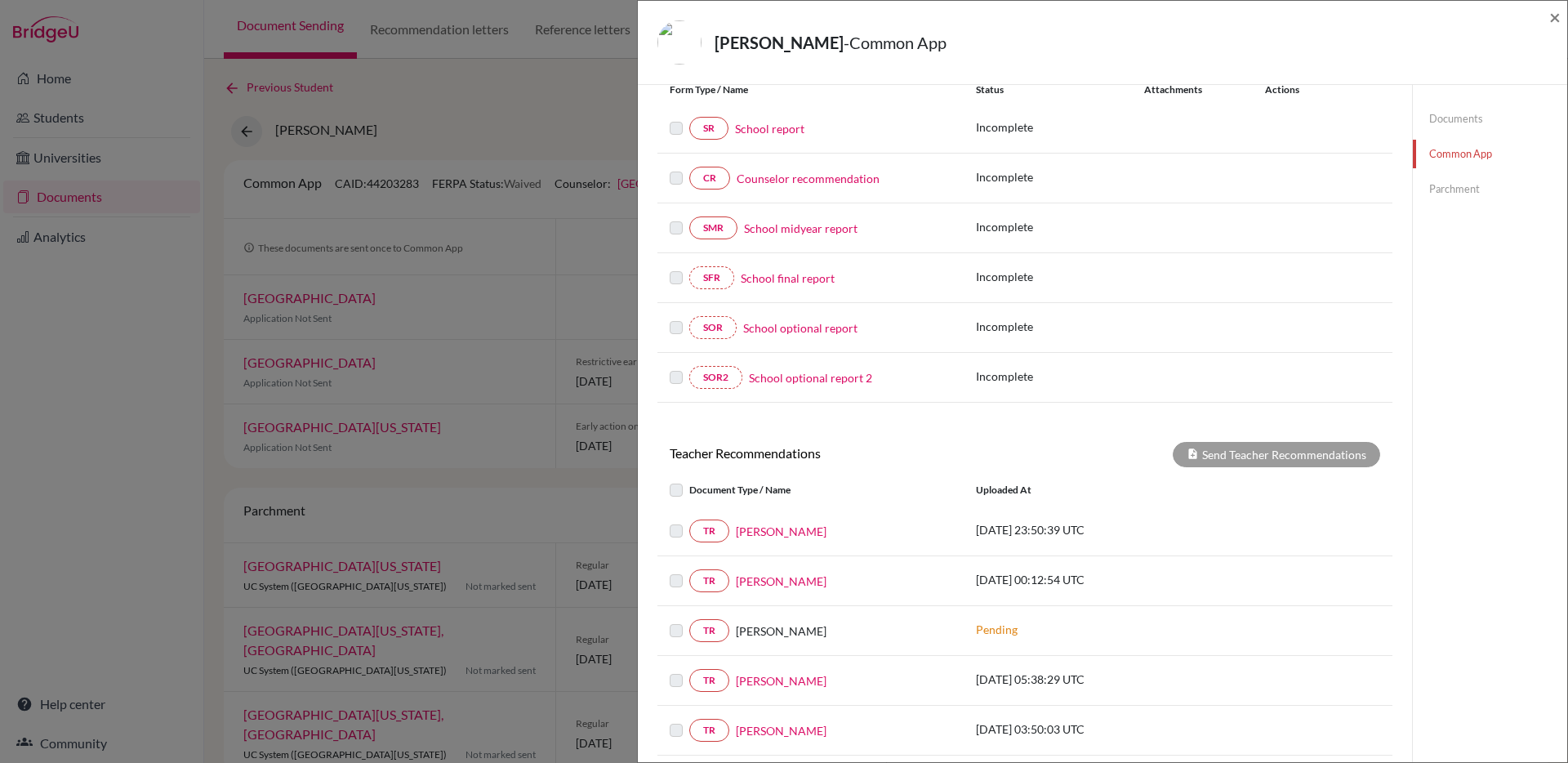
scroll to position [416, 0]
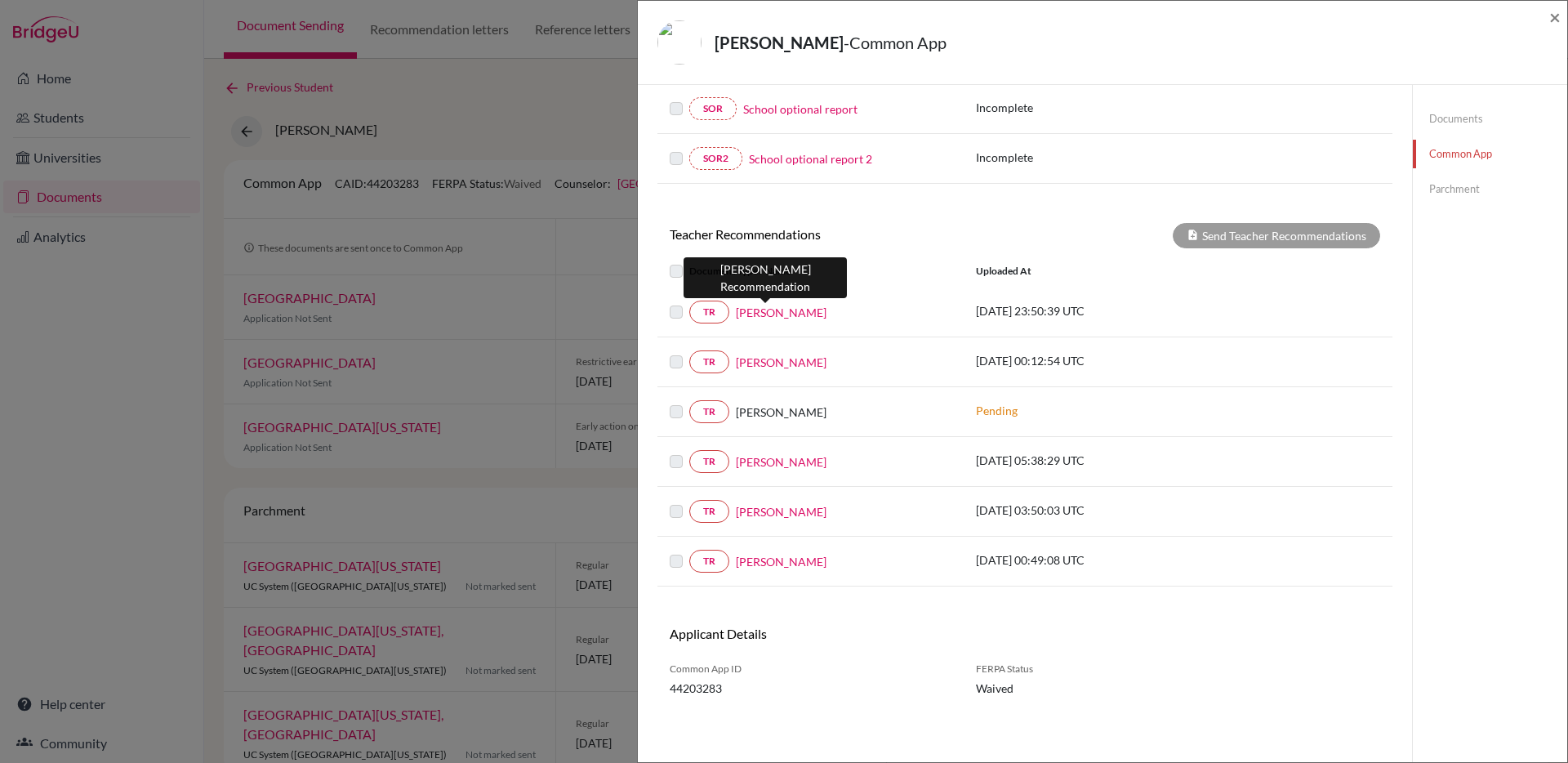
click at [755, 319] on link "[PERSON_NAME]" at bounding box center [781, 312] width 91 height 18
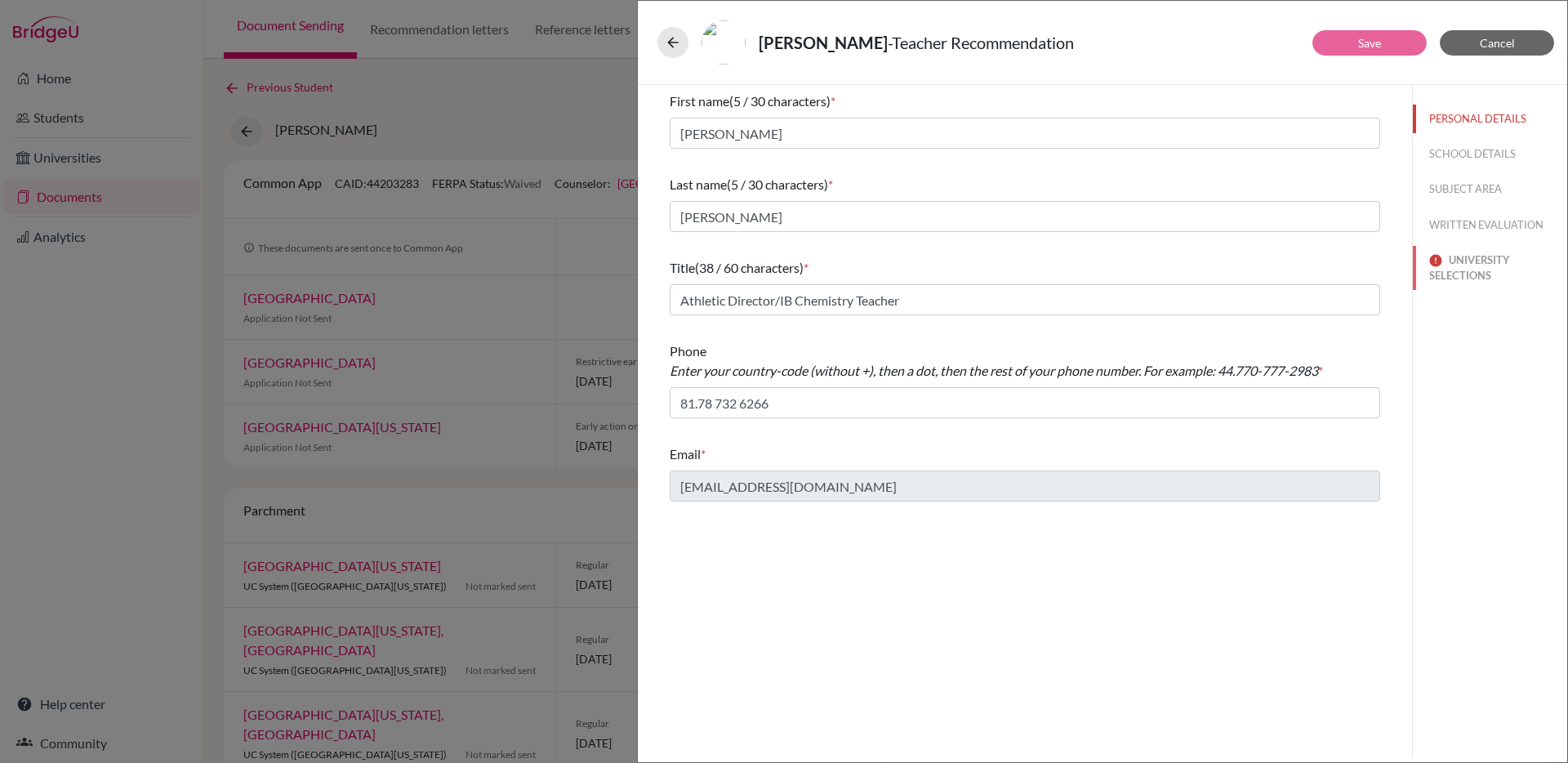
click at [1485, 259] on button "UNIVERSITY SELECTIONS" at bounding box center [1490, 267] width 155 height 44
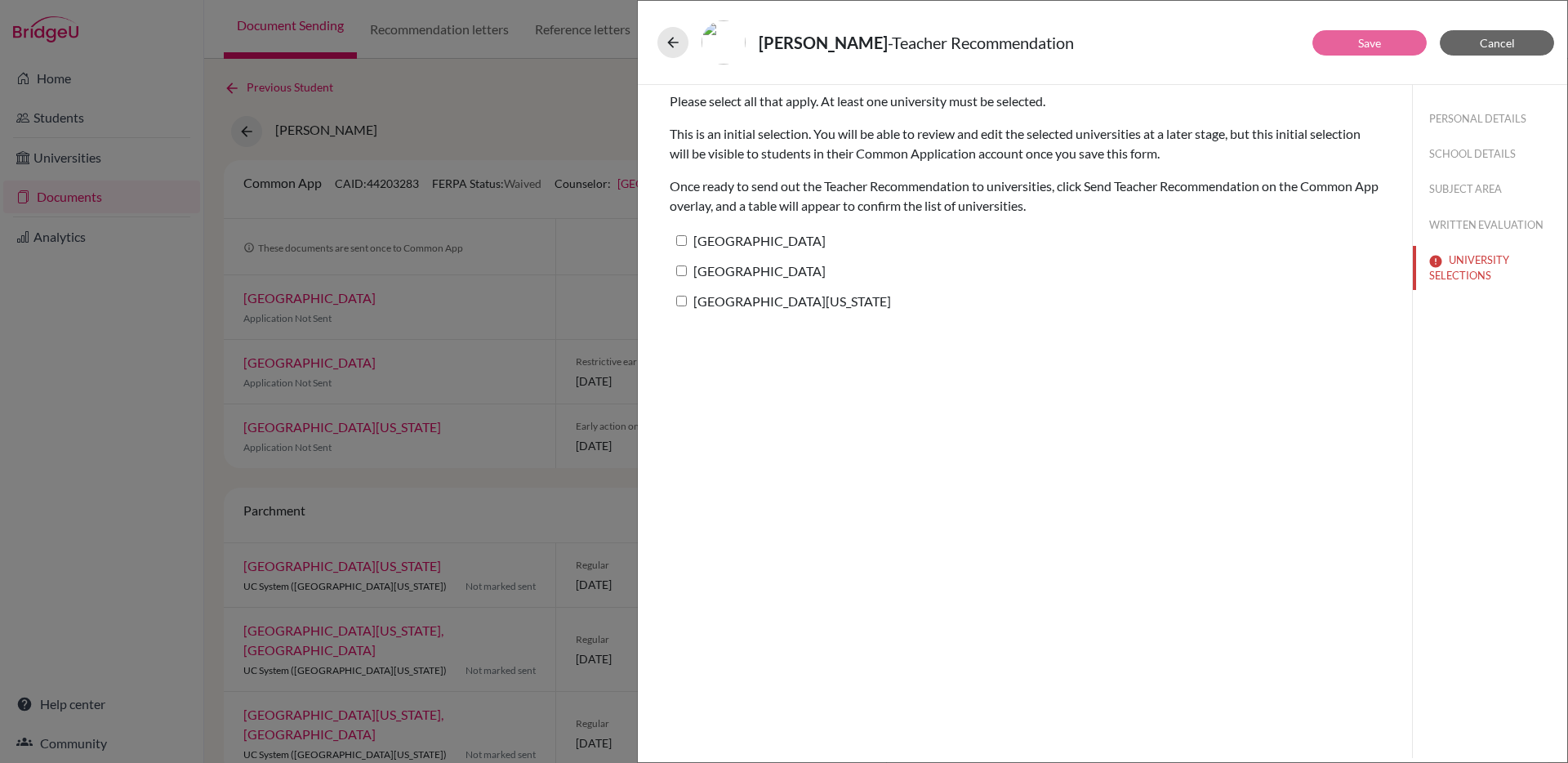
click at [687, 244] on label "[GEOGRAPHIC_DATA]" at bounding box center [747, 240] width 156 height 24
click at [687, 244] on input "[GEOGRAPHIC_DATA]" at bounding box center [681, 240] width 11 height 11
checkbox input "true"
click at [687, 264] on label "[GEOGRAPHIC_DATA]" at bounding box center [747, 270] width 156 height 24
click at [687, 265] on input "[GEOGRAPHIC_DATA]" at bounding box center [681, 270] width 11 height 11
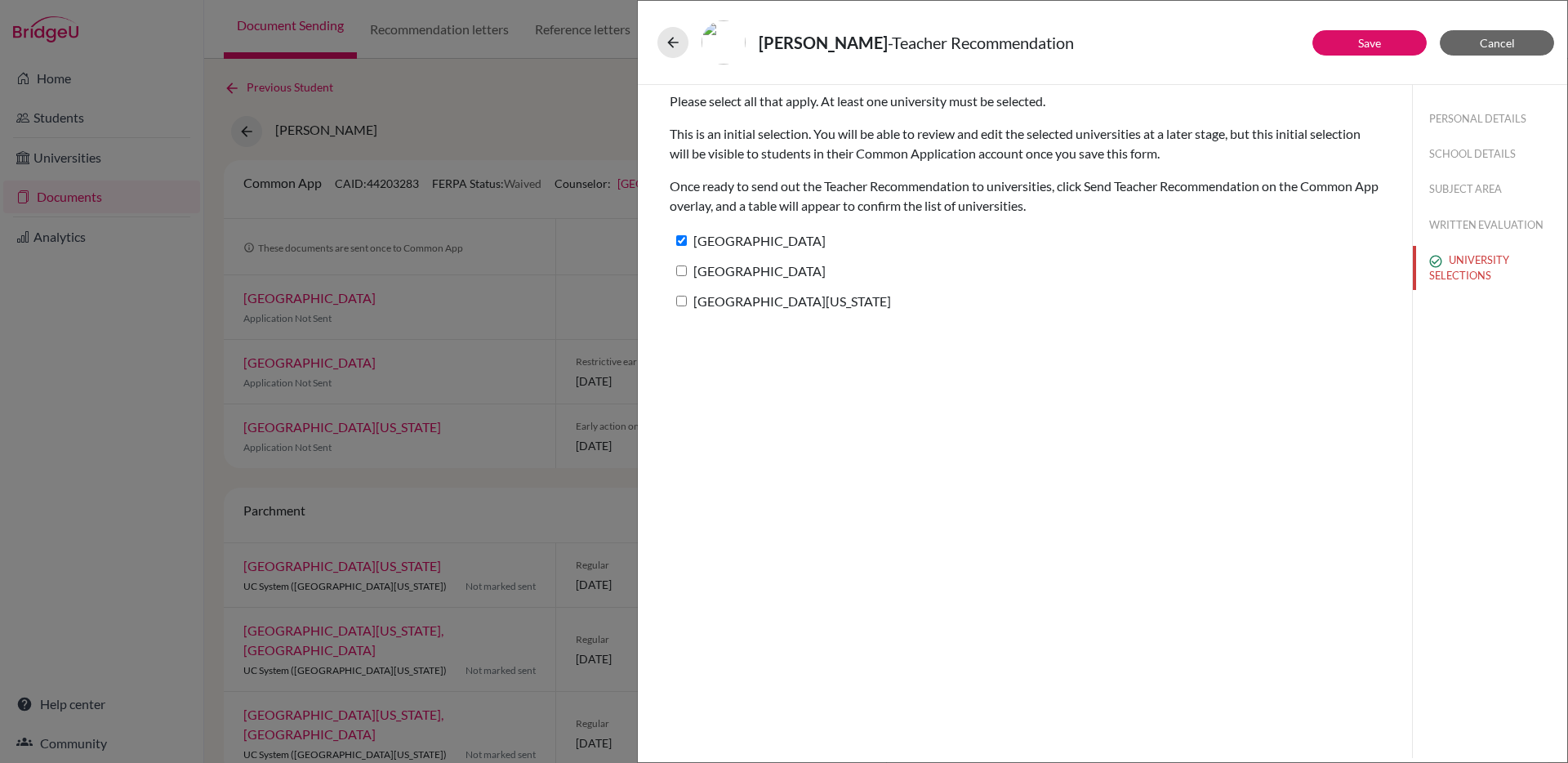
checkbox input "true"
click at [687, 300] on label "[GEOGRAPHIC_DATA][US_STATE]" at bounding box center [781, 301] width 221 height 24
click at [687, 300] on input "[GEOGRAPHIC_DATA][US_STATE]" at bounding box center [681, 301] width 11 height 11
checkbox input "true"
click at [1356, 44] on button "Save" at bounding box center [1369, 43] width 115 height 25
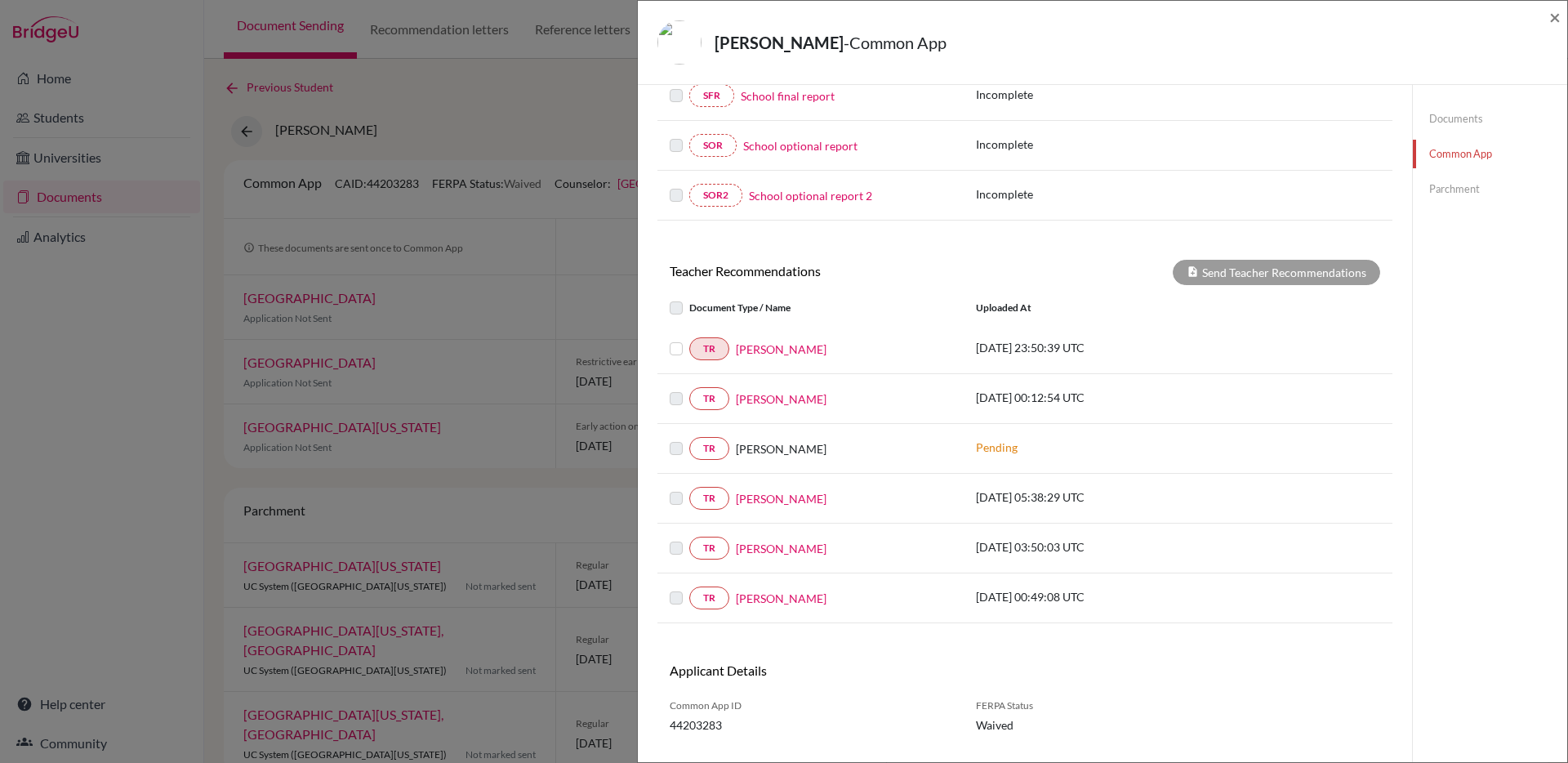
scroll to position [382, 0]
click at [748, 391] on link "[PERSON_NAME]" at bounding box center [781, 397] width 91 height 18
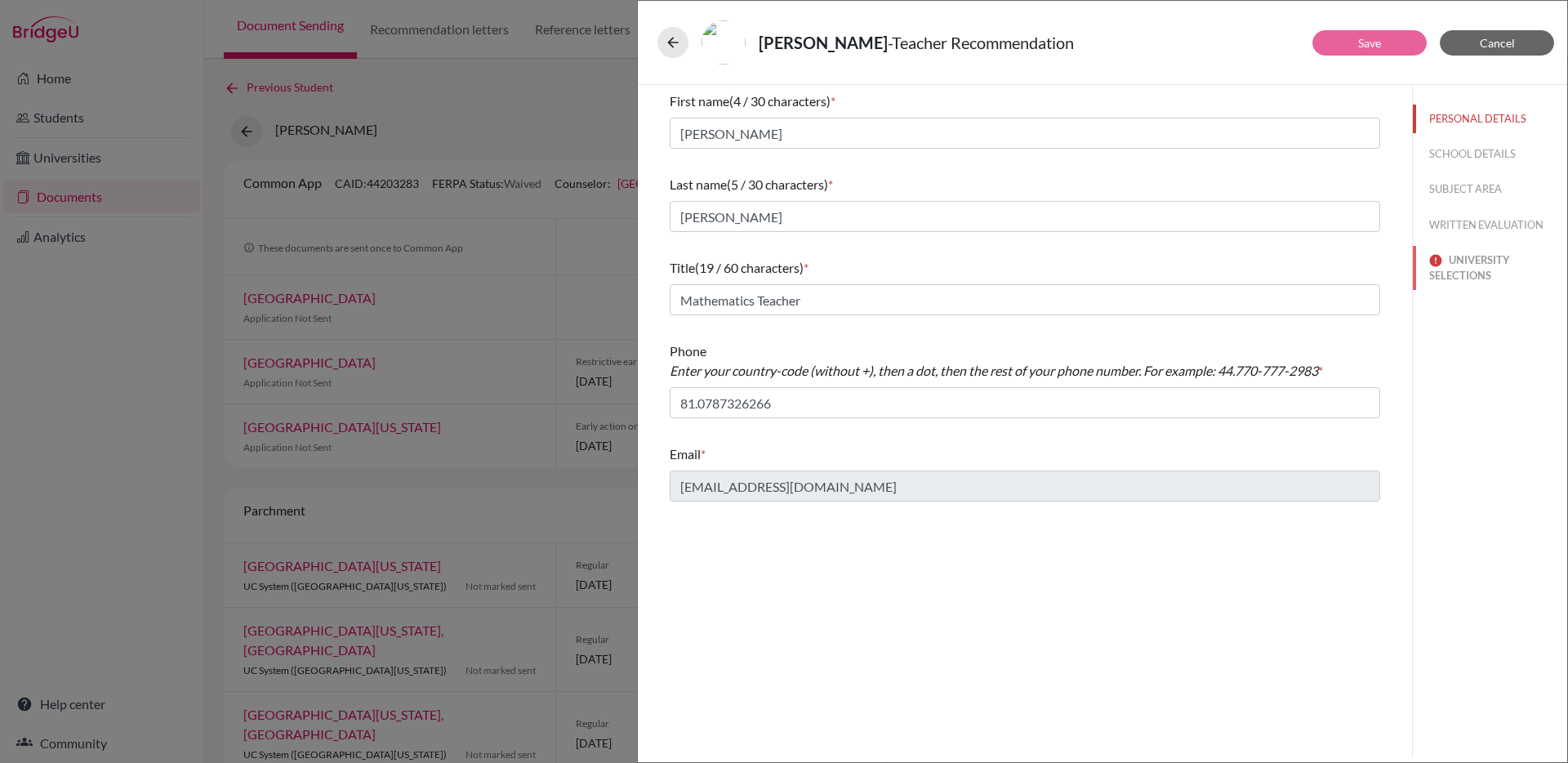
click at [1478, 280] on button "UNIVERSITY SELECTIONS" at bounding box center [1490, 267] width 155 height 44
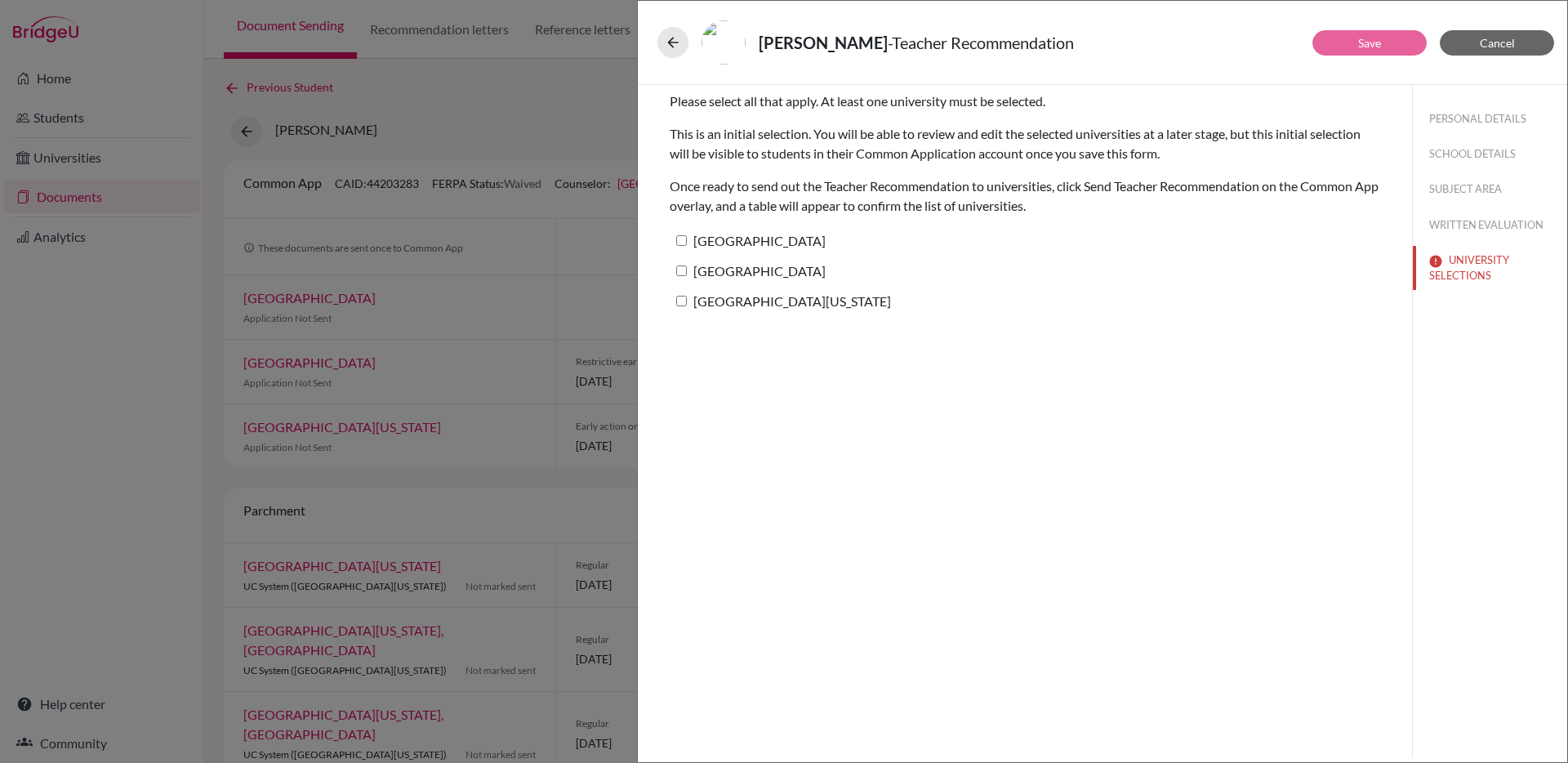
click at [765, 240] on label "[GEOGRAPHIC_DATA]" at bounding box center [747, 240] width 156 height 24
click at [687, 240] on input "[GEOGRAPHIC_DATA]" at bounding box center [681, 240] width 11 height 11
checkbox input "true"
click at [763, 263] on label "[GEOGRAPHIC_DATA]" at bounding box center [747, 270] width 156 height 24
click at [687, 265] on input "[GEOGRAPHIC_DATA]" at bounding box center [681, 270] width 11 height 11
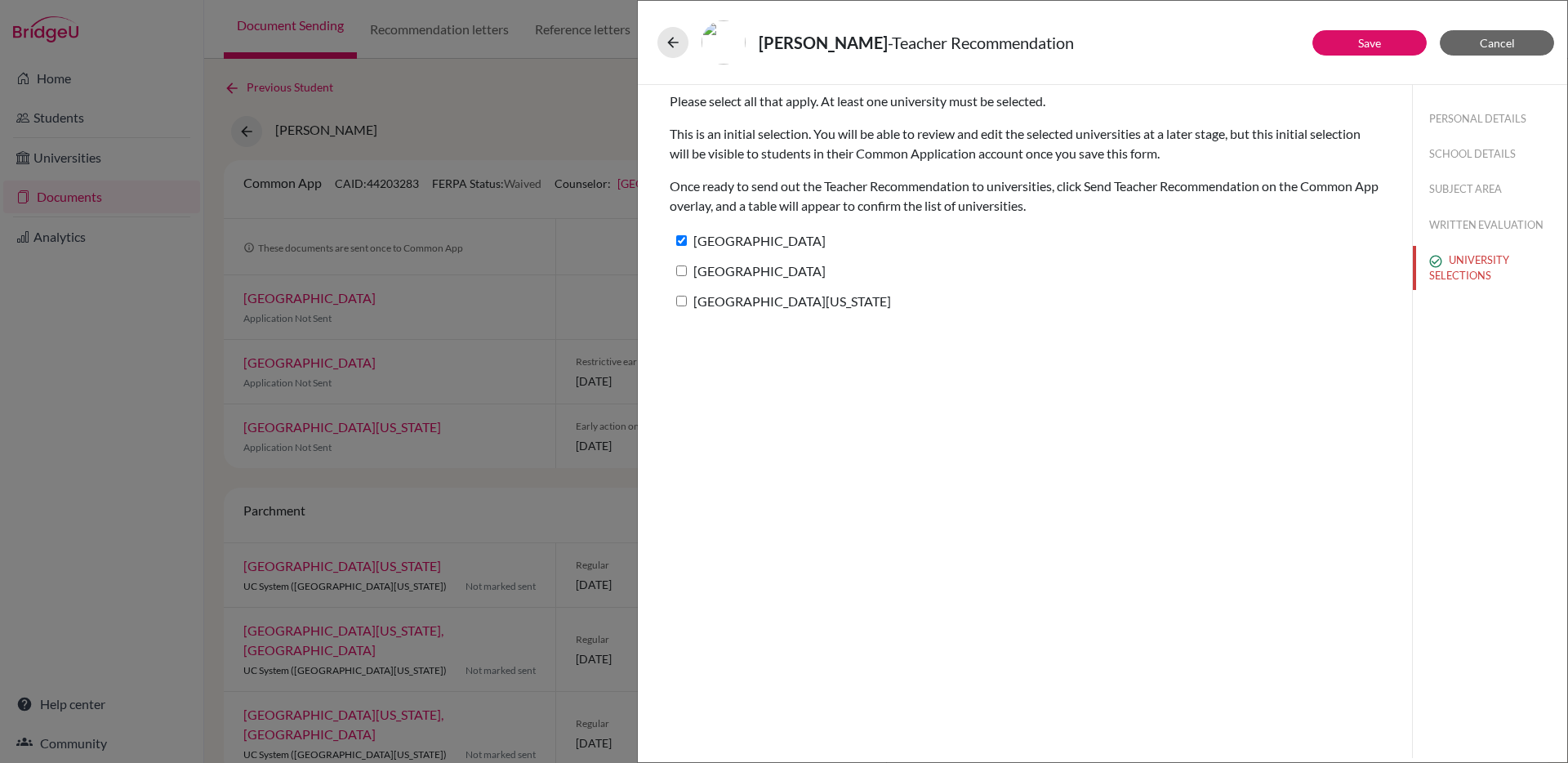
checkbox input "true"
click at [761, 292] on label "[GEOGRAPHIC_DATA][US_STATE]" at bounding box center [781, 301] width 221 height 24
click at [687, 296] on input "[GEOGRAPHIC_DATA][US_STATE]" at bounding box center [681, 301] width 11 height 11
checkbox input "true"
click at [1372, 51] on button "Save" at bounding box center [1369, 43] width 115 height 25
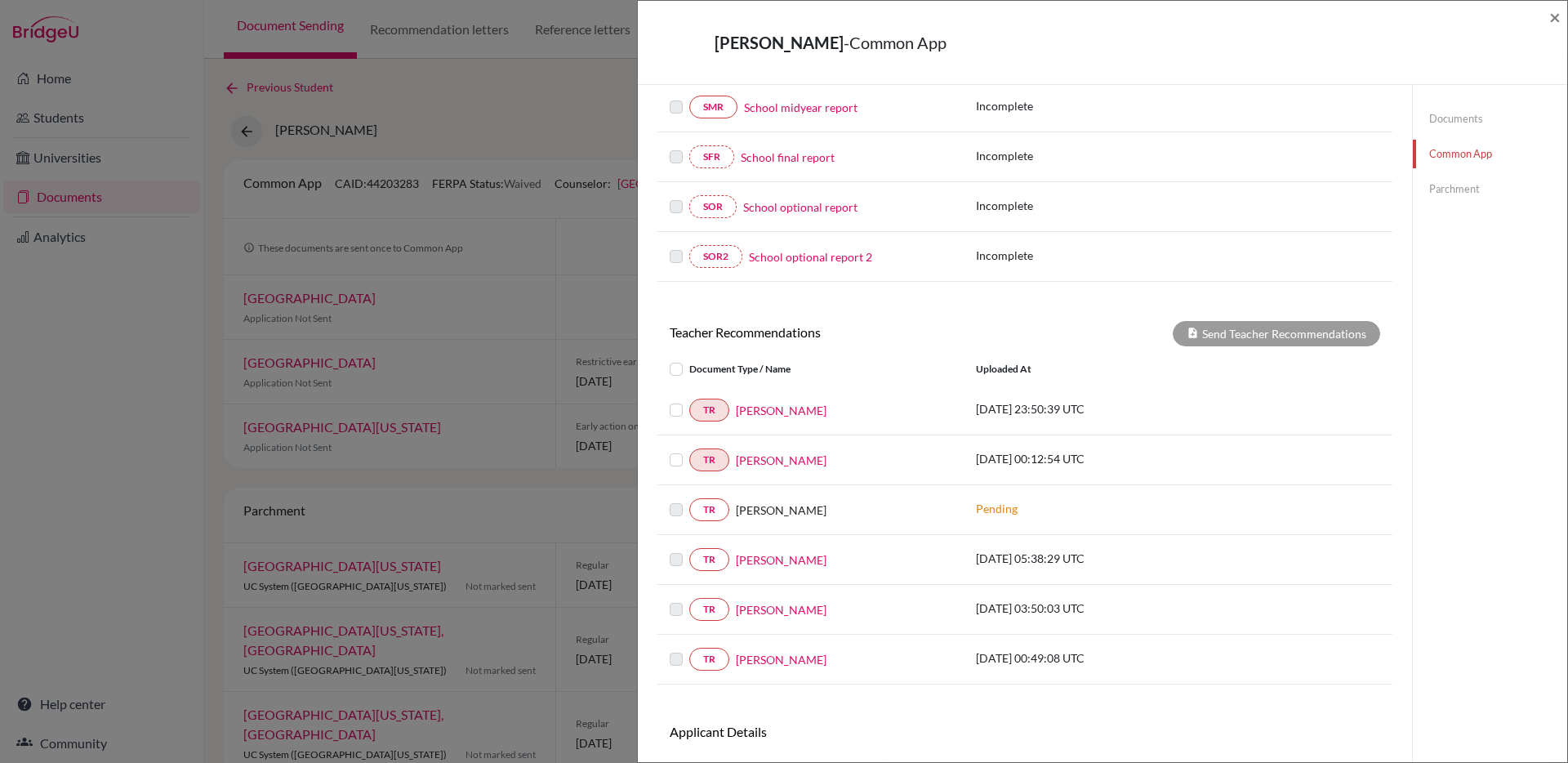
scroll to position [416, 0]
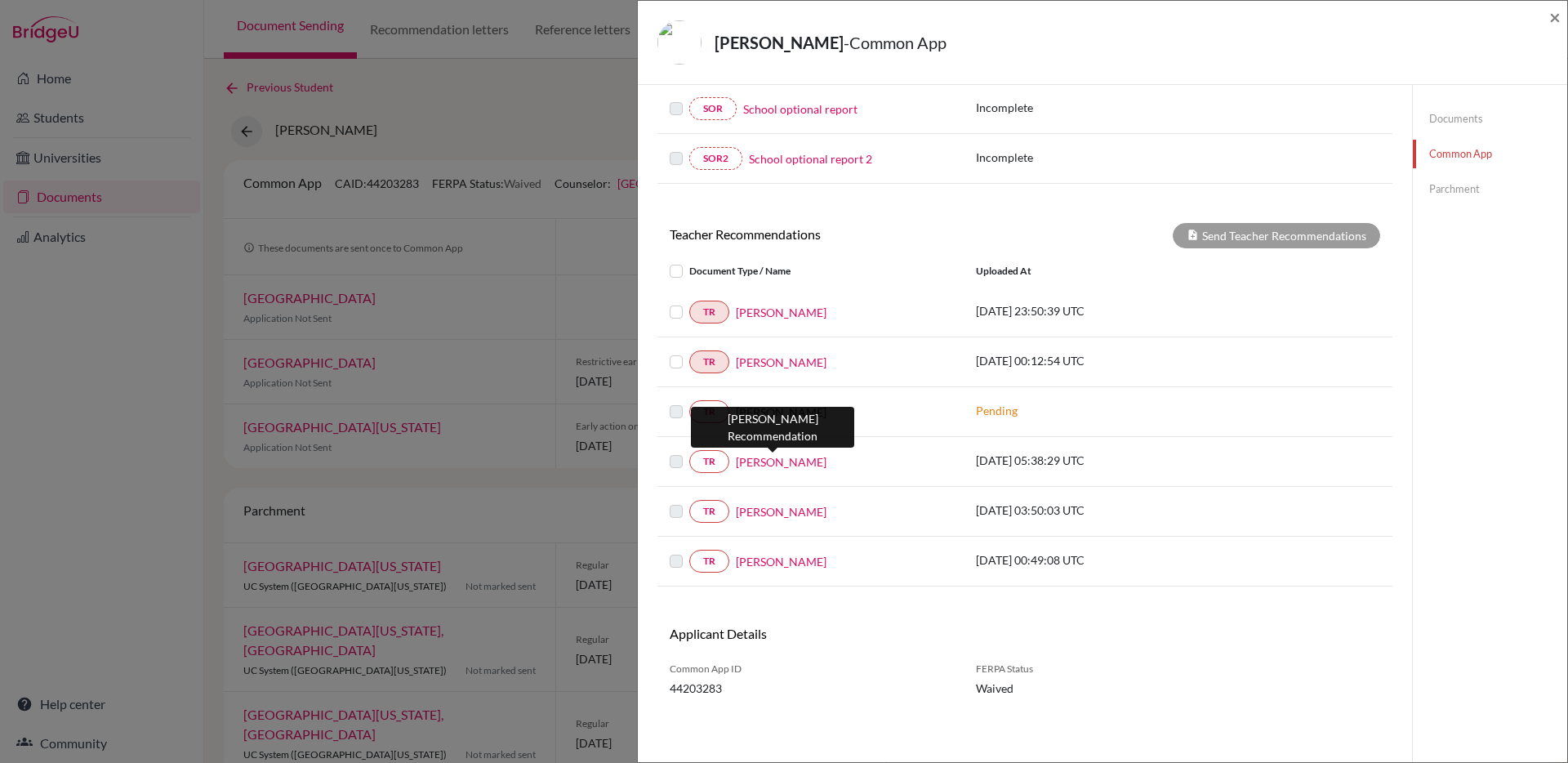
click at [769, 462] on link "[PERSON_NAME]" at bounding box center [781, 462] width 91 height 18
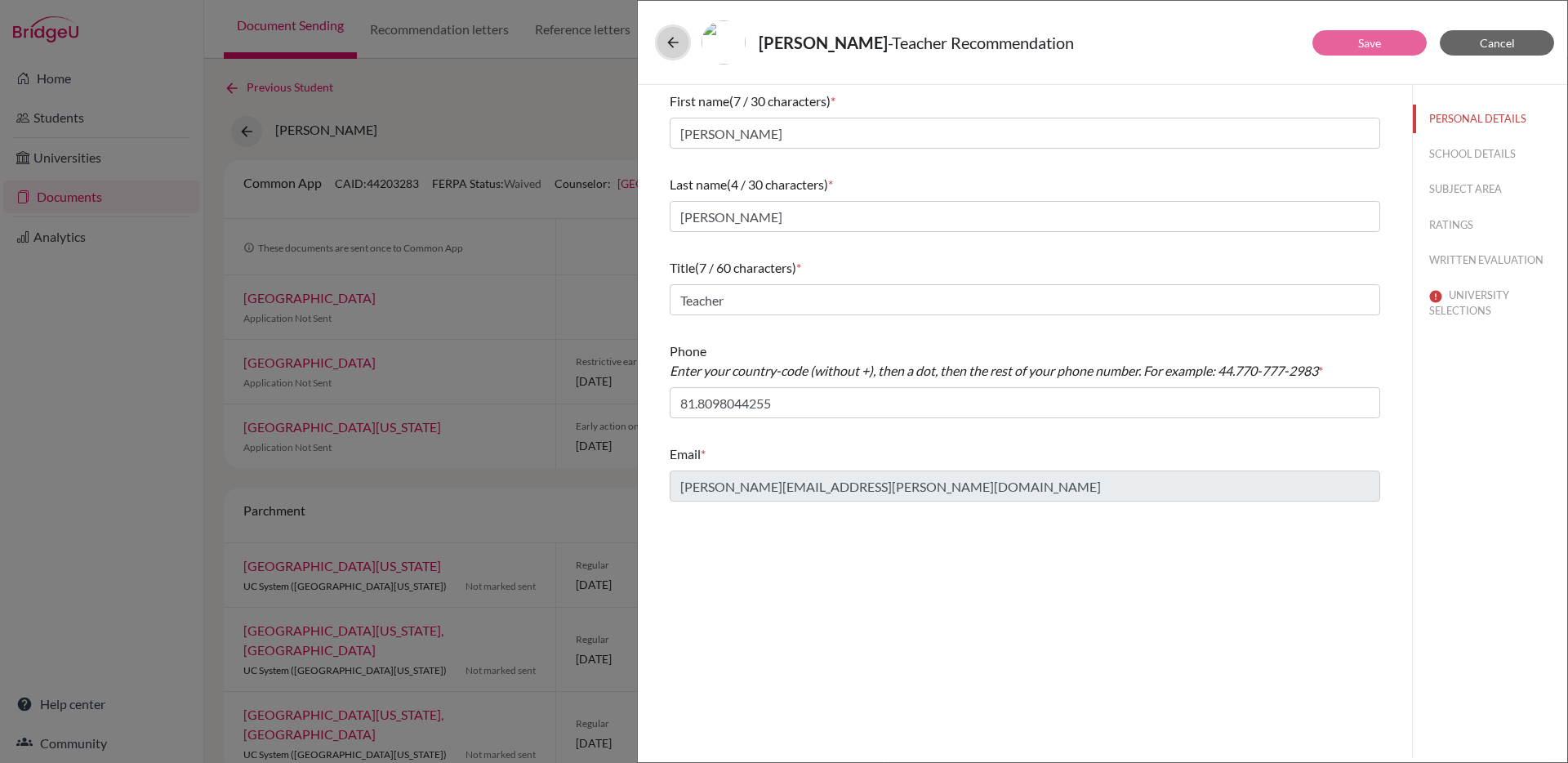
click at [675, 32] on button at bounding box center [673, 43] width 31 height 31
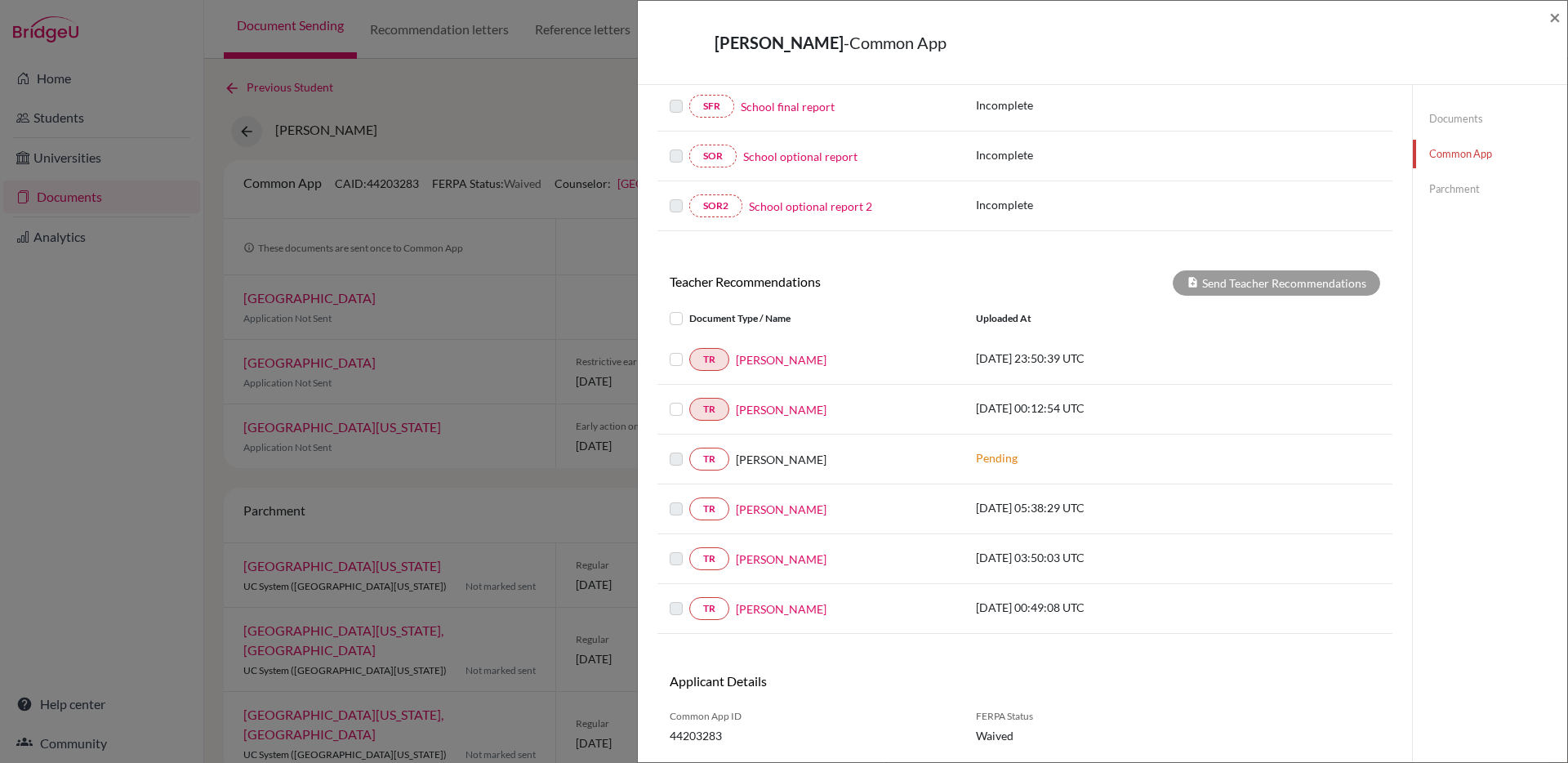
scroll to position [416, 0]
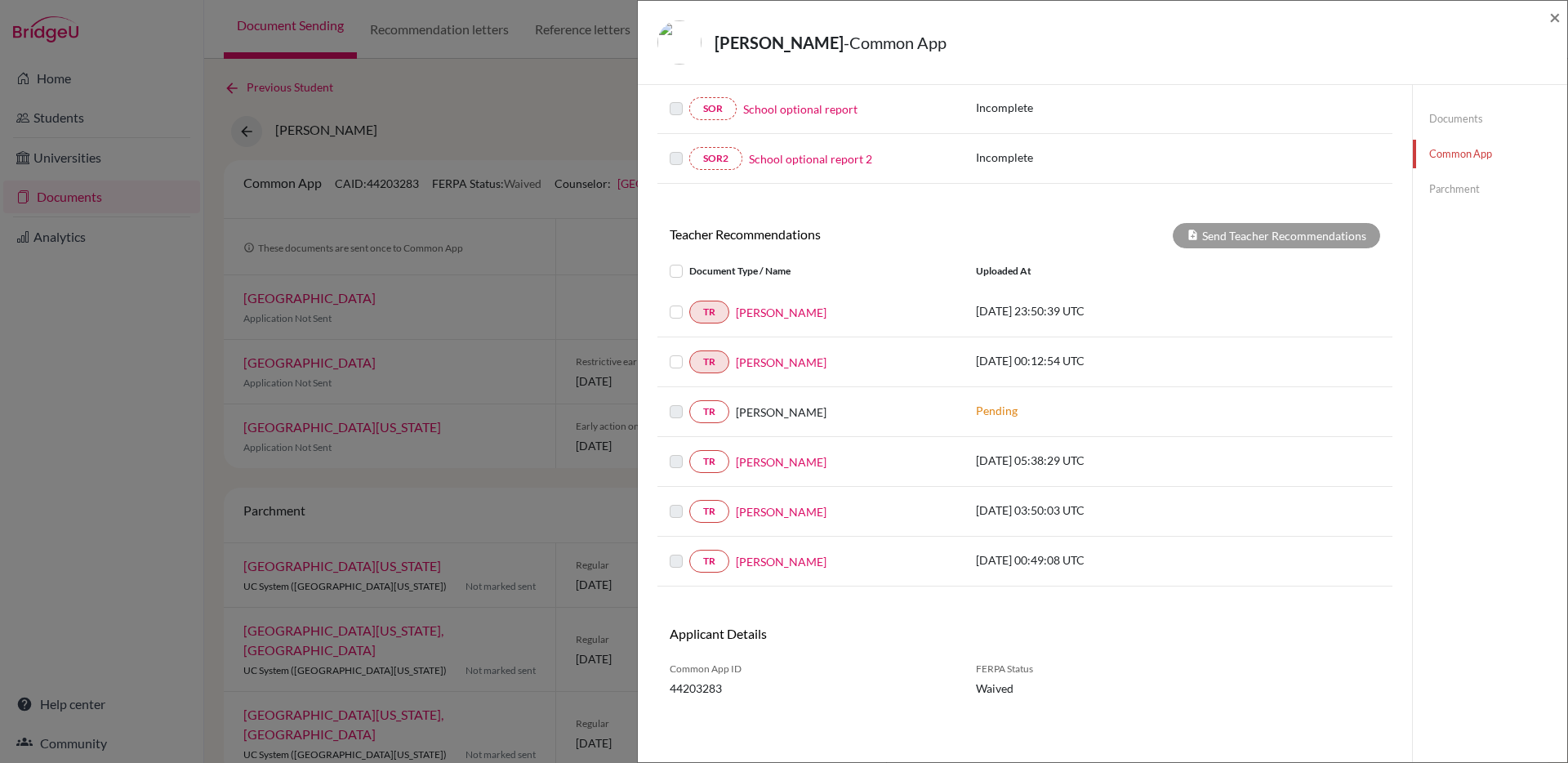
click at [764, 523] on div "TR [PERSON_NAME] [DATE] 03:50:03 UTC" at bounding box center [1024, 511] width 735 height 50
click at [763, 500] on div "TR [PERSON_NAME]" at bounding box center [811, 510] width 282 height 23
click at [761, 505] on link "[PERSON_NAME]" at bounding box center [781, 512] width 91 height 18
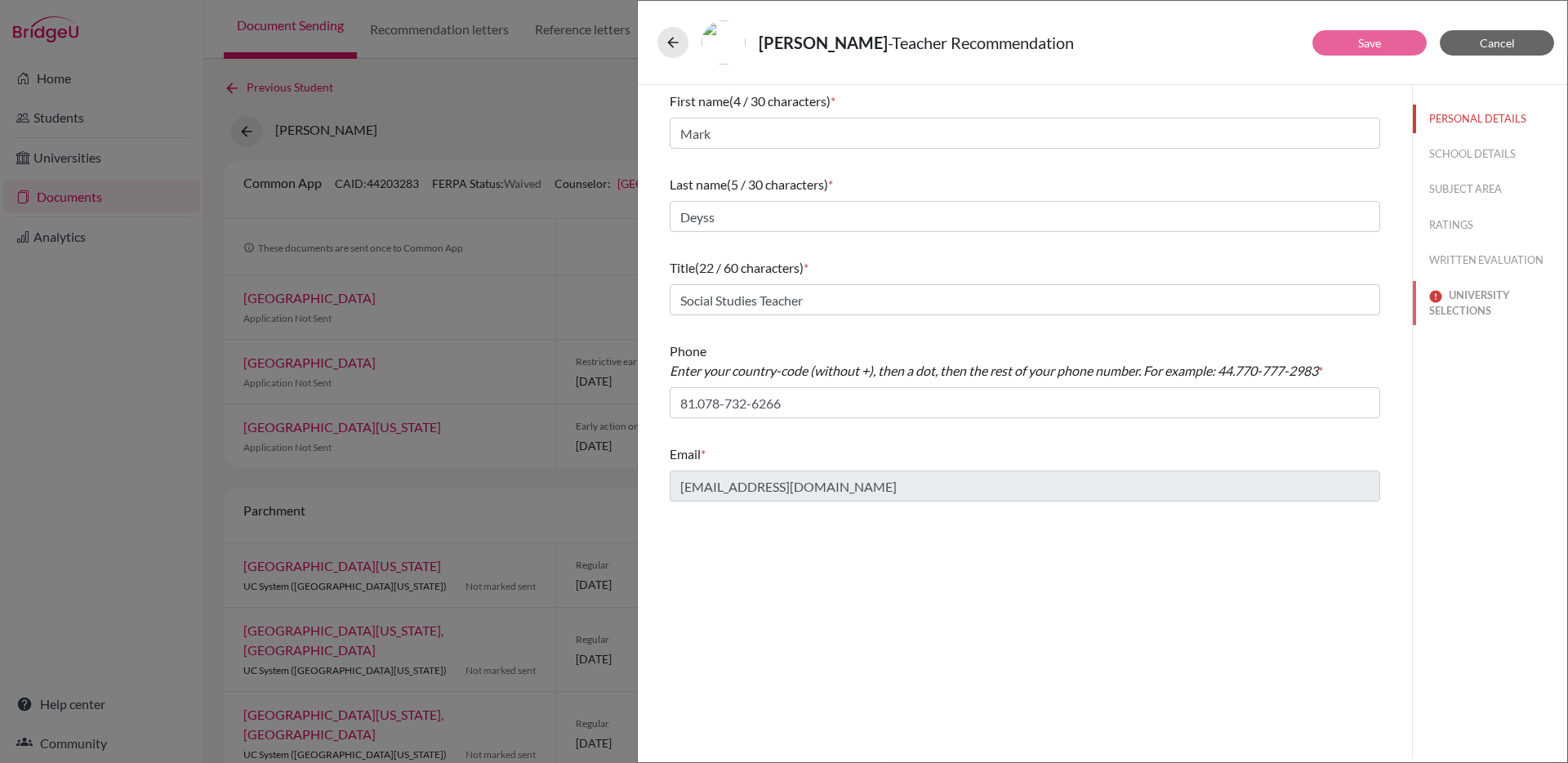
click at [1455, 302] on button "UNIVERSITY SELECTIONS" at bounding box center [1490, 303] width 155 height 44
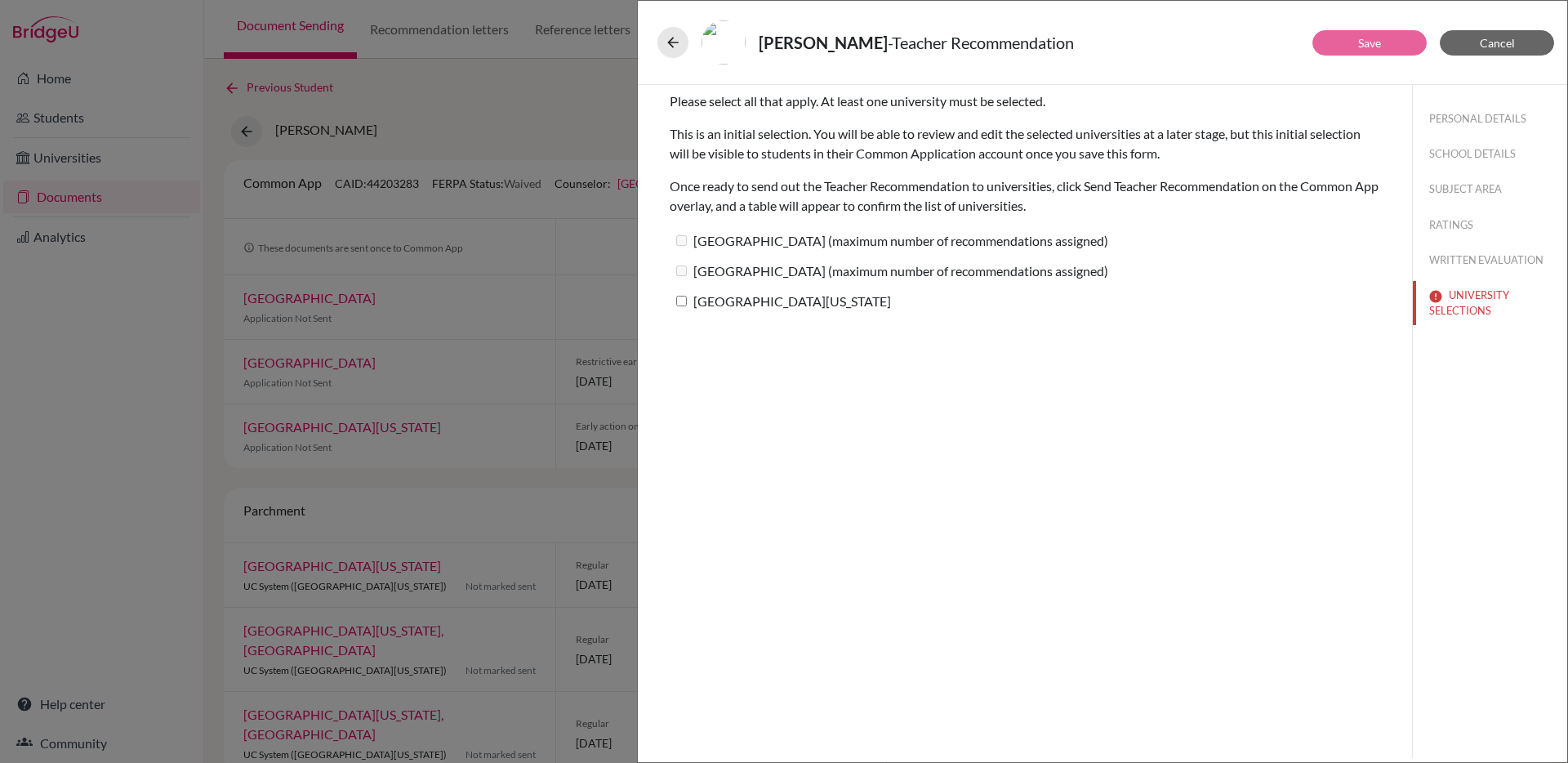
click at [796, 253] on div "[GEOGRAPHIC_DATA] (maximum number of recommendations assigned)" at bounding box center [1024, 243] width 710 height 30
click at [792, 243] on label "[GEOGRAPHIC_DATA] (maximum number of recommendations assigned)" at bounding box center [889, 240] width 439 height 24
click at [736, 281] on label "[GEOGRAPHIC_DATA] (maximum number of recommendations assigned)" at bounding box center [889, 270] width 439 height 24
click at [726, 303] on label "[GEOGRAPHIC_DATA][US_STATE]" at bounding box center [781, 301] width 221 height 24
click at [687, 303] on input "[GEOGRAPHIC_DATA][US_STATE]" at bounding box center [681, 301] width 11 height 11
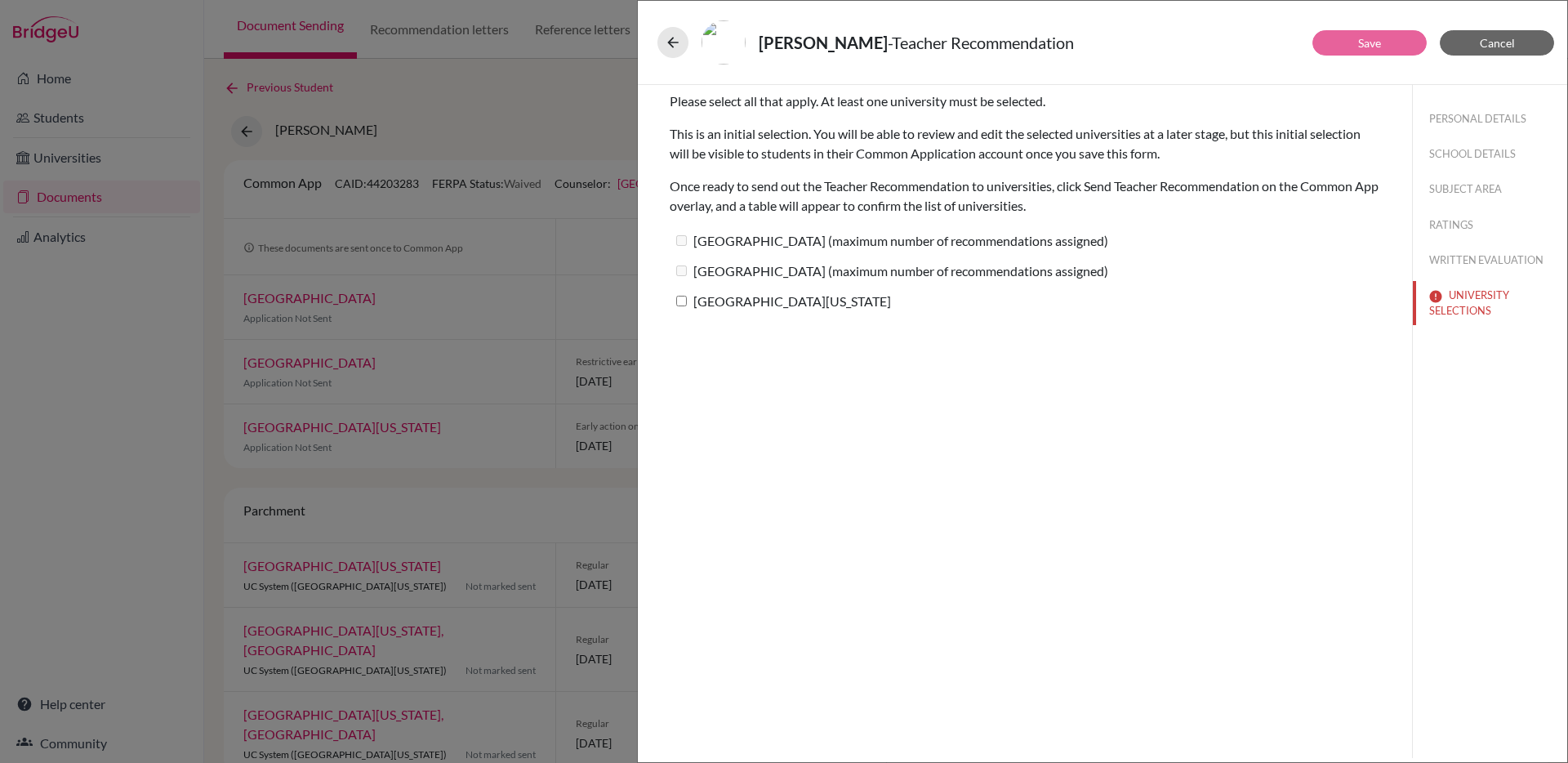
checkbox input "true"
click at [1378, 43] on link "Save" at bounding box center [1368, 43] width 23 height 14
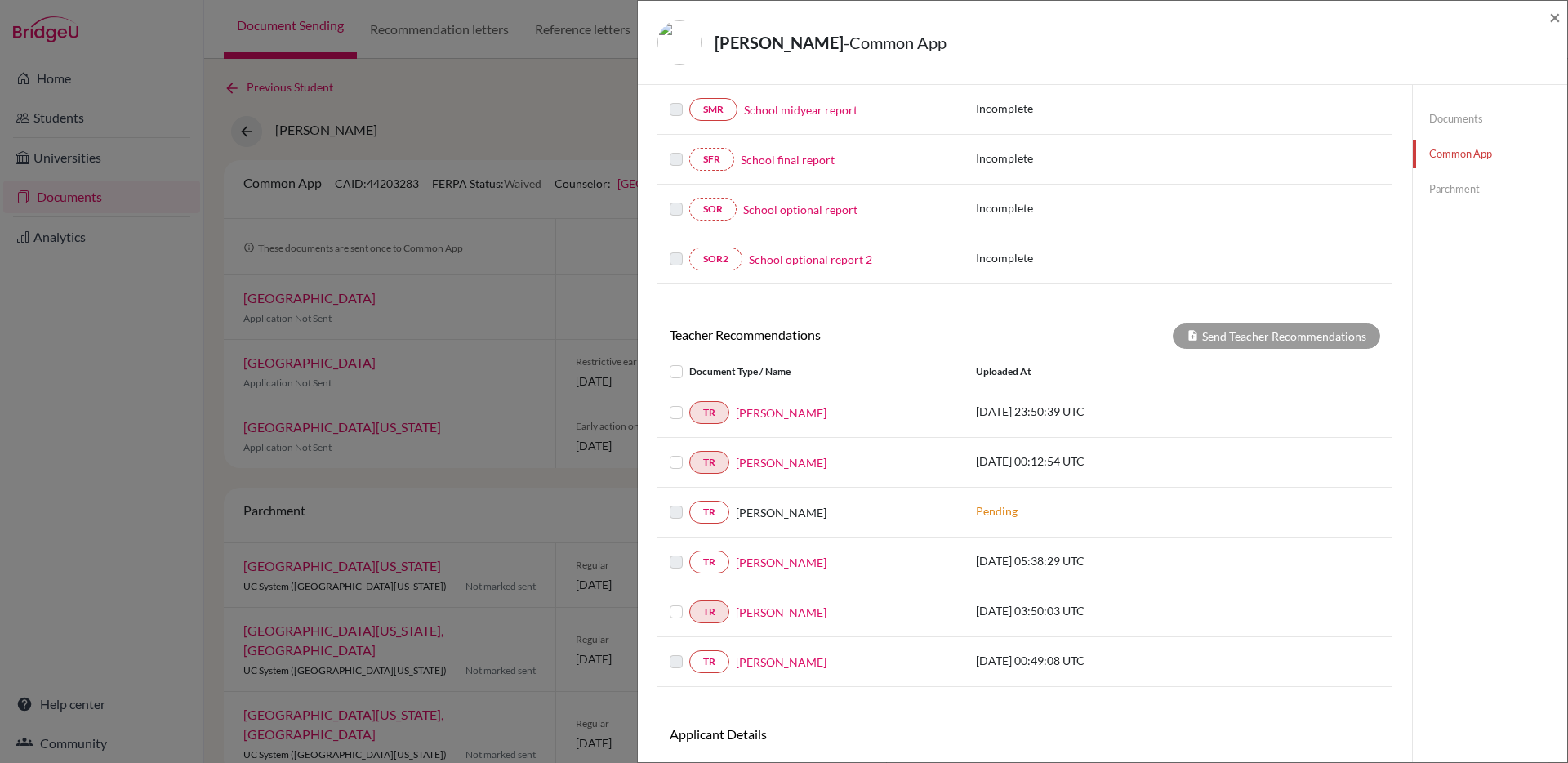
scroll to position [416, 0]
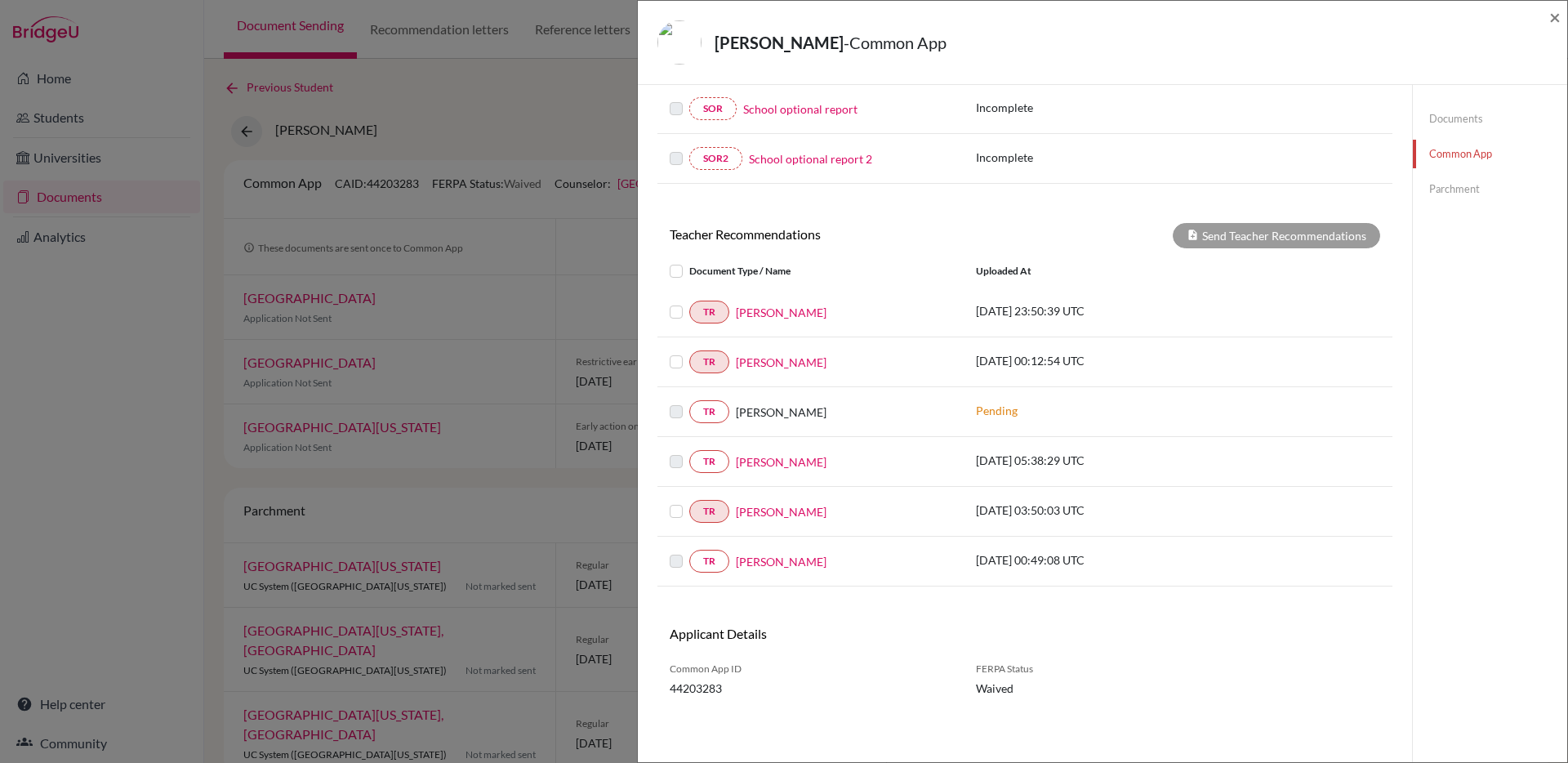
click at [689, 302] on label at bounding box center [689, 302] width 0 height 0
click at [0, 0] on input "checkbox" at bounding box center [0, 0] width 0 height 0
click at [689, 352] on label at bounding box center [689, 352] width 0 height 0
click at [0, 0] on input "checkbox" at bounding box center [0, 0] width 0 height 0
click at [689, 501] on label at bounding box center [689, 501] width 0 height 0
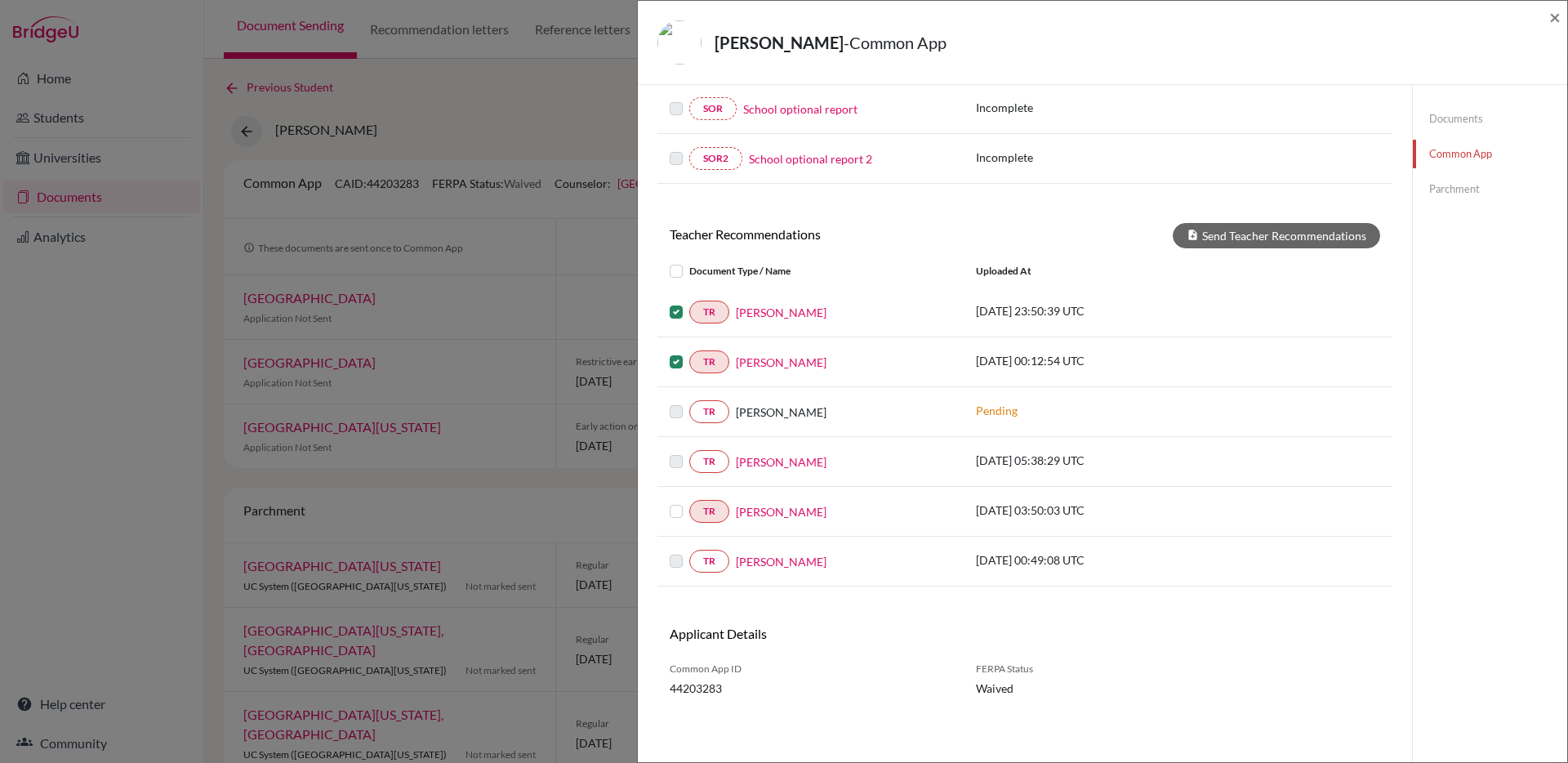
click at [0, 0] on input "checkbox" at bounding box center [0, 0] width 0 height 0
click at [1300, 251] on div "Teacher Recommendations Send Teacher Recommendations Document Type / Name Uploa…" at bounding box center [1024, 405] width 735 height 363
click at [1300, 241] on button "Send Teacher Recommendations" at bounding box center [1276, 236] width 208 height 25
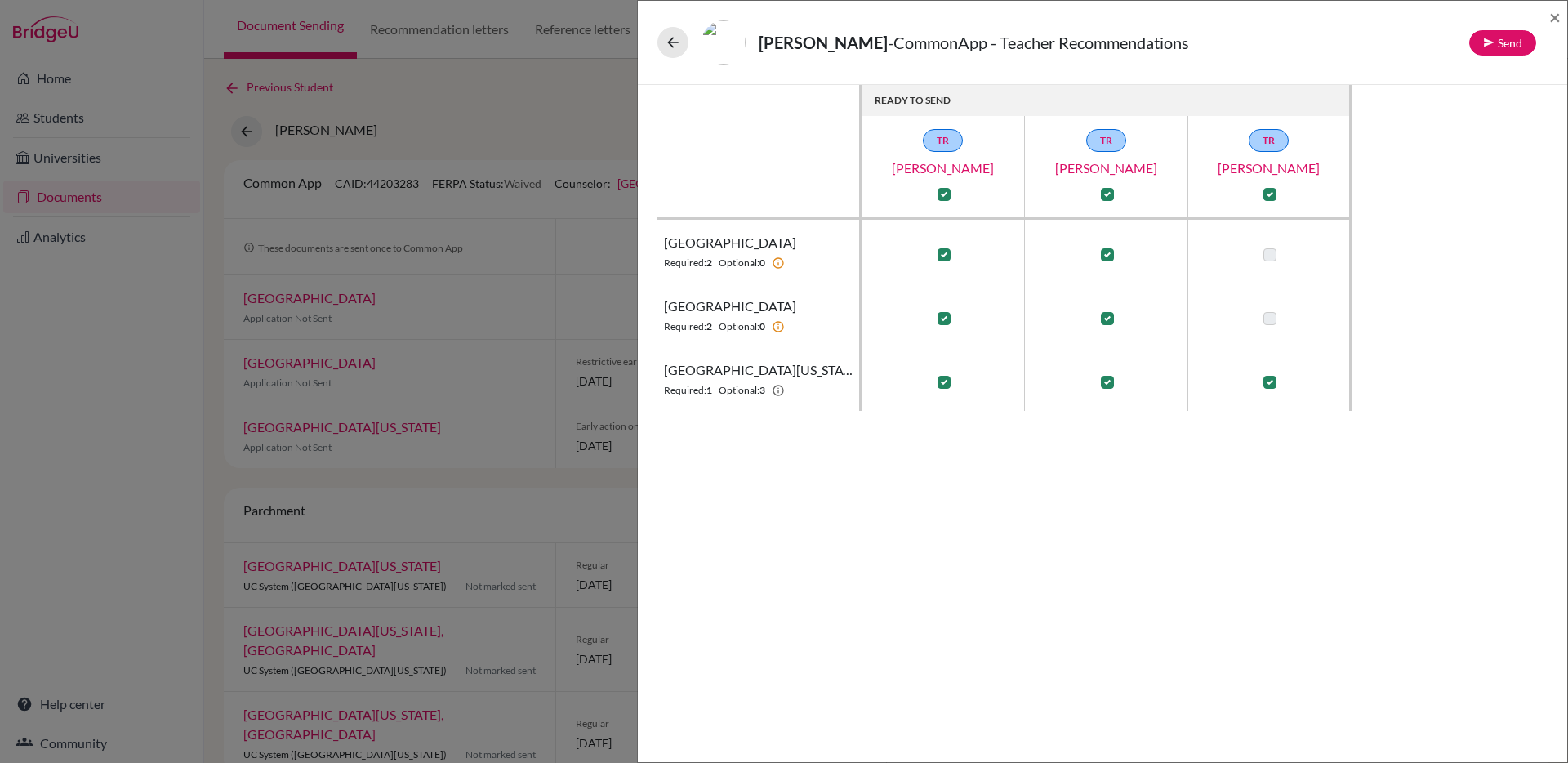
click at [1110, 248] on label at bounding box center [1107, 254] width 13 height 13
click at [1110, 248] on input "checkbox" at bounding box center [1103, 253] width 13 height 17
checkbox input "false"
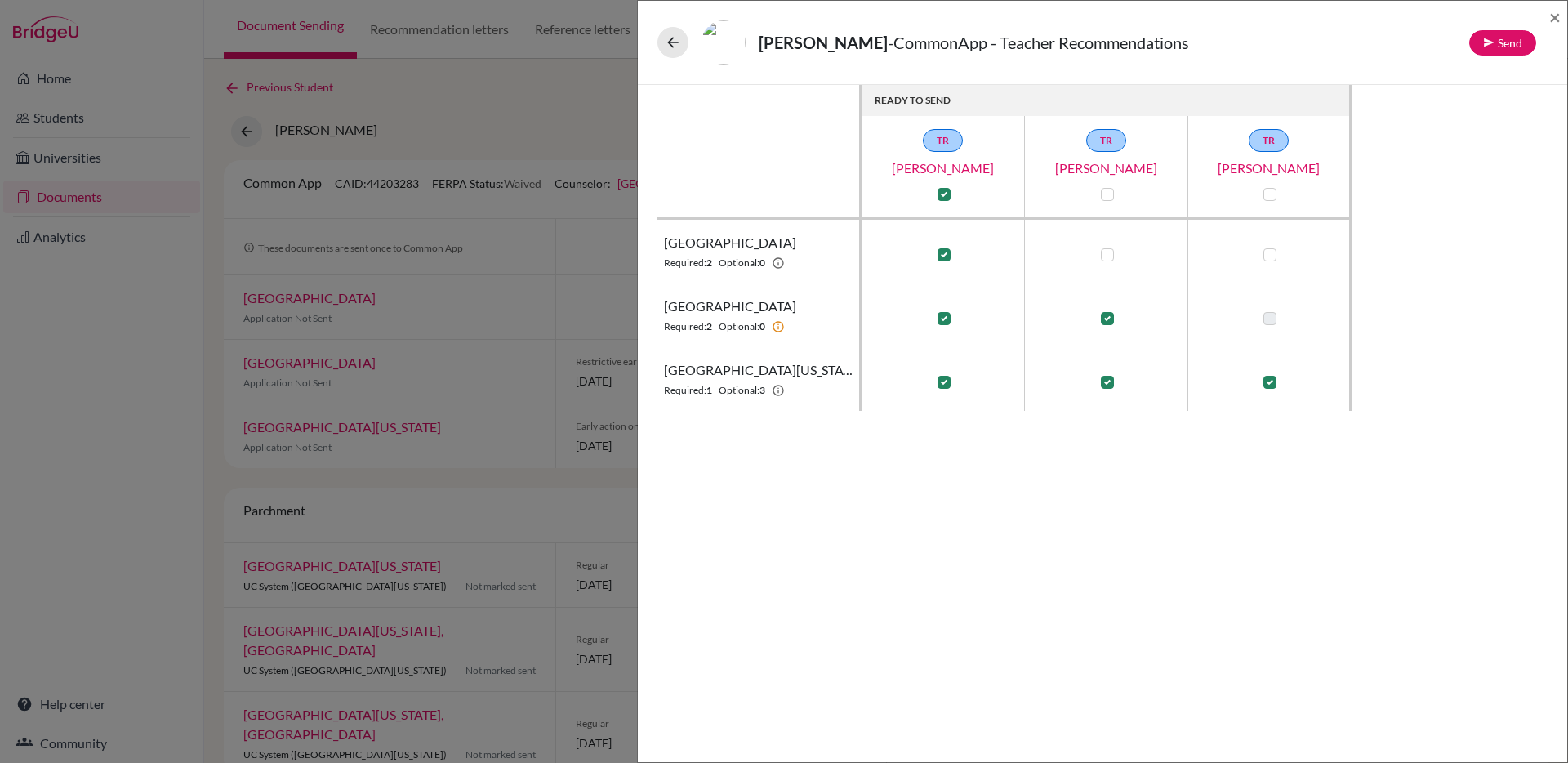
click at [948, 258] on label at bounding box center [943, 254] width 13 height 13
click at [946, 258] on input "checkbox" at bounding box center [939, 253] width 13 height 17
checkbox input "false"
click at [946, 383] on label at bounding box center [943, 381] width 13 height 13
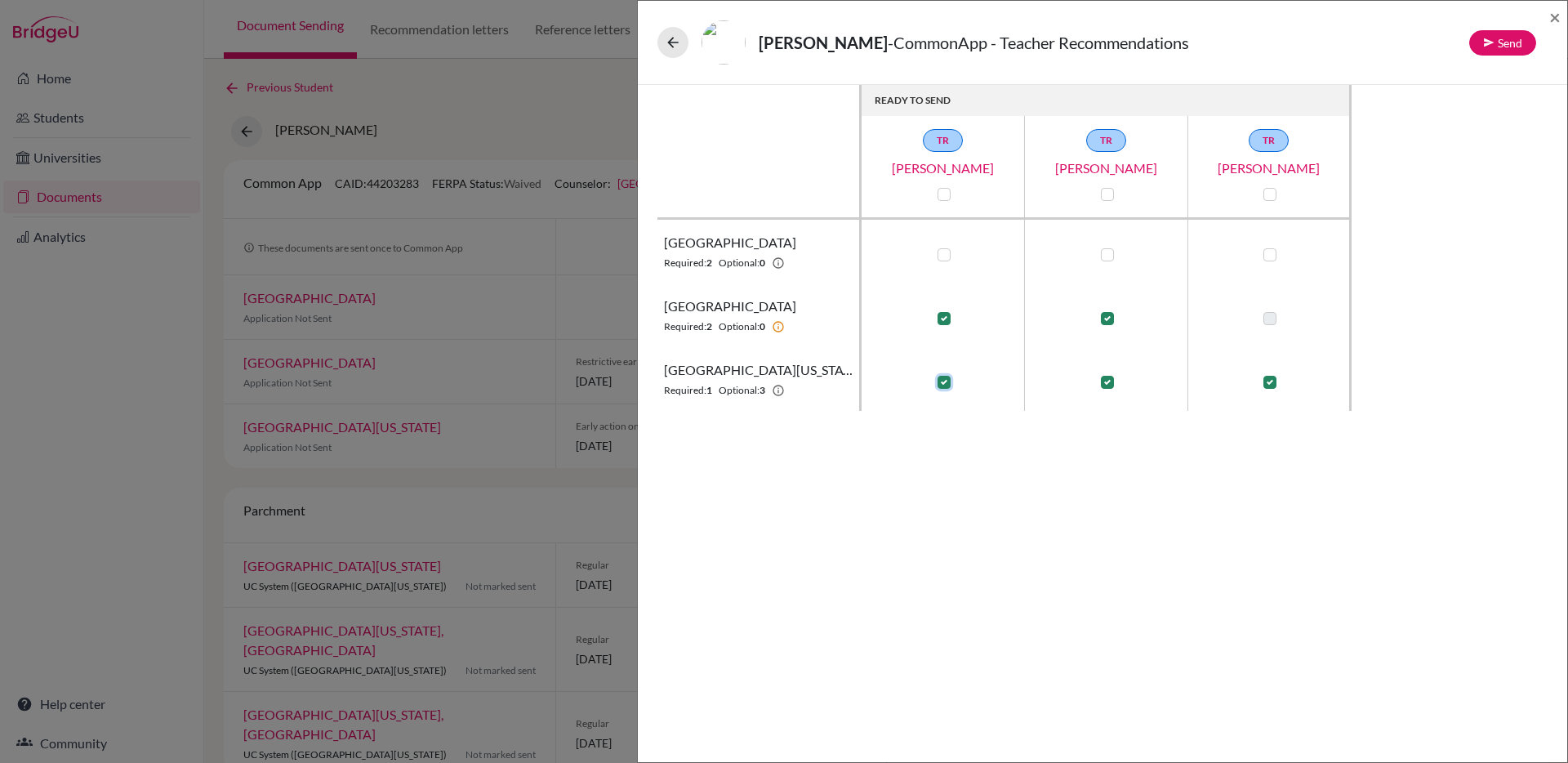
click at [946, 383] on input "checkbox" at bounding box center [939, 380] width 13 height 17
checkbox input "false"
click at [937, 324] on label at bounding box center [943, 317] width 13 height 13
click at [936, 324] on input "checkbox" at bounding box center [939, 316] width 13 height 17
checkbox input "false"
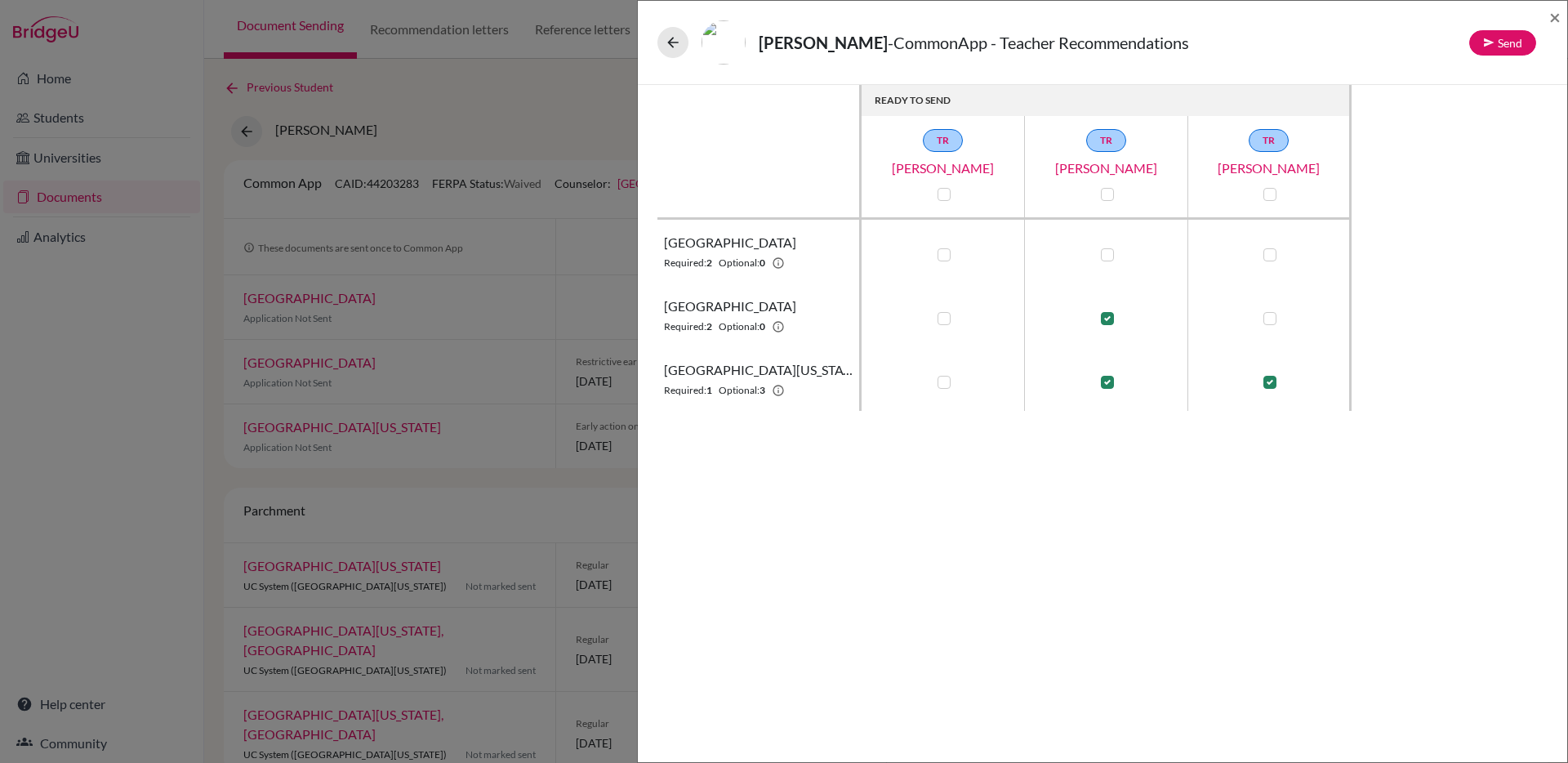
click at [1110, 315] on label at bounding box center [1107, 317] width 13 height 13
click at [1110, 315] on input "checkbox" at bounding box center [1103, 316] width 13 height 17
checkbox input "false"
click at [1107, 386] on label at bounding box center [1107, 381] width 13 height 13
click at [1107, 386] on input "checkbox" at bounding box center [1103, 380] width 13 height 17
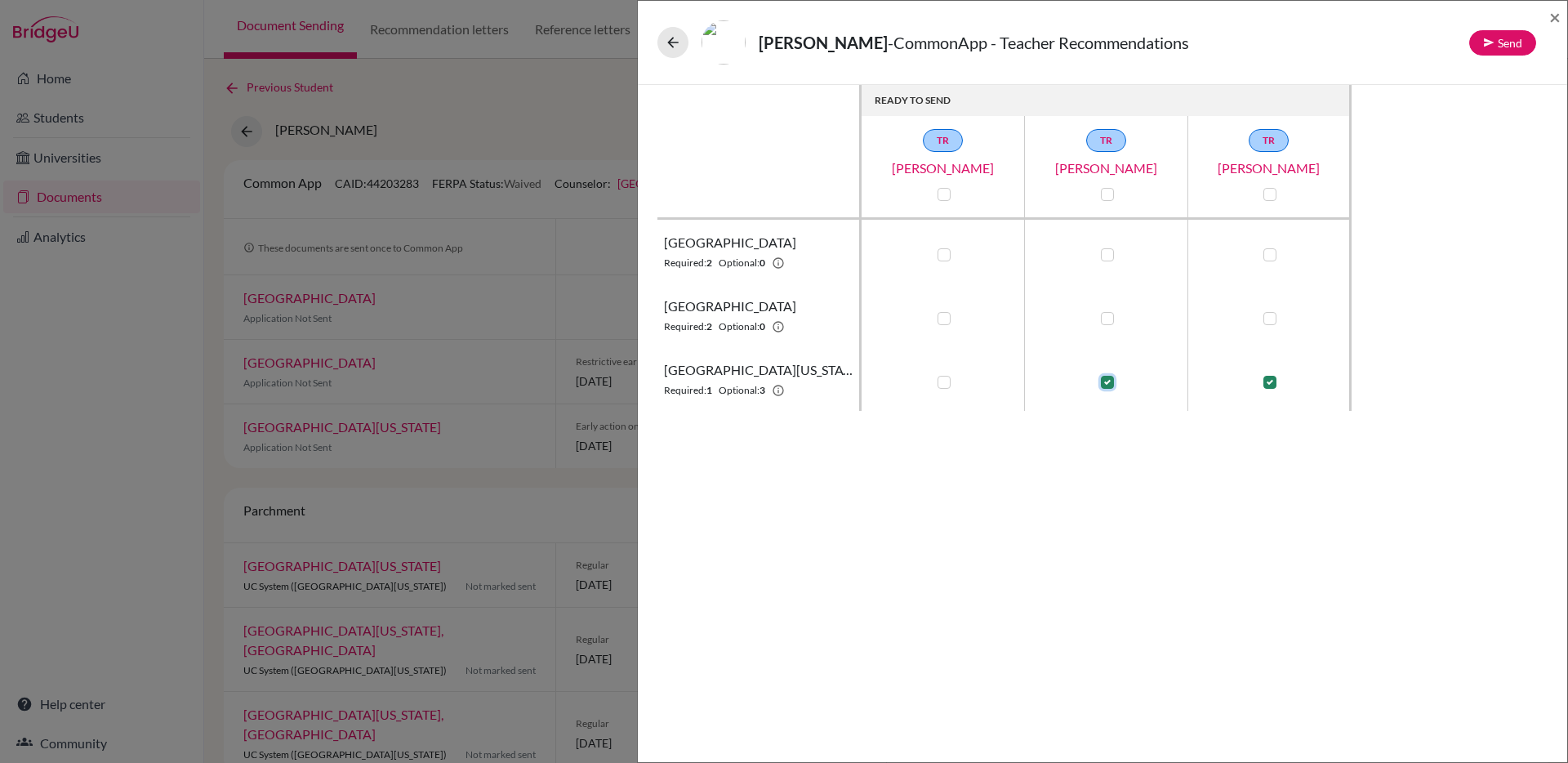
checkbox input "false"
click at [1270, 384] on label at bounding box center [1269, 381] width 13 height 13
click at [1270, 384] on input "checkbox" at bounding box center [1265, 380] width 13 height 17
checkbox input "false"
click at [1270, 314] on label at bounding box center [1269, 317] width 13 height 13
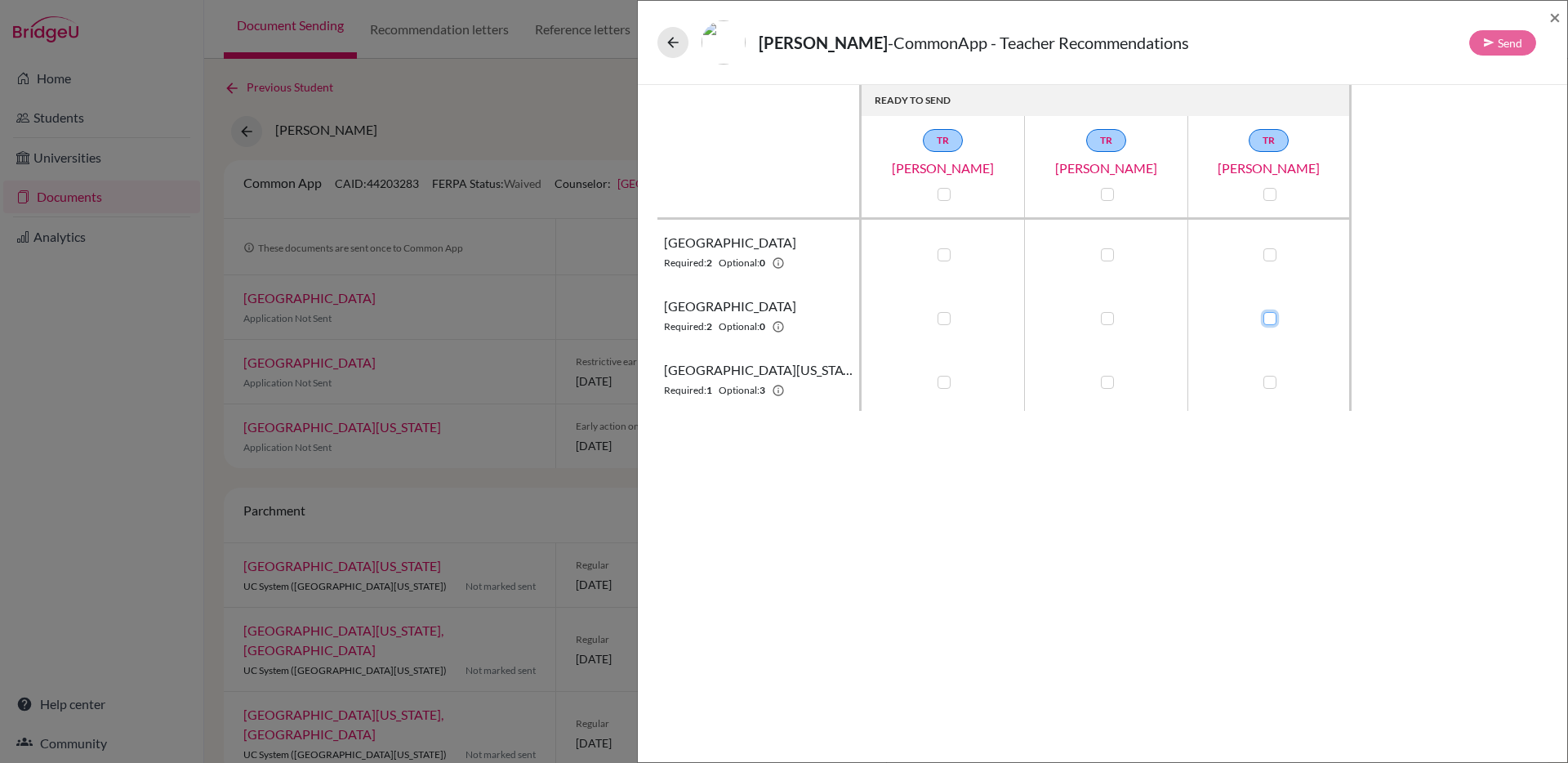
click at [1270, 314] on input "checkbox" at bounding box center [1265, 316] width 13 height 17
click at [1271, 315] on label at bounding box center [1269, 317] width 13 height 13
click at [1271, 315] on input "checkbox" at bounding box center [1265, 316] width 13 height 17
checkbox input "false"
click at [1551, 287] on div "READY TO SEND TR [PERSON_NAME] TR [PERSON_NAME] TR [PERSON_NAME] [GEOGRAPHIC_DA…" at bounding box center [1102, 248] width 929 height 326
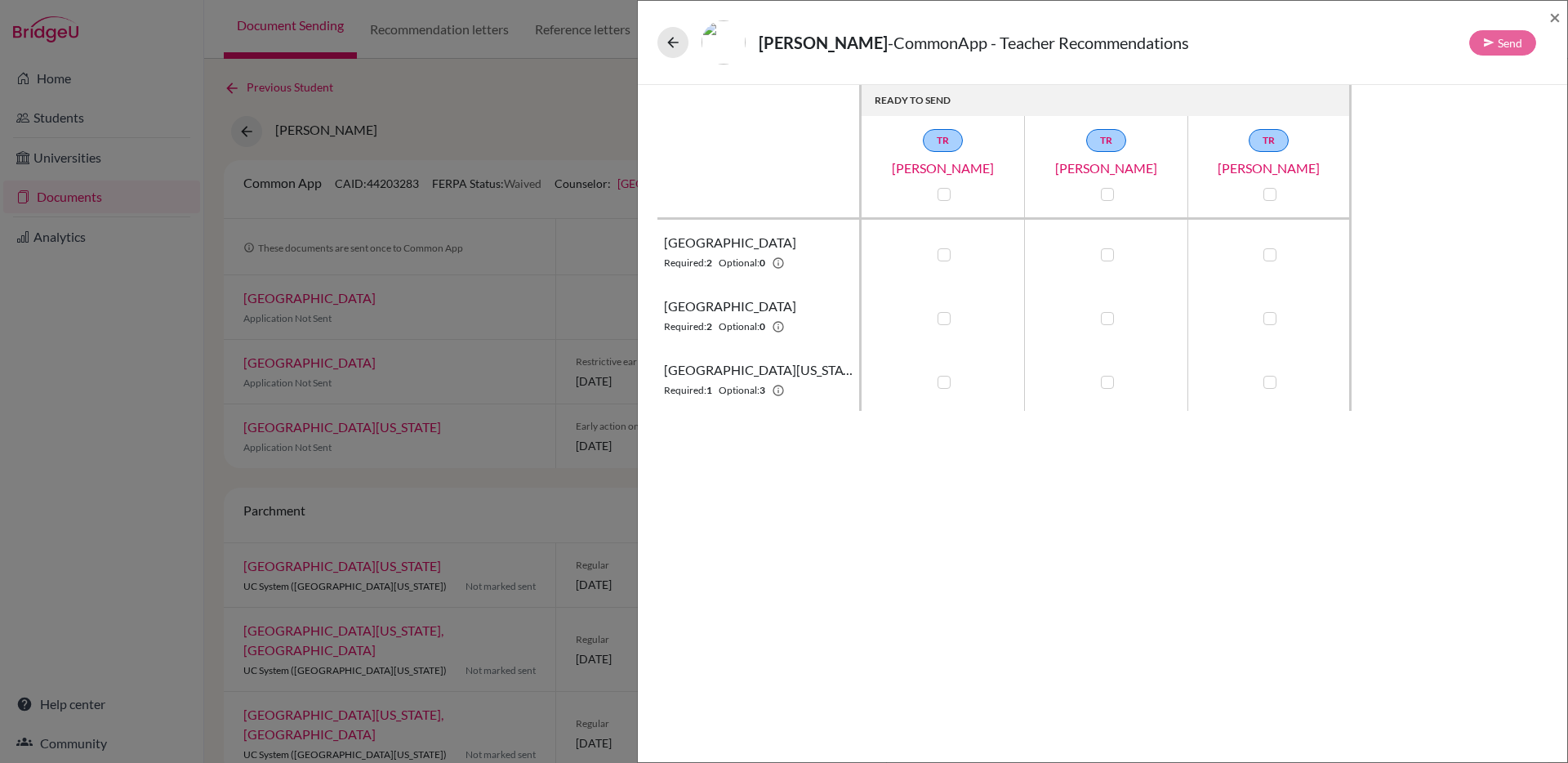
click at [955, 171] on link "[PERSON_NAME]" at bounding box center [943, 168] width 164 height 20
click at [1087, 167] on link "[PERSON_NAME]" at bounding box center [1106, 168] width 164 height 20
click at [1272, 165] on link "[PERSON_NAME]" at bounding box center [1268, 168] width 164 height 20
click at [679, 44] on icon at bounding box center [673, 42] width 17 height 17
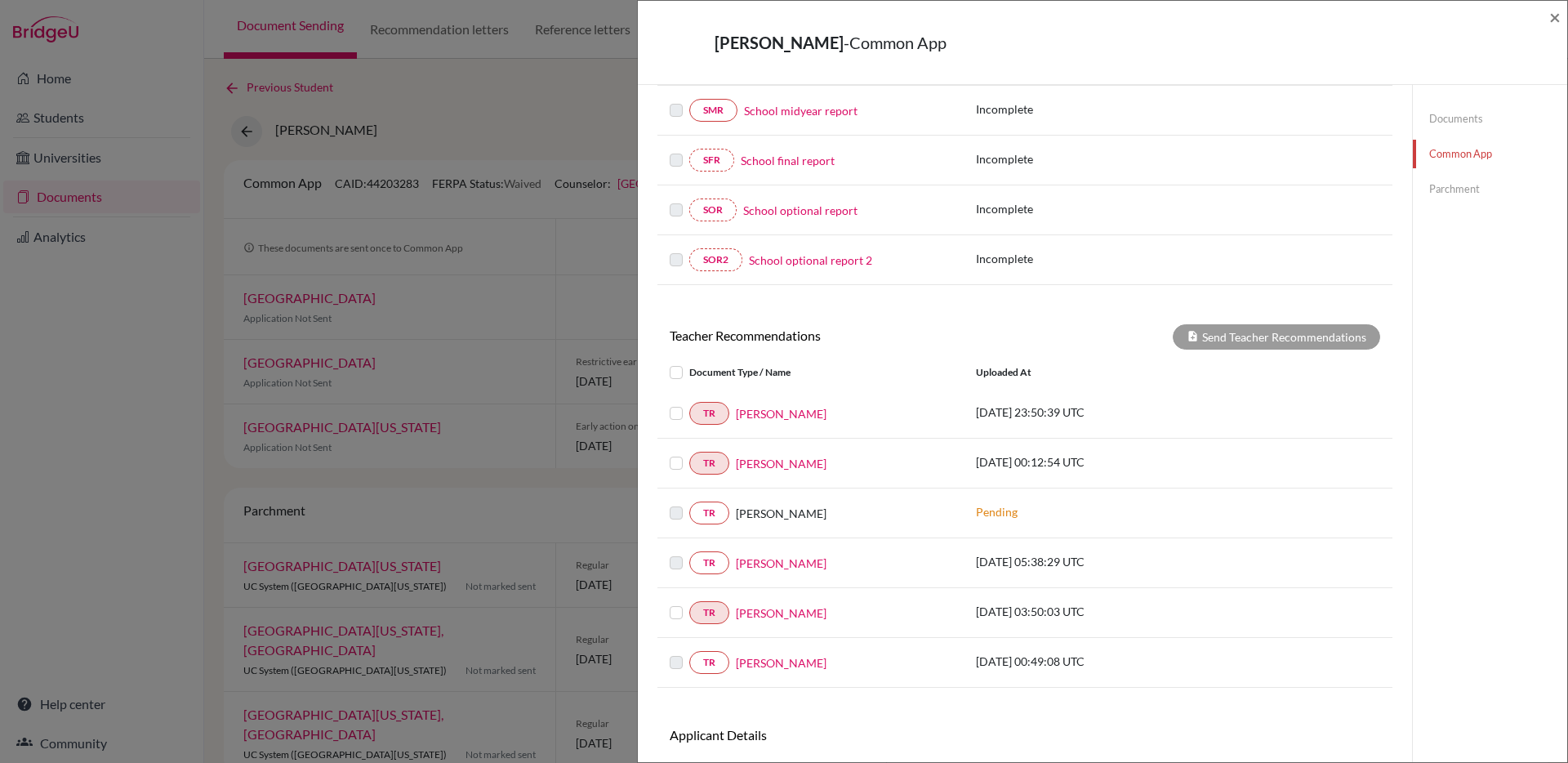
scroll to position [416, 0]
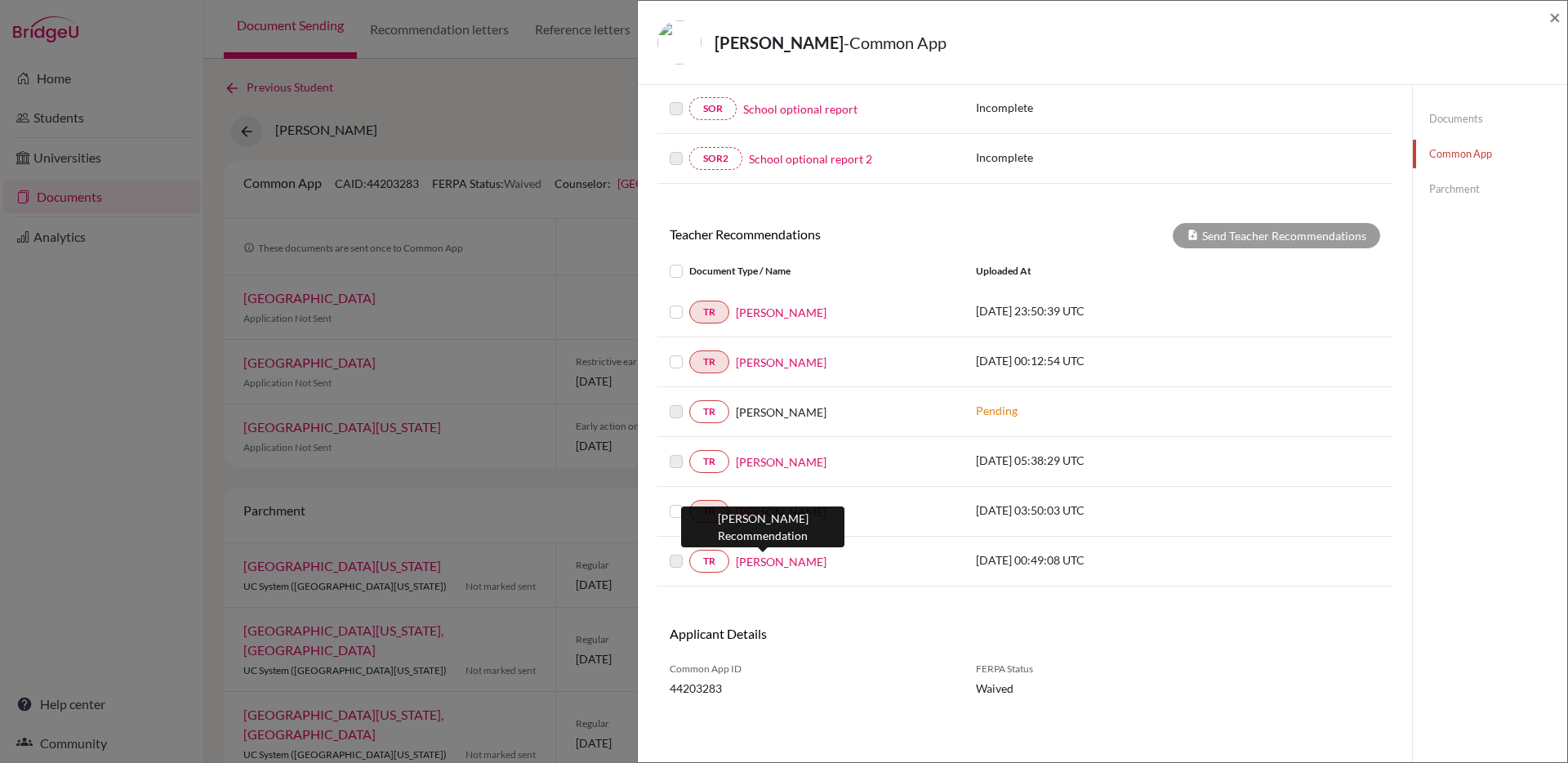
click at [762, 564] on link "[PERSON_NAME]" at bounding box center [781, 561] width 91 height 18
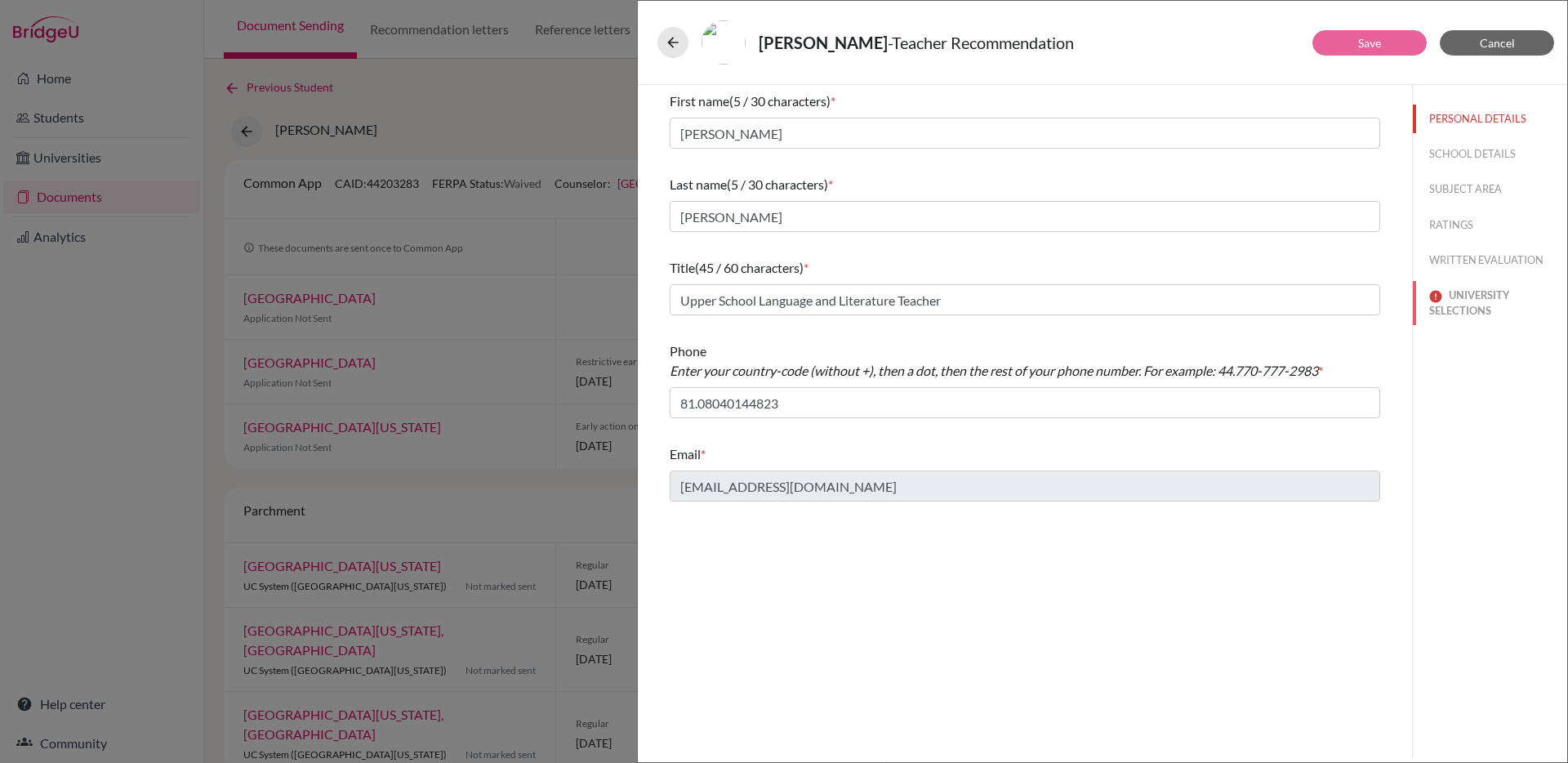
click at [1453, 307] on button "UNIVERSITY SELECTIONS" at bounding box center [1490, 303] width 155 height 44
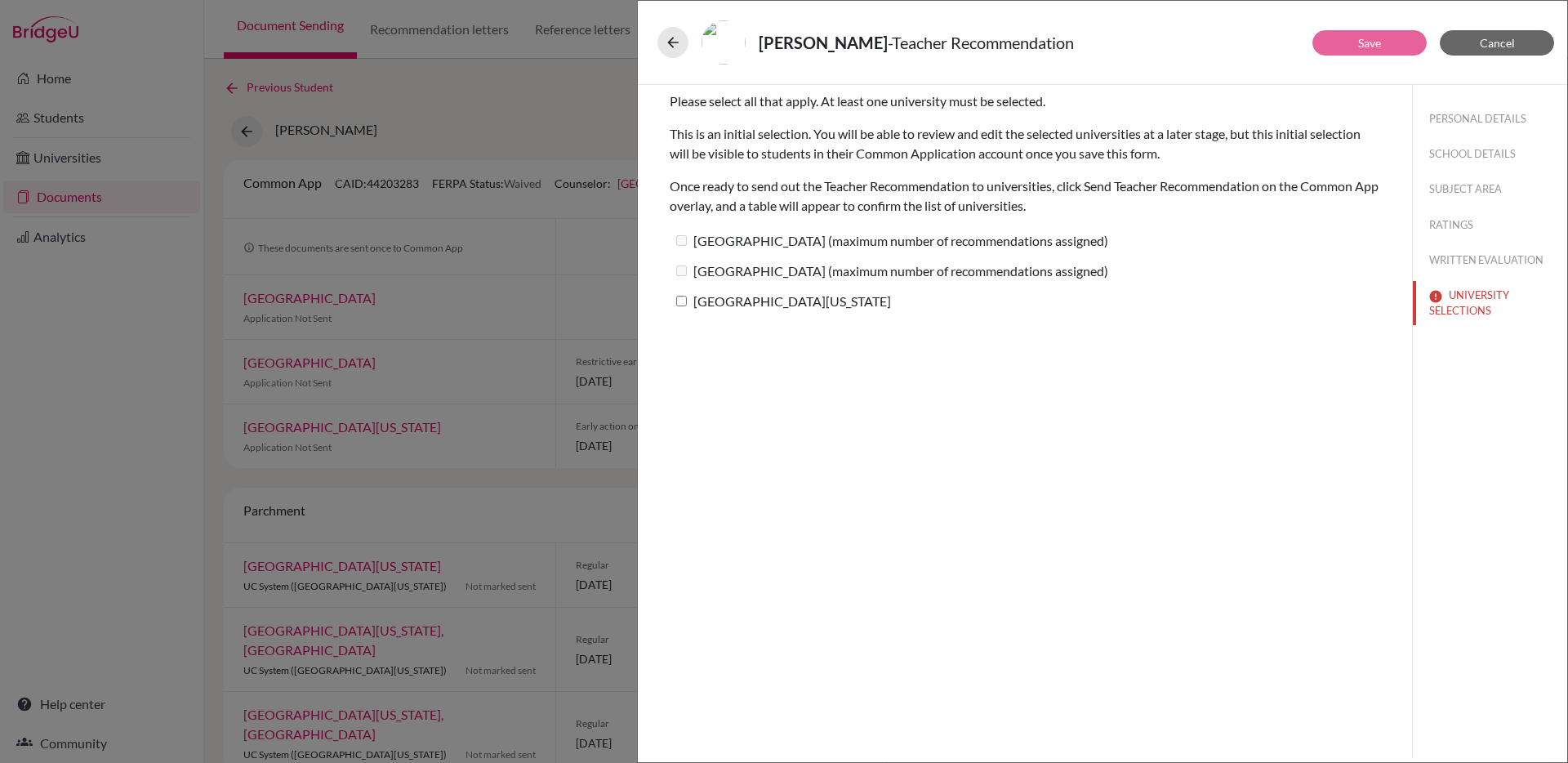
click at [772, 257] on div "[GEOGRAPHIC_DATA] (maximum number of recommendations assigned)" at bounding box center [1024, 243] width 710 height 30
click at [758, 285] on div "[GEOGRAPHIC_DATA] (maximum number of recommendations assigned)" at bounding box center [1024, 273] width 710 height 30
click at [756, 297] on label "[GEOGRAPHIC_DATA][US_STATE]" at bounding box center [781, 301] width 221 height 24
click at [687, 297] on input "[GEOGRAPHIC_DATA][US_STATE]" at bounding box center [681, 301] width 11 height 11
checkbox input "true"
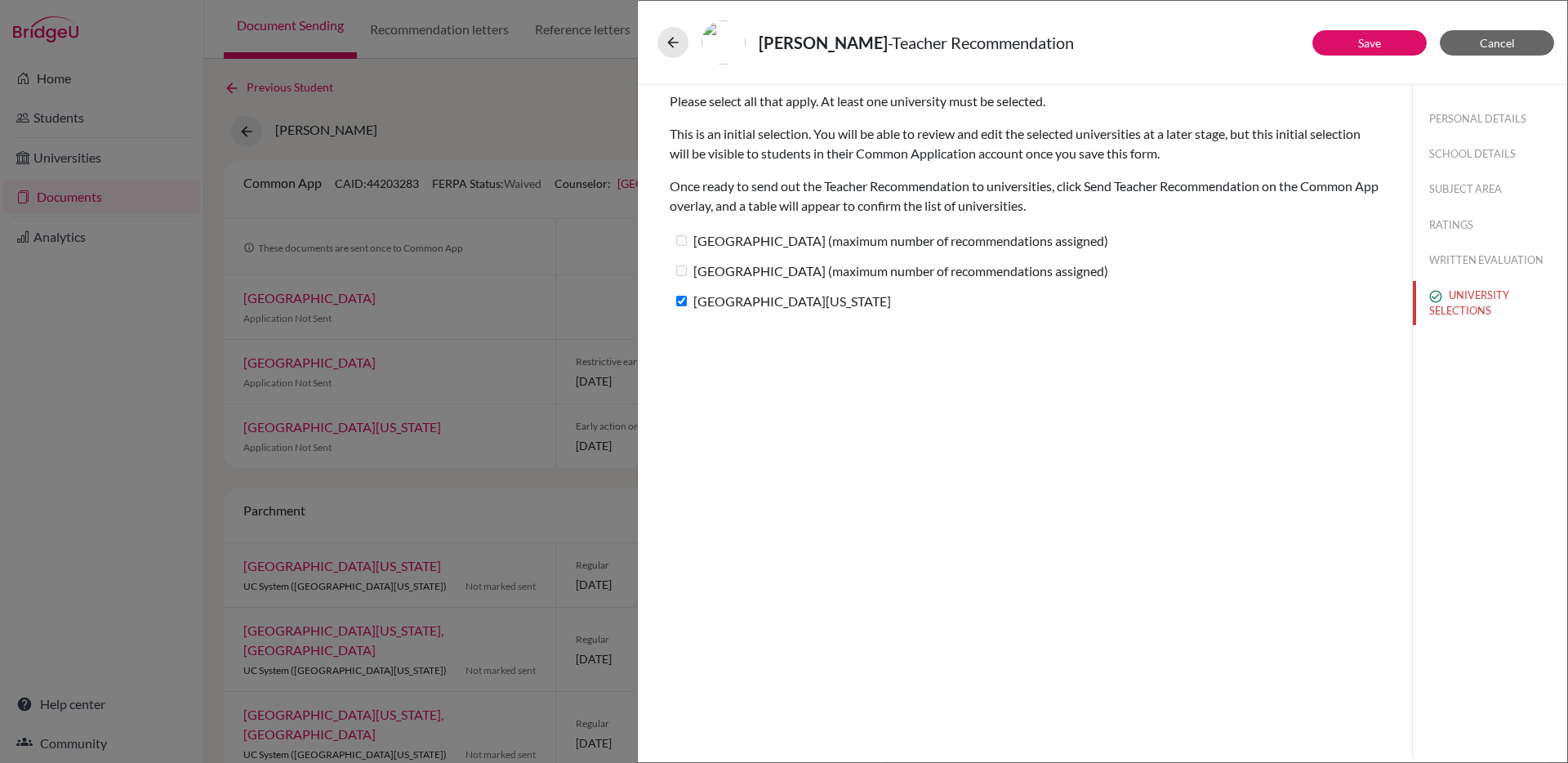
click at [754, 265] on label "[GEOGRAPHIC_DATA] (maximum number of recommendations assigned)" at bounding box center [889, 270] width 439 height 24
click at [1372, 42] on link "Save" at bounding box center [1368, 43] width 23 height 14
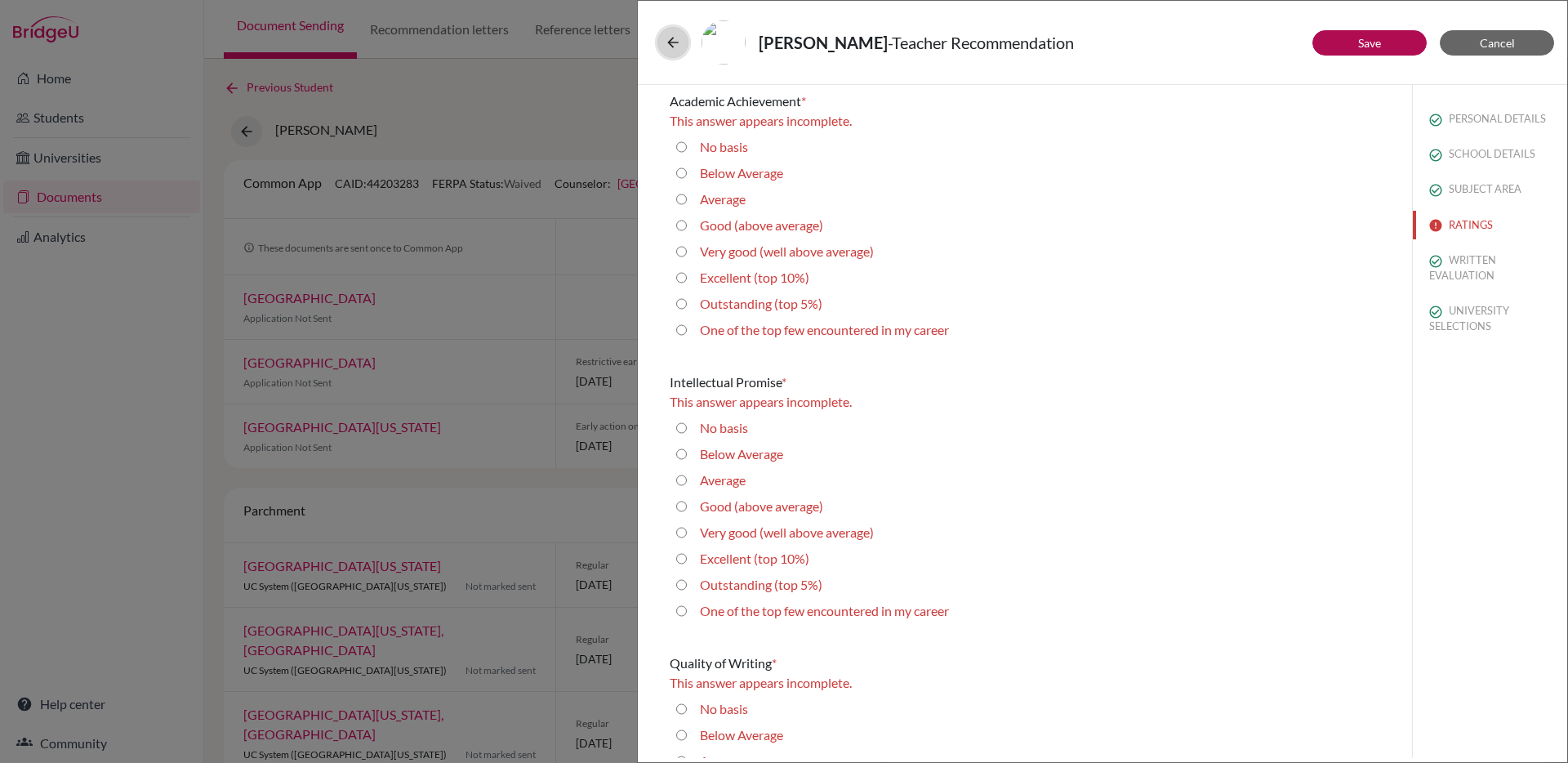
click at [677, 51] on button at bounding box center [673, 43] width 31 height 31
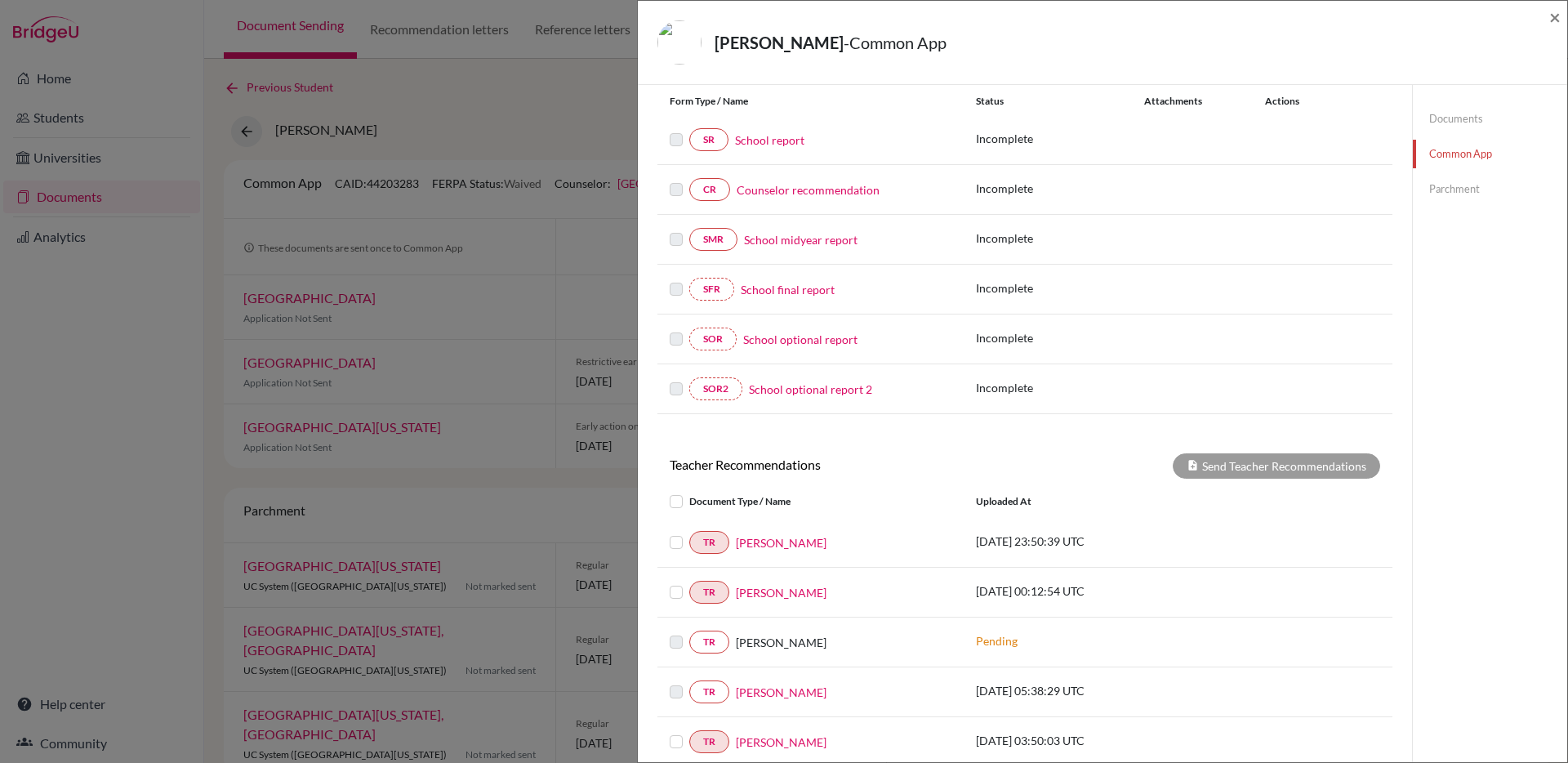
scroll to position [416, 0]
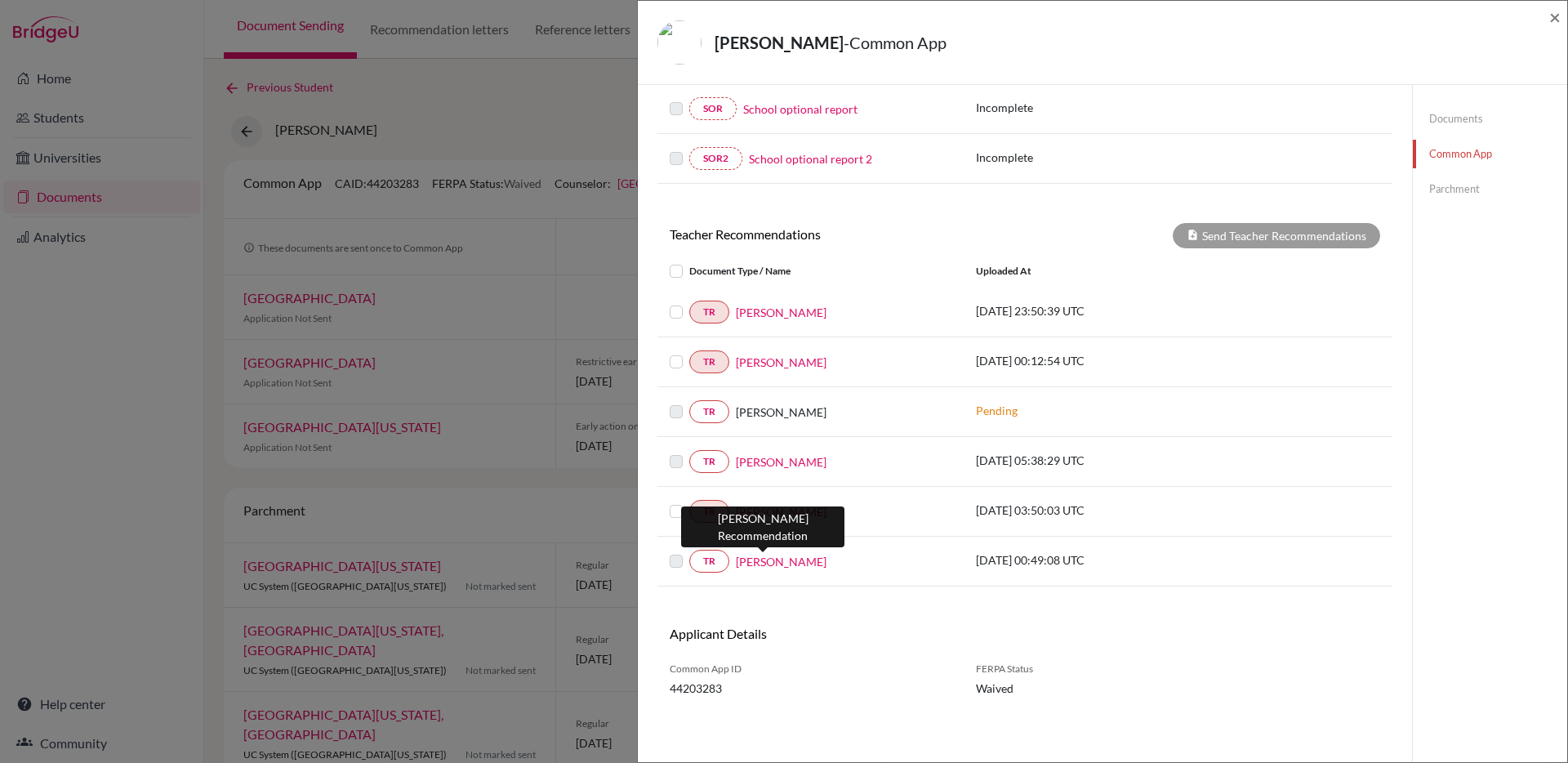
click at [753, 559] on link "[PERSON_NAME]" at bounding box center [781, 561] width 91 height 18
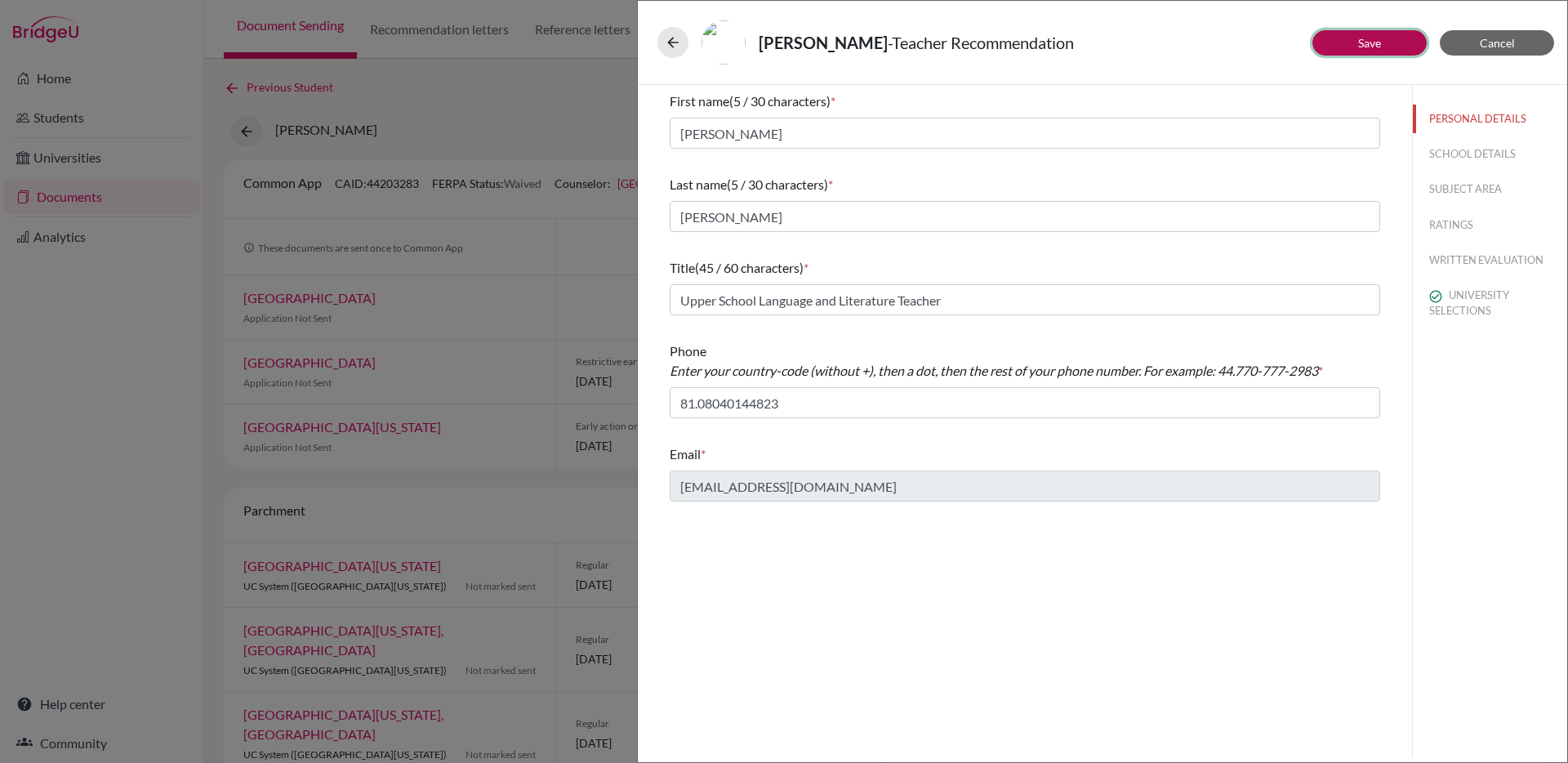
click at [1372, 53] on button "Save" at bounding box center [1369, 43] width 115 height 25
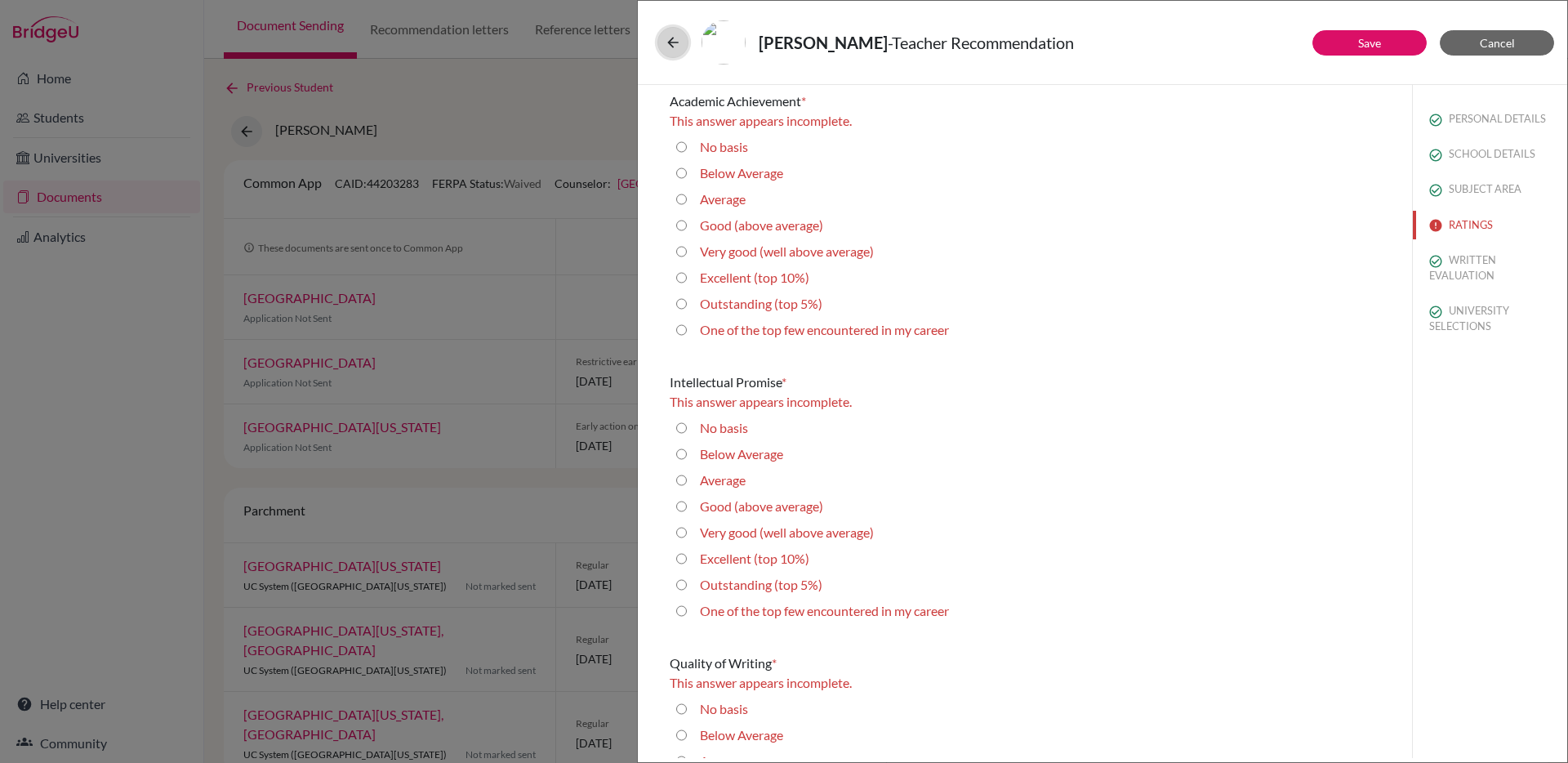
click at [679, 46] on icon at bounding box center [673, 42] width 17 height 17
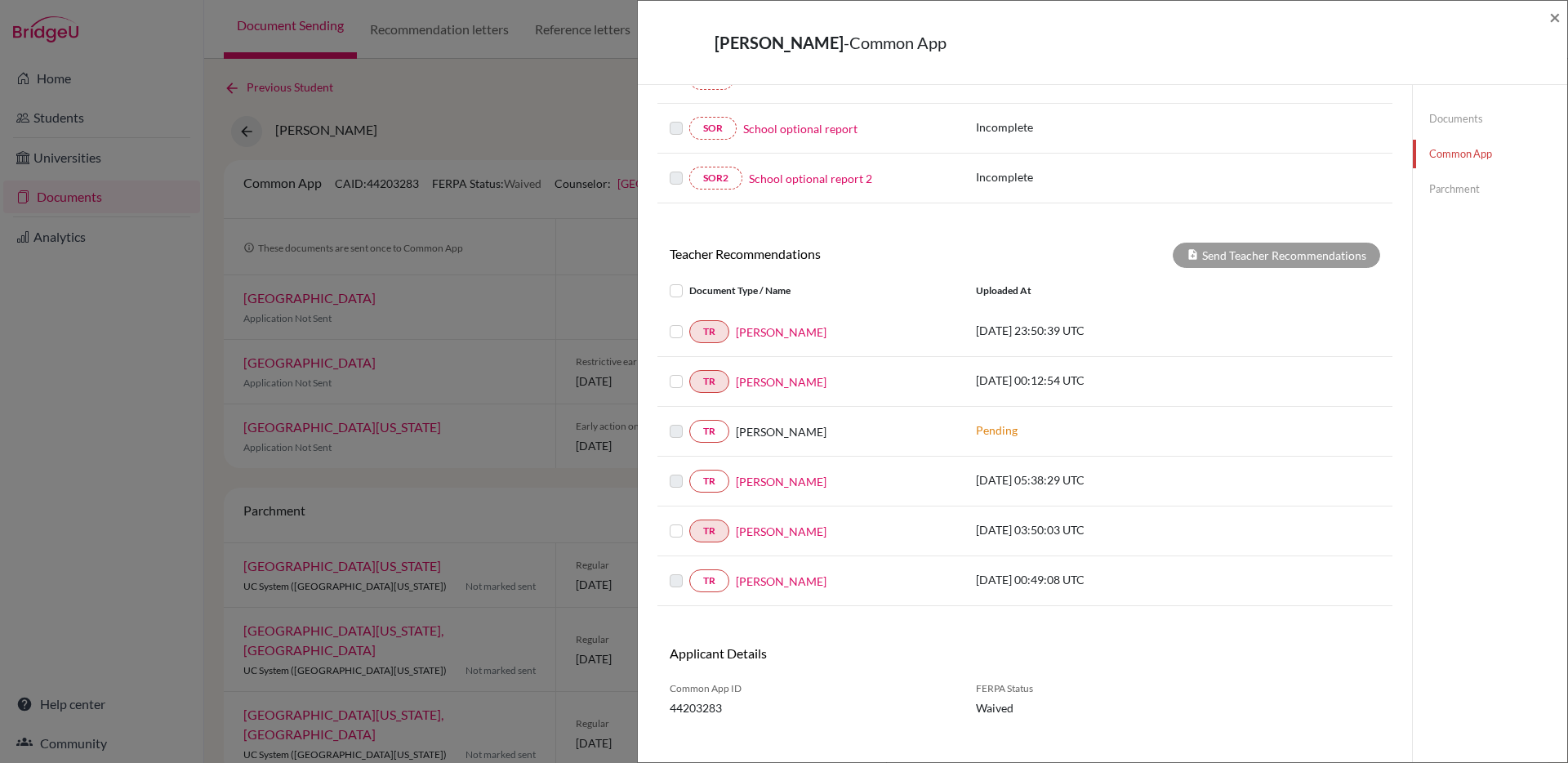
scroll to position [416, 0]
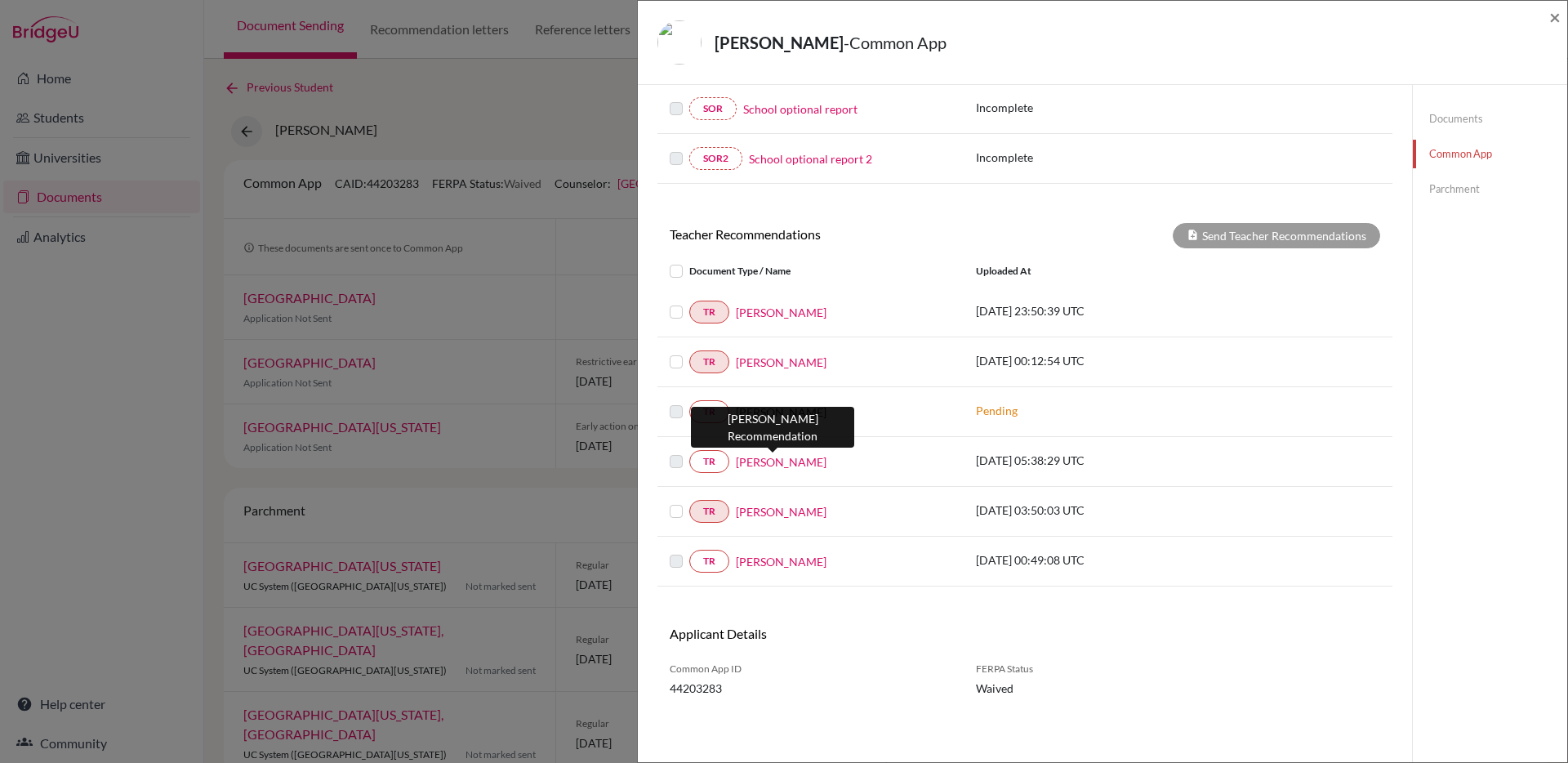
click at [784, 462] on link "[PERSON_NAME]" at bounding box center [781, 462] width 91 height 18
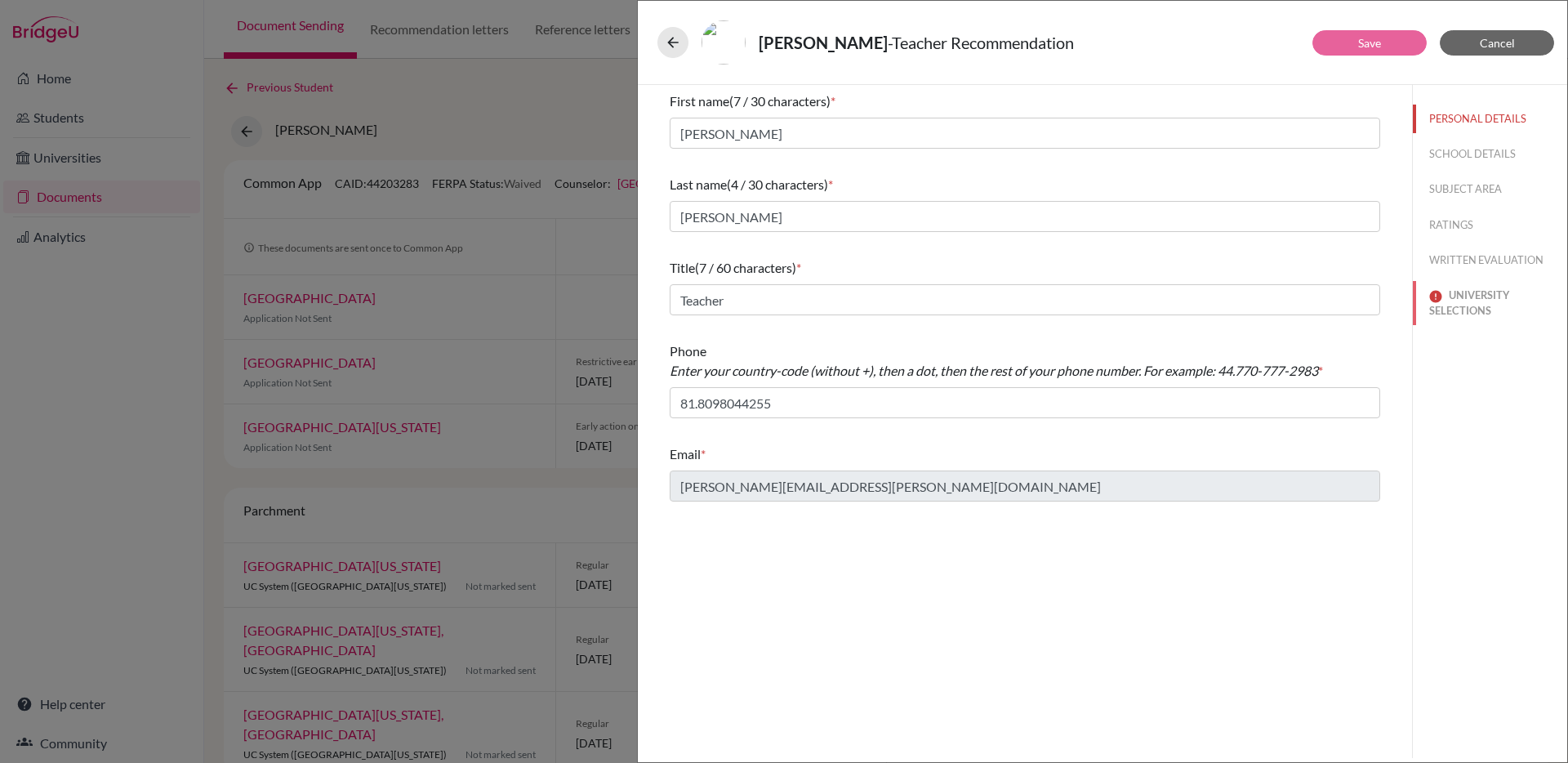
click at [1468, 285] on button "UNIVERSITY SELECTIONS" at bounding box center [1490, 303] width 155 height 44
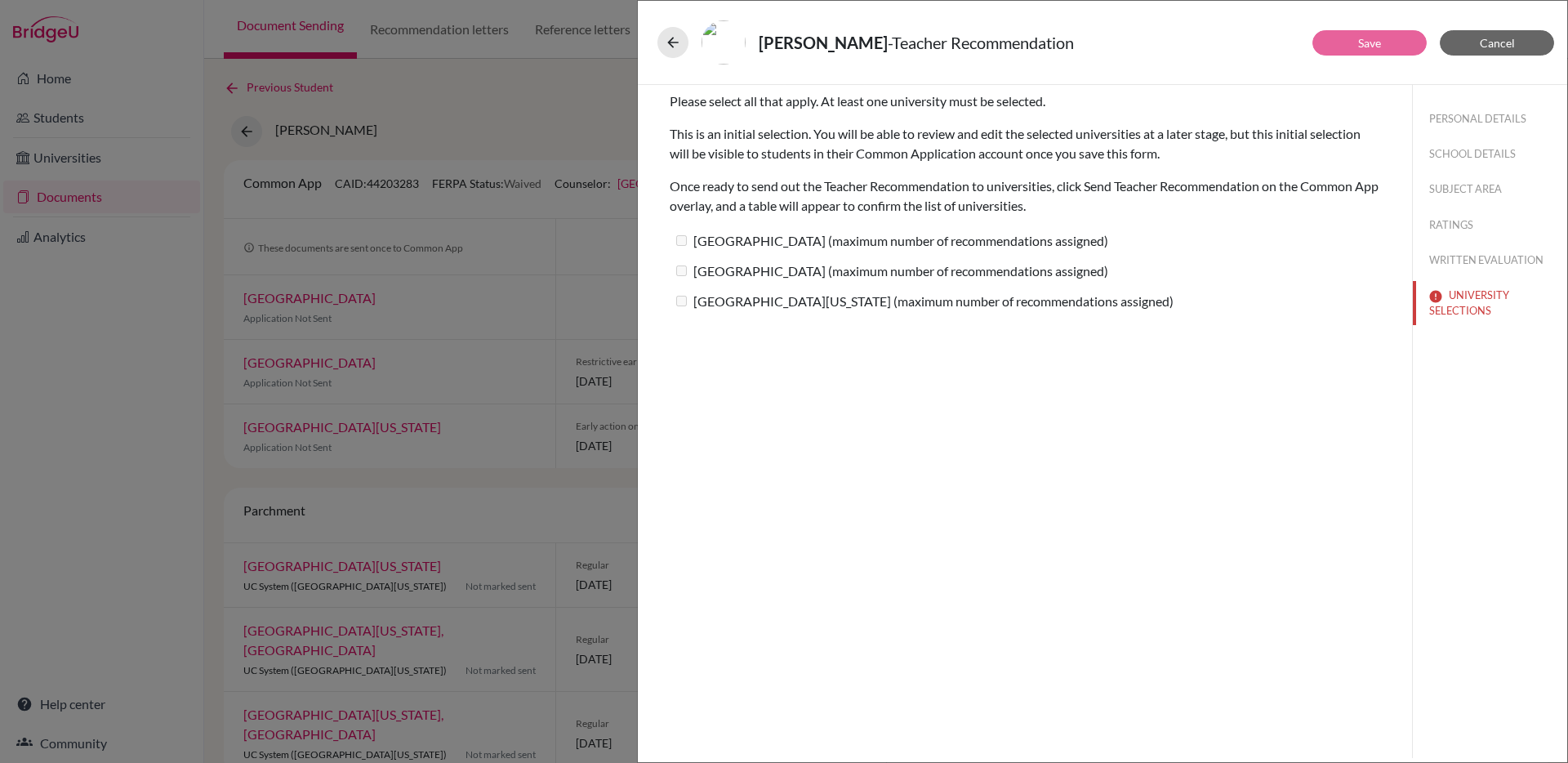
click at [778, 267] on label "[GEOGRAPHIC_DATA] (maximum number of recommendations assigned)" at bounding box center [889, 270] width 439 height 24
click at [765, 307] on label "[GEOGRAPHIC_DATA][US_STATE] (maximum number of recommendations assigned)" at bounding box center [922, 301] width 503 height 24
click at [760, 236] on label "[GEOGRAPHIC_DATA] (maximum number of recommendations assigned)" at bounding box center [889, 240] width 439 height 24
click at [912, 305] on label "[GEOGRAPHIC_DATA][US_STATE] (maximum number of recommendations assigned)" at bounding box center [922, 301] width 503 height 24
click at [896, 279] on label "[GEOGRAPHIC_DATA] (maximum number of recommendations assigned)" at bounding box center [889, 270] width 439 height 24
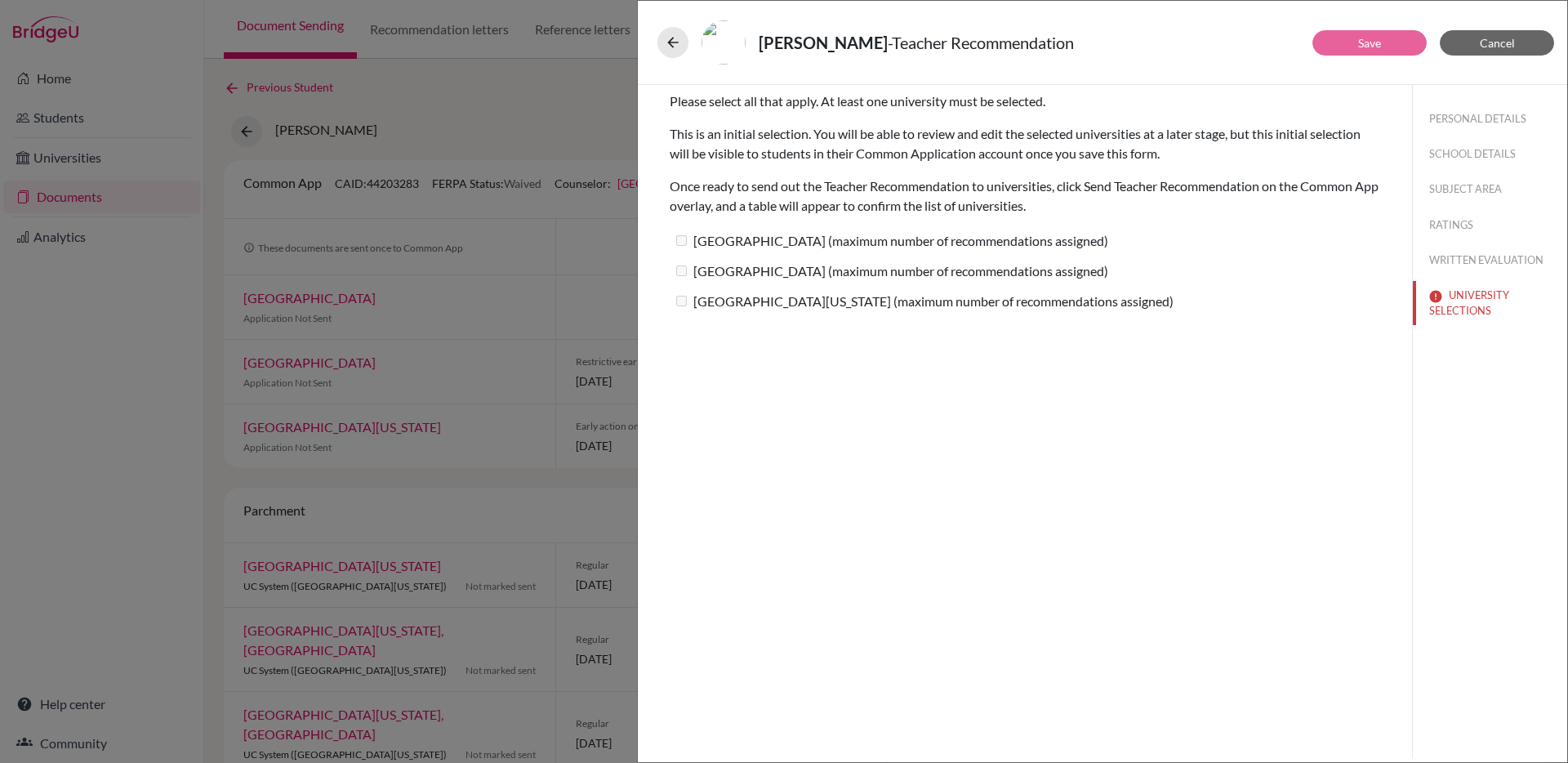
click at [884, 245] on label "[GEOGRAPHIC_DATA] (maximum number of recommendations assigned)" at bounding box center [889, 240] width 439 height 24
click at [1499, 303] on button "UNIVERSITY SELECTIONS" at bounding box center [1490, 303] width 155 height 44
click at [1141, 347] on div "Please select all that apply. At least one university must be selected. This is…" at bounding box center [1024, 421] width 774 height 673
click at [665, 32] on button at bounding box center [673, 43] width 31 height 31
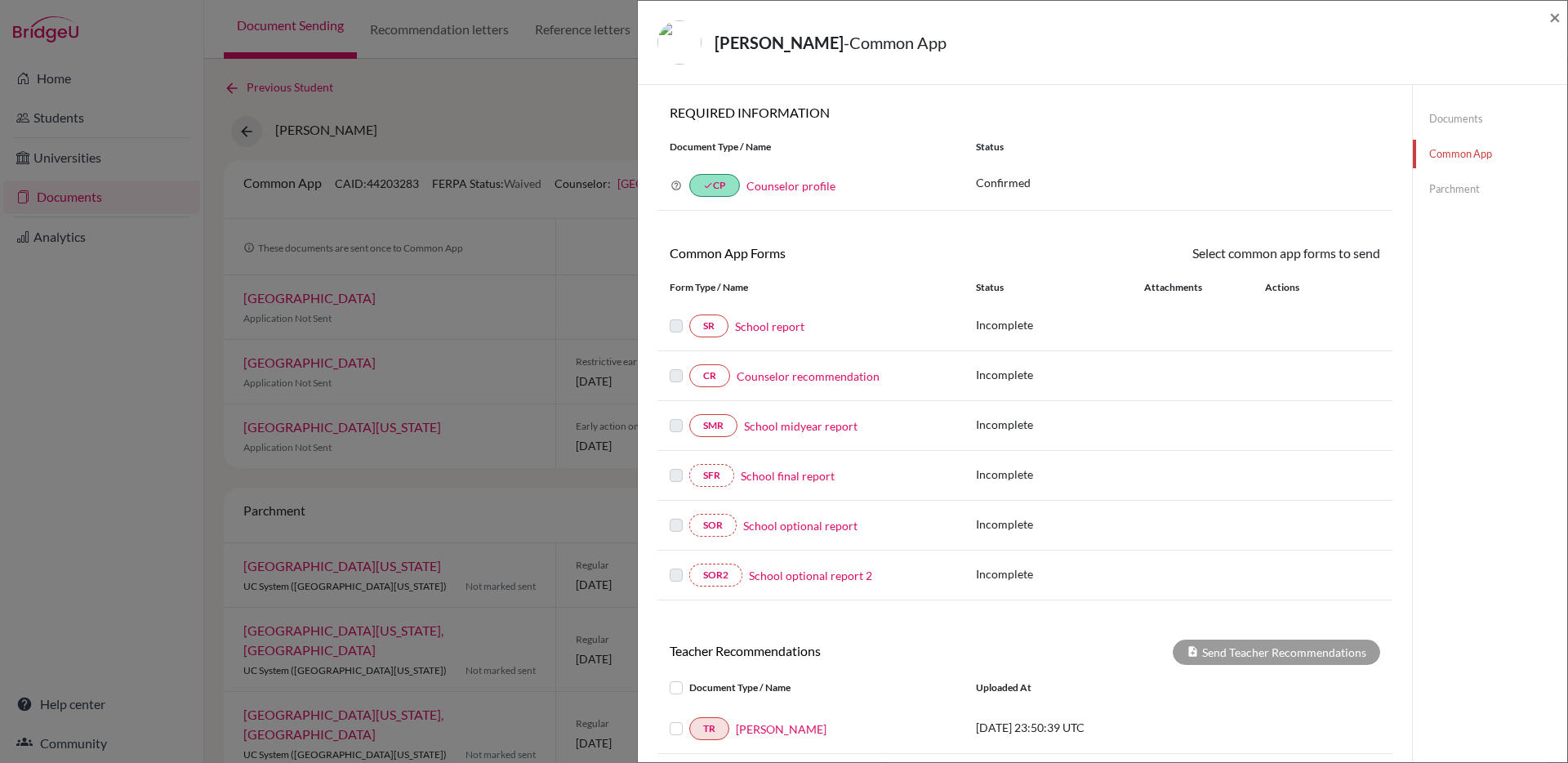
click at [586, 74] on div "[PERSON_NAME] - Common App × × REQUIRED INFORMATION Document Type / Name Status…" at bounding box center [784, 381] width 1568 height 763
click at [1477, 111] on link "Documents" at bounding box center [1490, 119] width 155 height 28
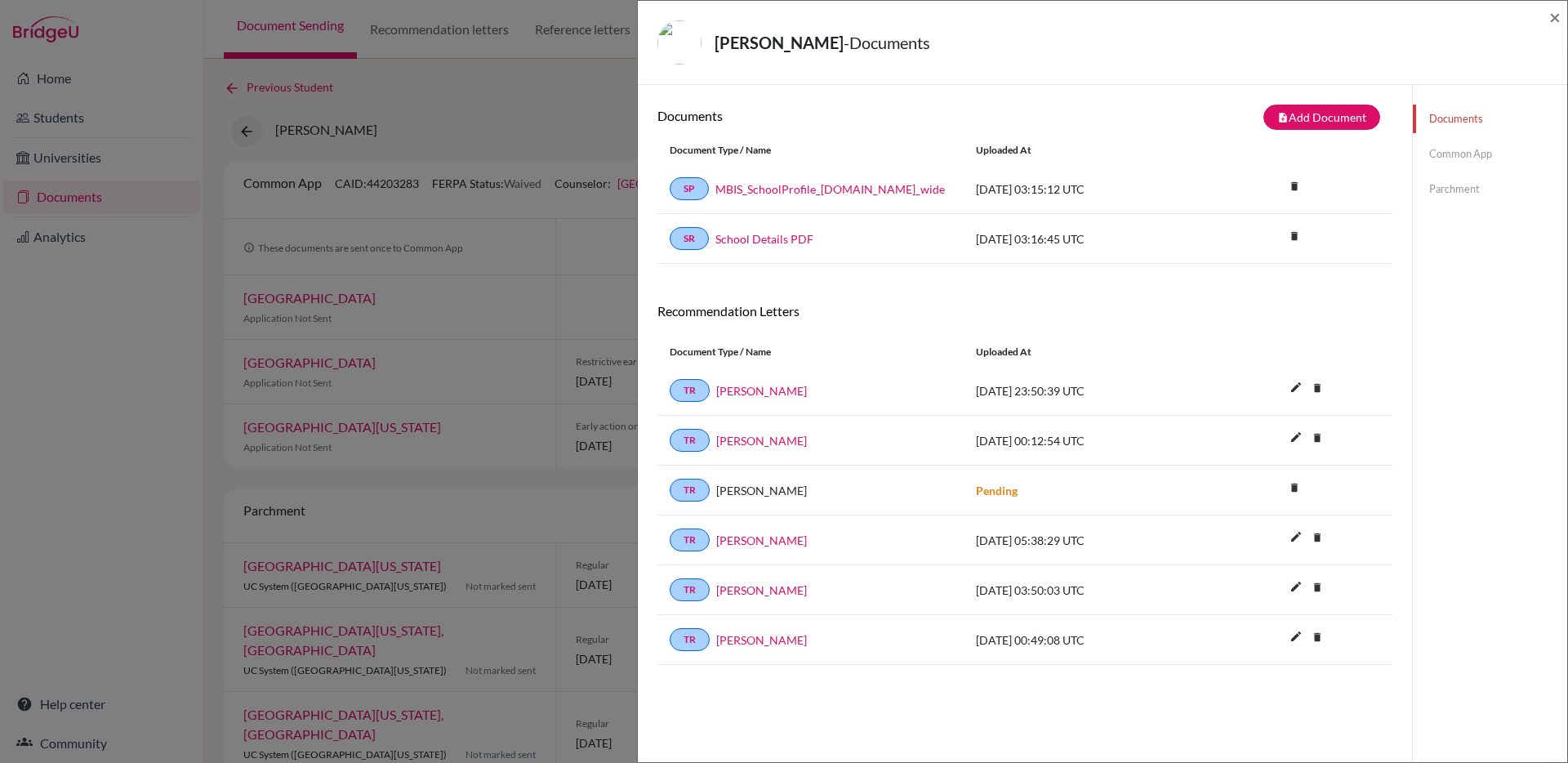
click at [760, 559] on div "TR [PERSON_NAME] [DATE] 05:38:29 UTC edit delete Delete this document? Cancel D…" at bounding box center [1024, 540] width 735 height 50
click at [756, 544] on link "[PERSON_NAME]" at bounding box center [761, 541] width 91 height 18
click at [758, 638] on link "[PERSON_NAME]" at bounding box center [761, 640] width 91 height 18
click at [1437, 160] on link "Common App" at bounding box center [1490, 154] width 155 height 28
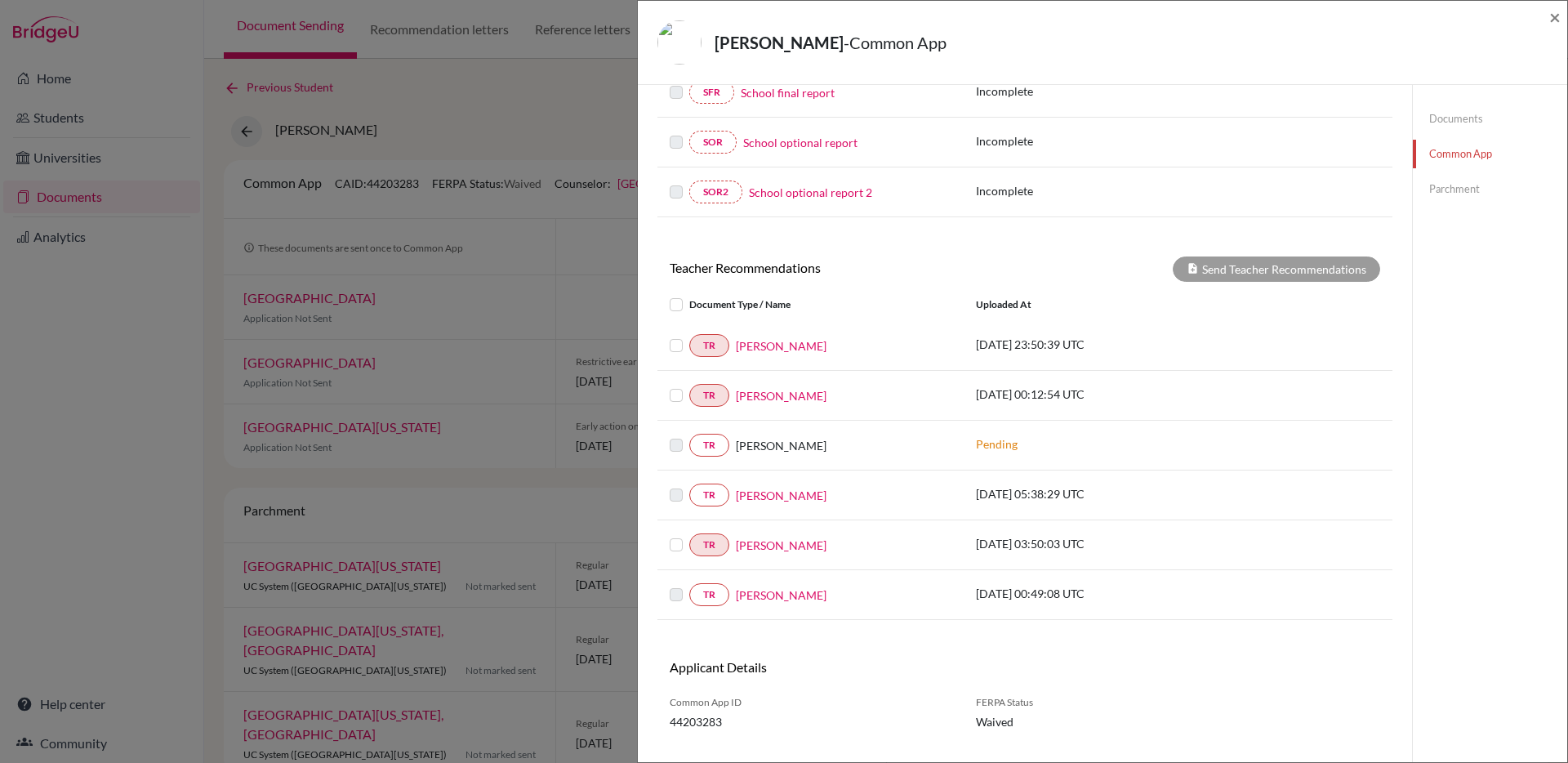
scroll to position [416, 0]
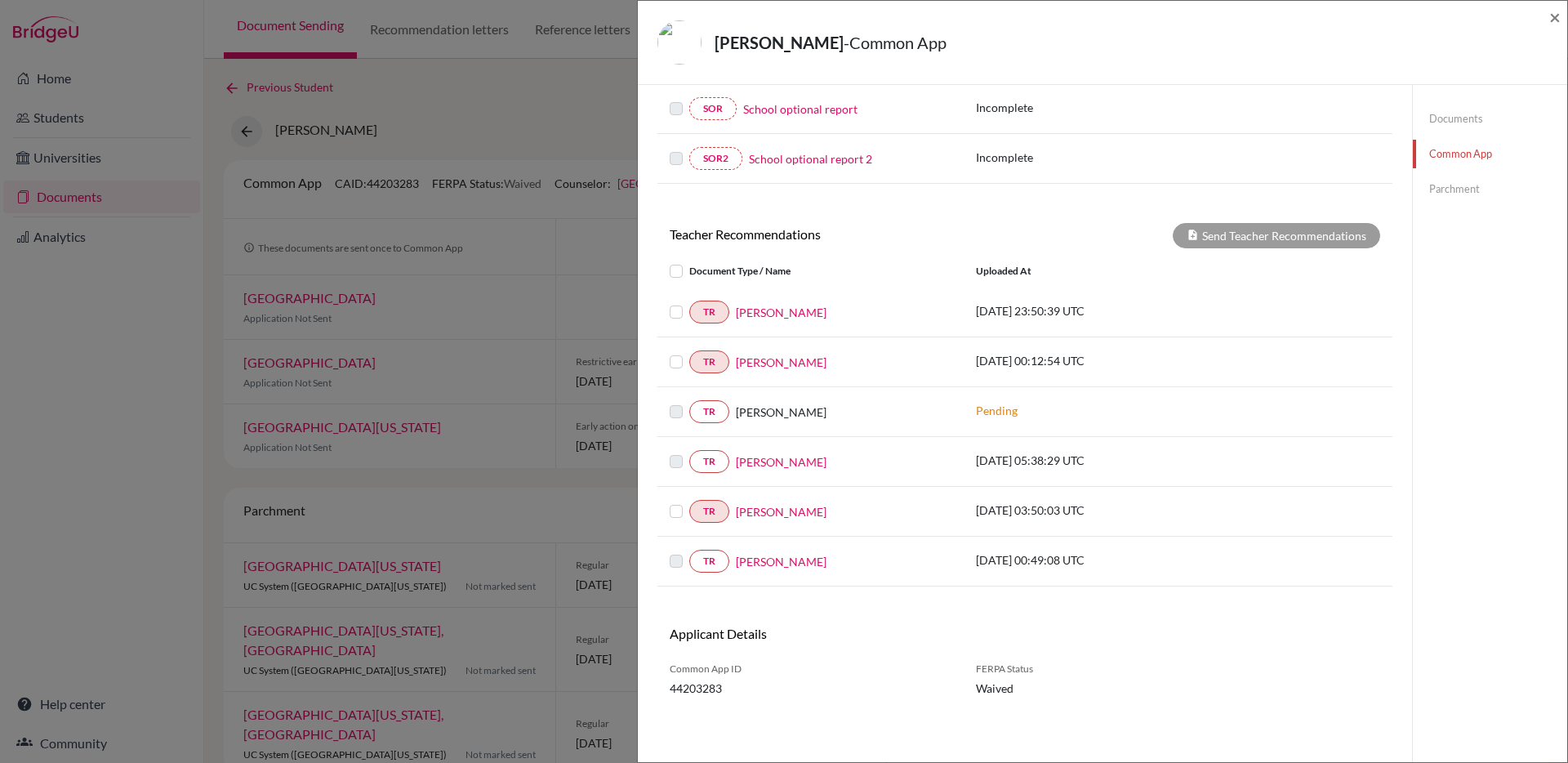
click at [1295, 251] on div "Teacher Recommendations Send Teacher Recommendations Document Type / Name Uploa…" at bounding box center [1024, 405] width 735 height 363
click at [665, 273] on div "Document Type / Name" at bounding box center [810, 271] width 307 height 20
click at [689, 262] on label at bounding box center [689, 262] width 0 height 0
click at [0, 0] on input "checkbox" at bounding box center [0, 0] width 0 height 0
click at [1348, 231] on button "Send Teacher Recommendations" at bounding box center [1276, 236] width 208 height 25
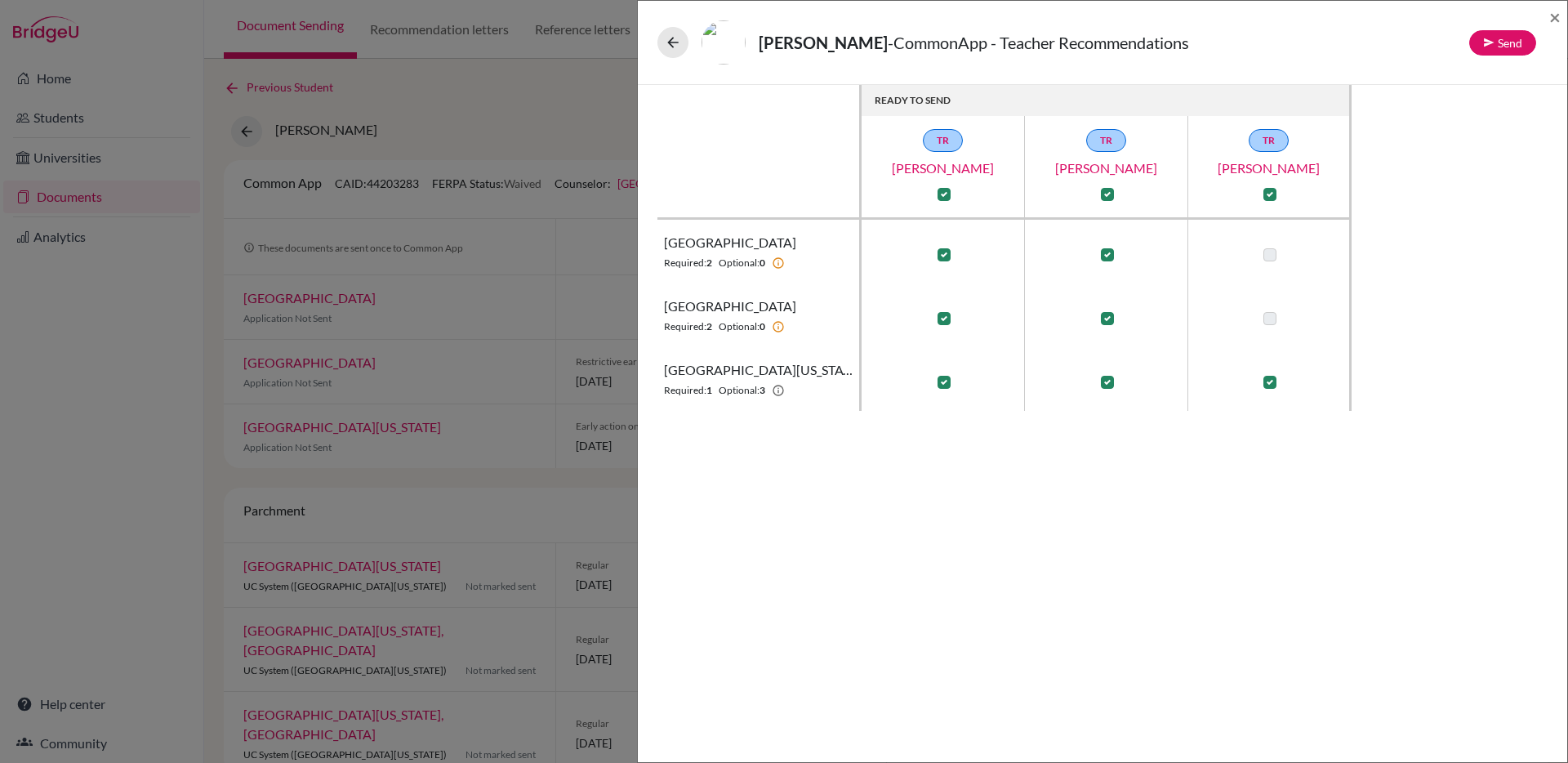
click at [1115, 194] on div at bounding box center [1107, 194] width 20 height 20
click at [1111, 194] on label at bounding box center [1107, 194] width 13 height 13
click at [1110, 194] on input "checkbox" at bounding box center [1103, 192] width 13 height 17
checkbox input "false"
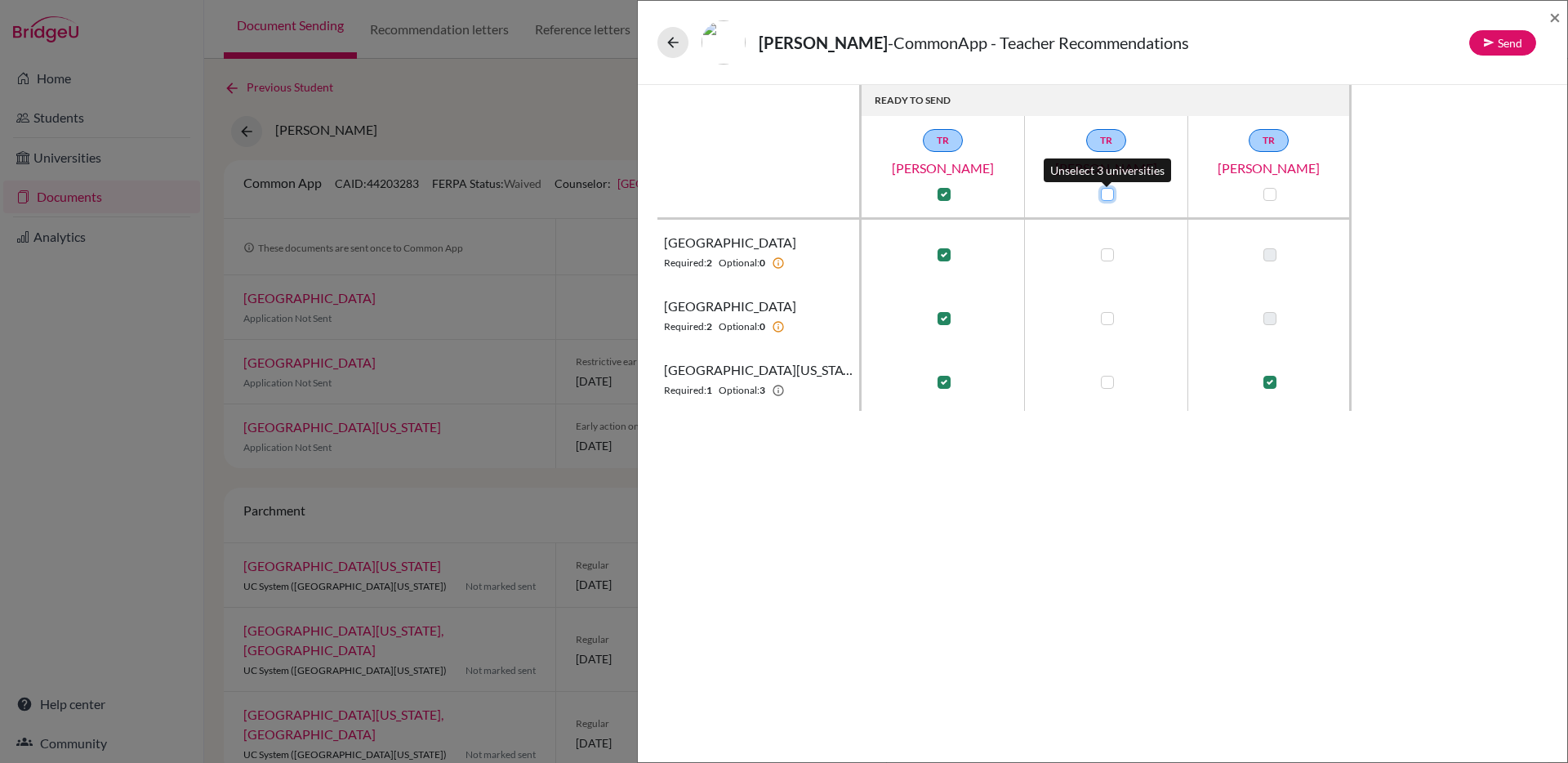
checkbox input "false"
click at [940, 195] on label at bounding box center [943, 194] width 13 height 13
click at [940, 195] on input "checkbox" at bounding box center [939, 192] width 13 height 17
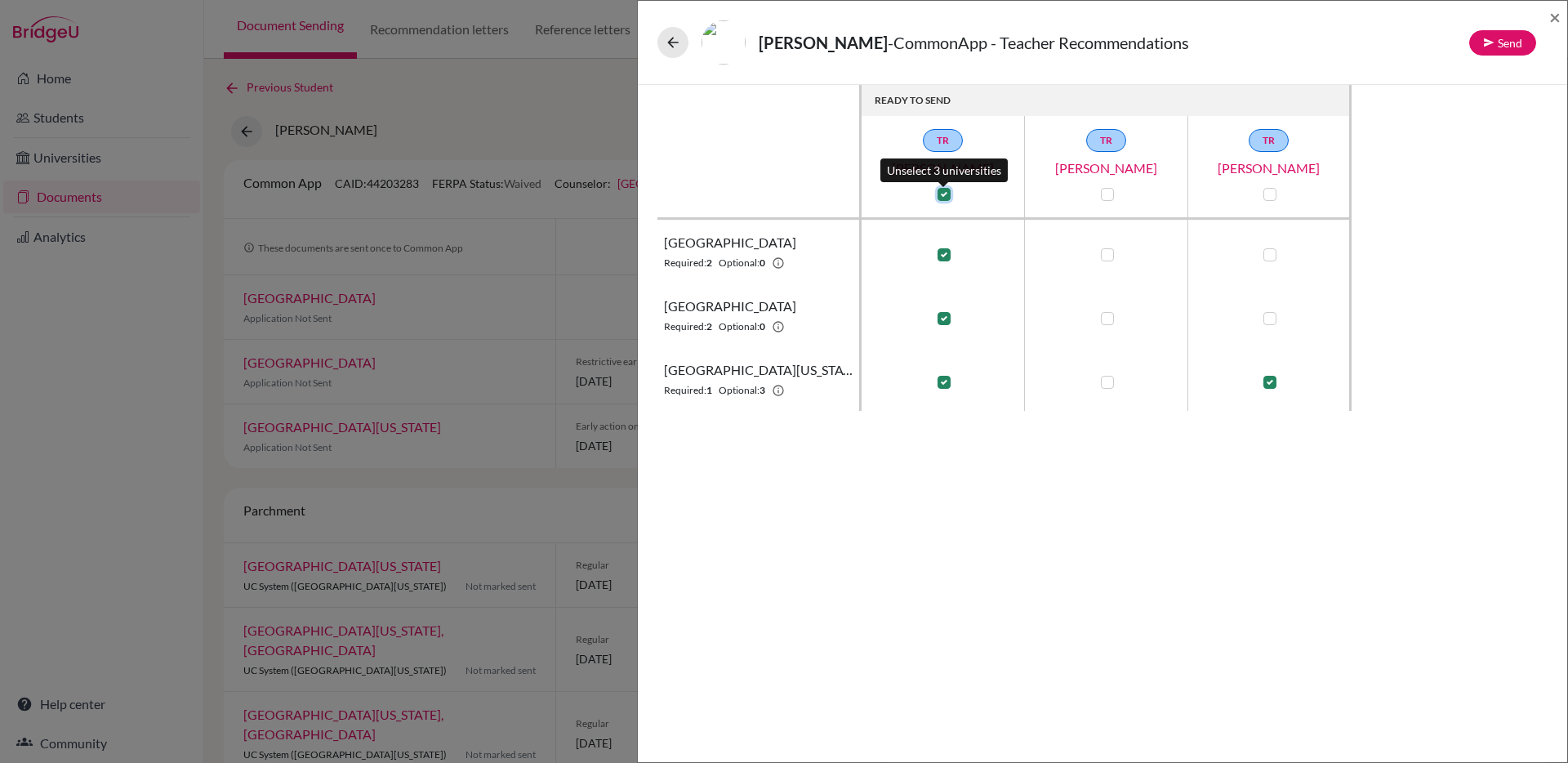
checkbox input "false"
click at [1269, 378] on label at bounding box center [1269, 381] width 13 height 13
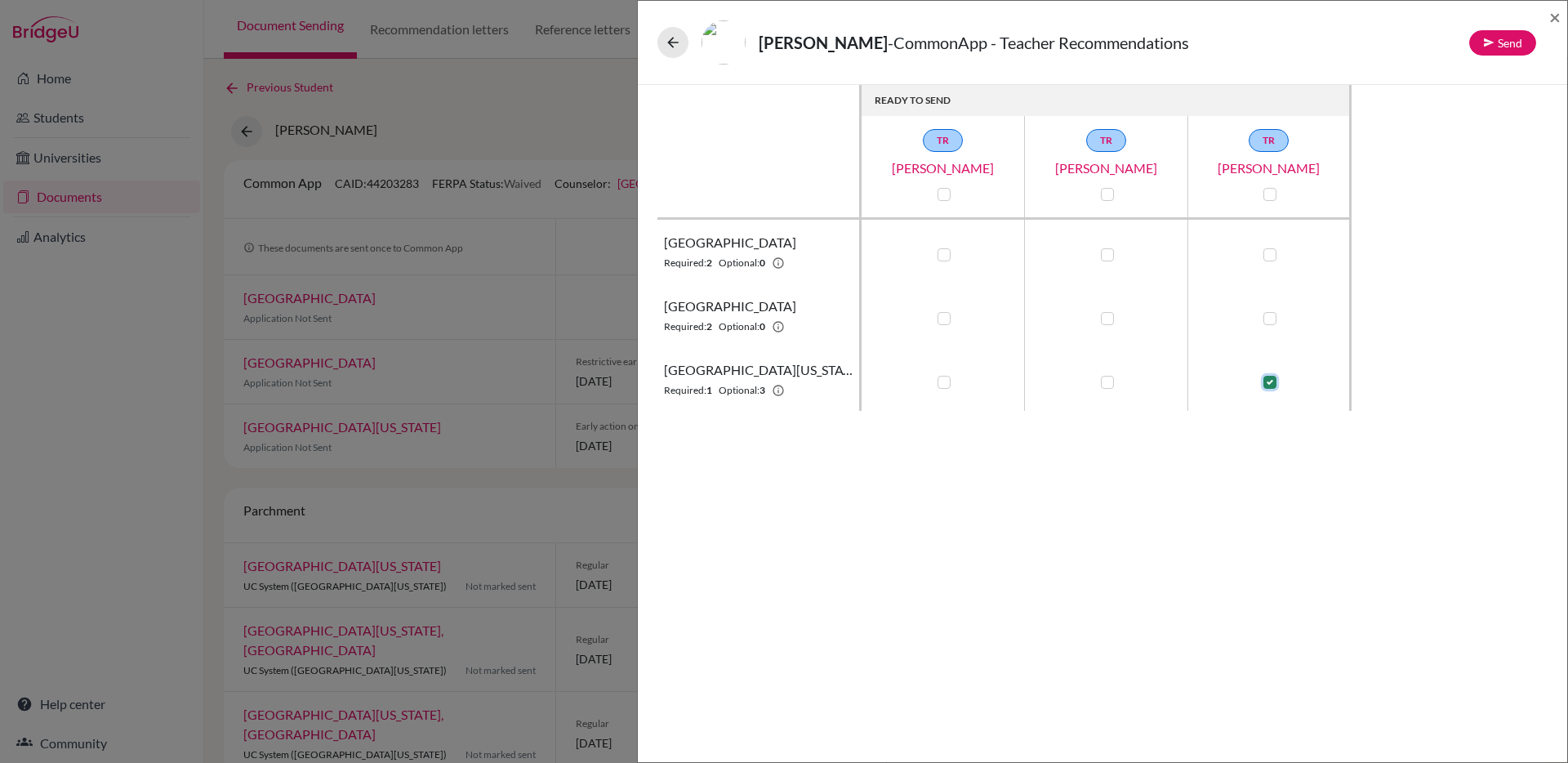
click at [1269, 378] on input "checkbox" at bounding box center [1265, 380] width 13 height 17
checkbox input "false"
click at [667, 34] on icon at bounding box center [673, 42] width 17 height 17
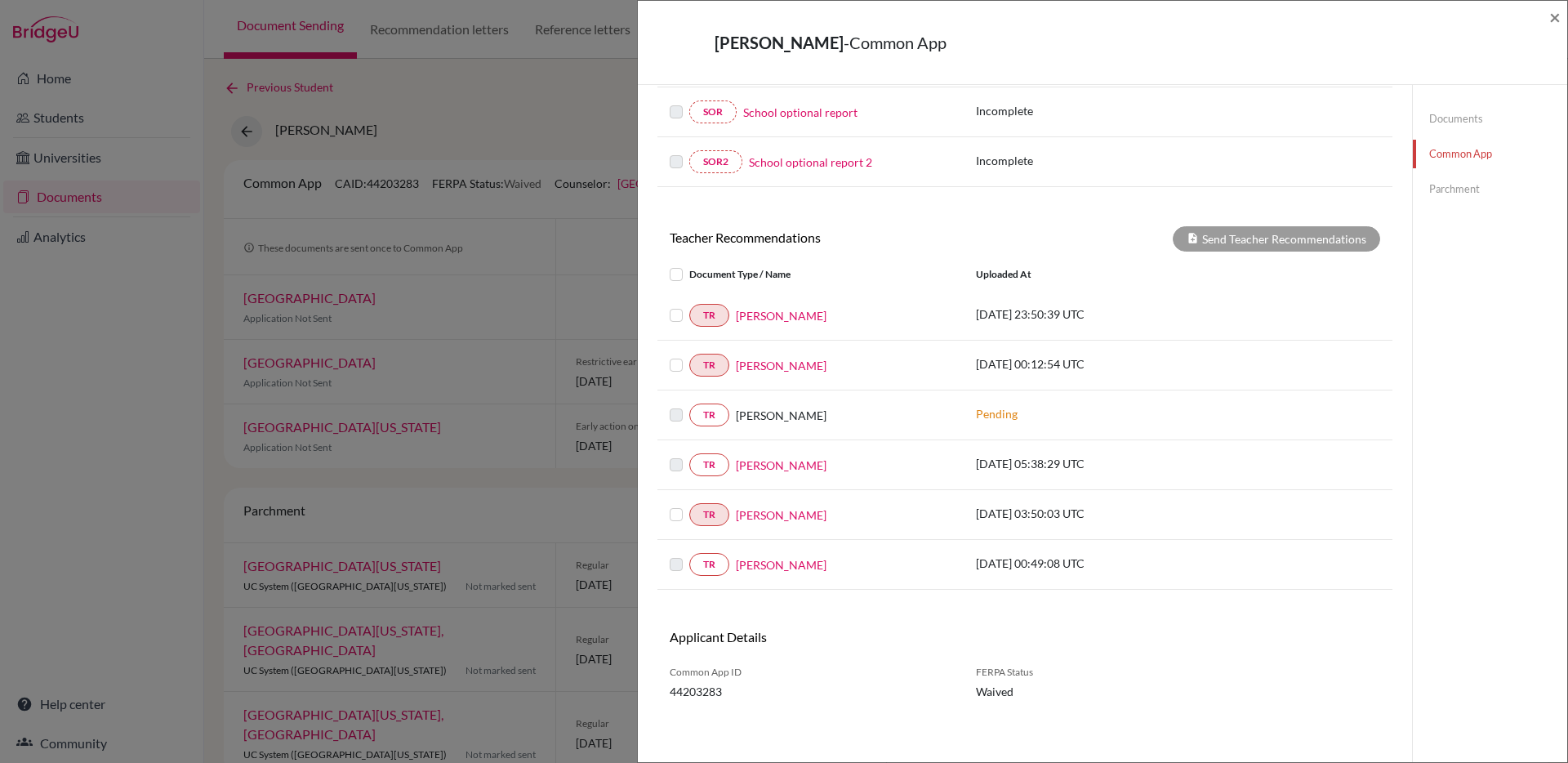
scroll to position [416, 0]
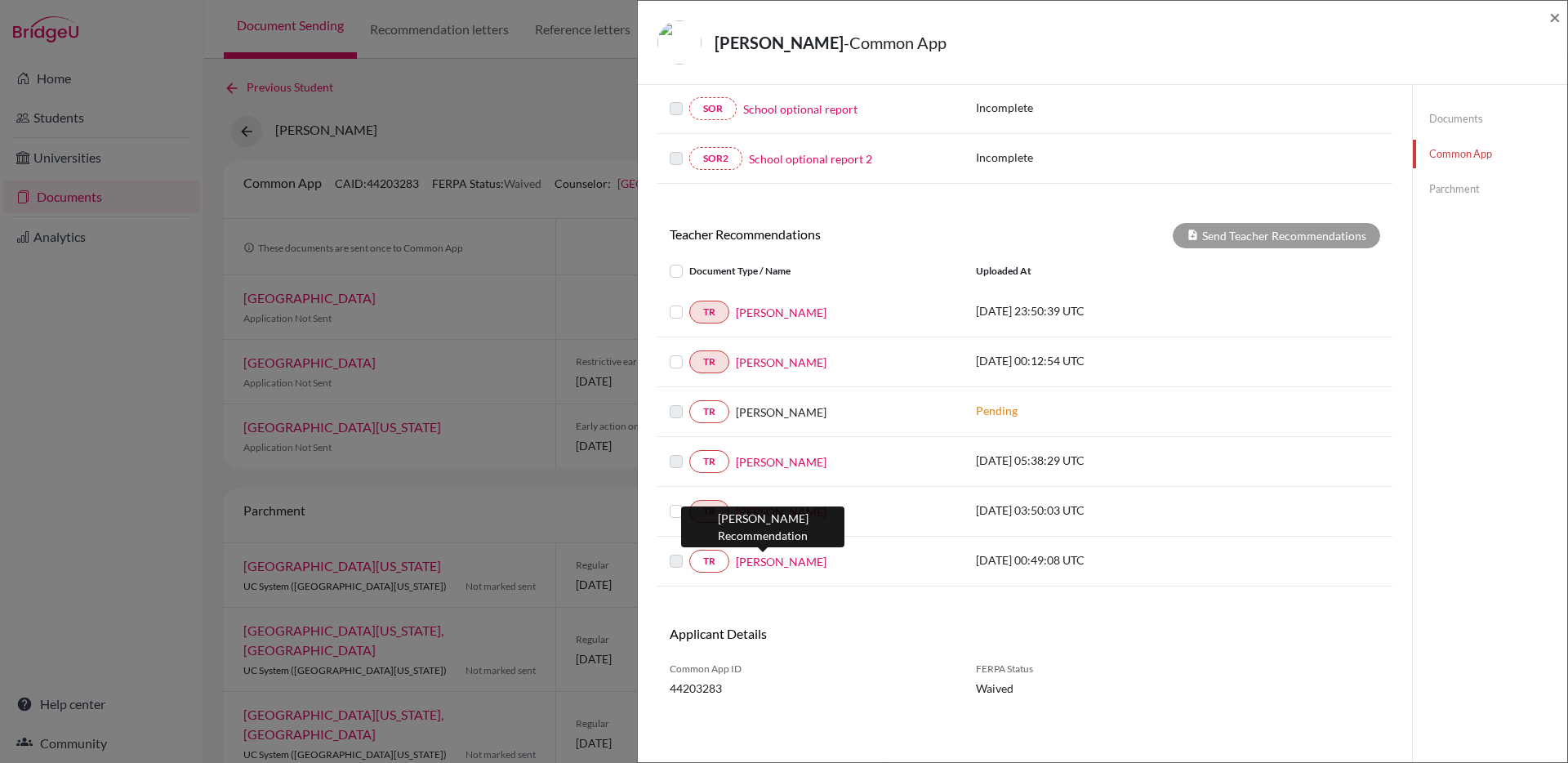
click at [756, 564] on link "[PERSON_NAME]" at bounding box center [781, 561] width 91 height 18
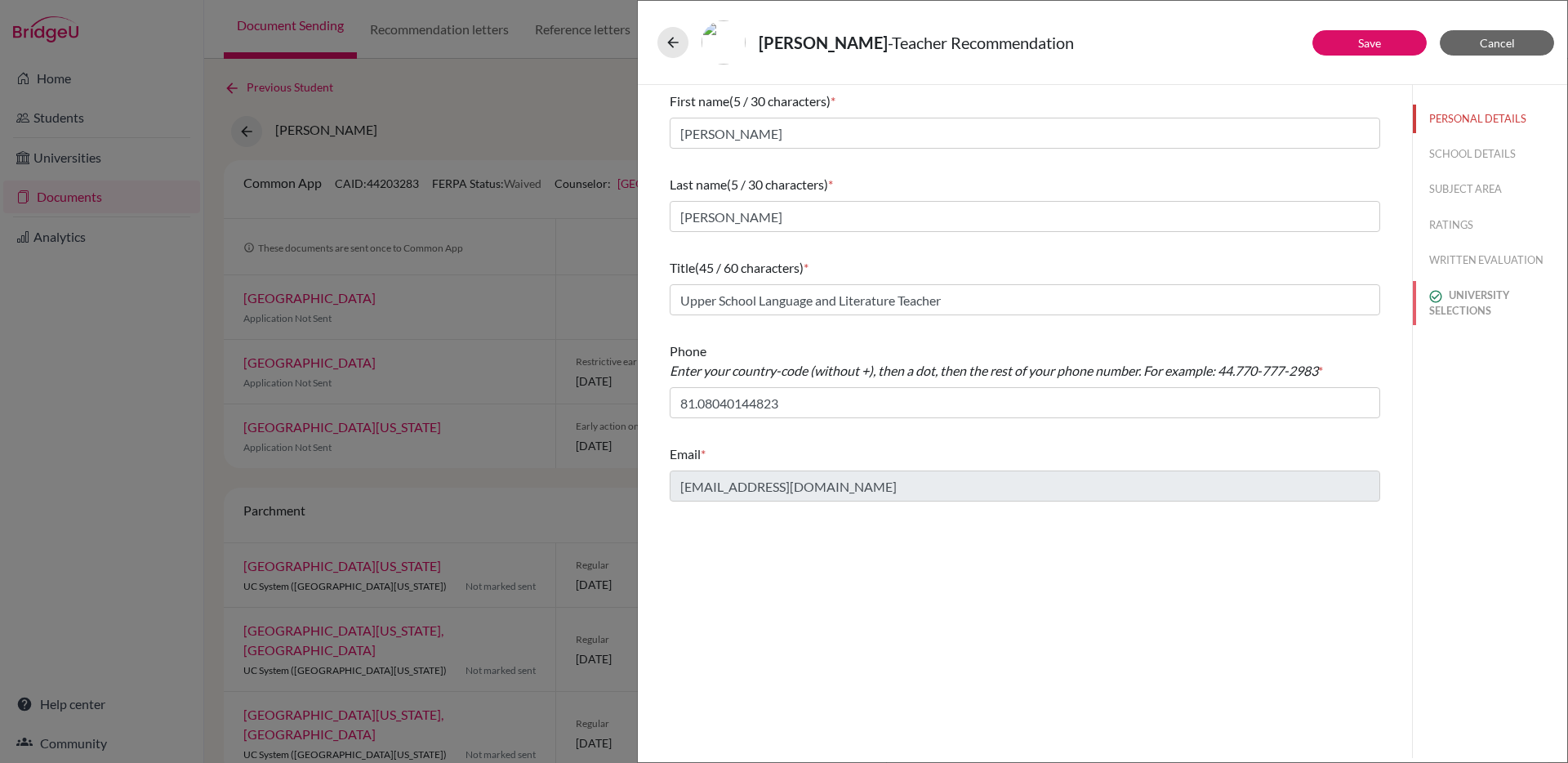
click at [1427, 321] on button "UNIVERSITY SELECTIONS" at bounding box center [1490, 303] width 155 height 44
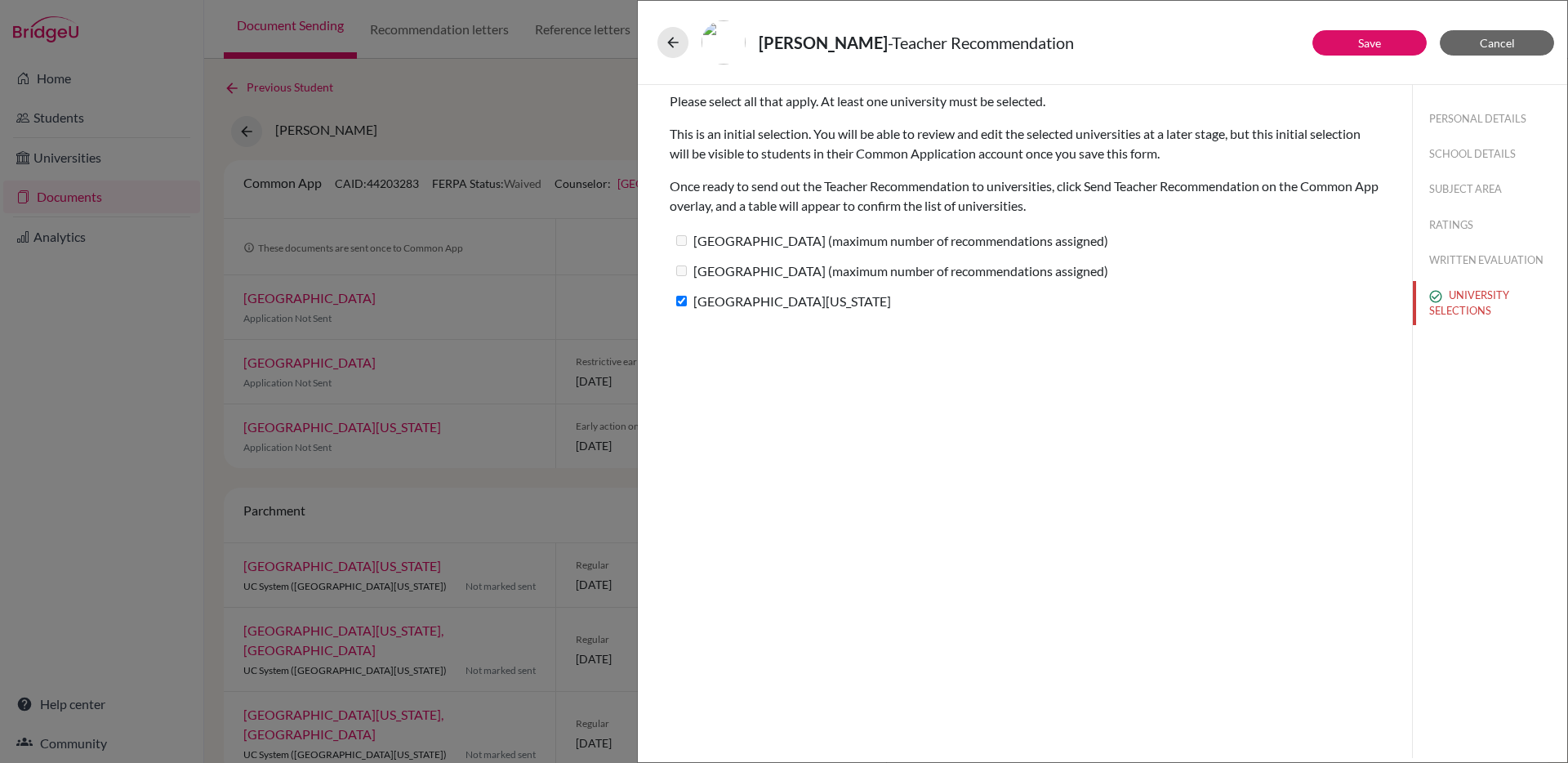
click at [738, 273] on label "[GEOGRAPHIC_DATA] (maximum number of recommendations assigned)" at bounding box center [889, 270] width 439 height 24
click at [681, 35] on button at bounding box center [673, 43] width 31 height 31
